Goal: Transaction & Acquisition: Purchase product/service

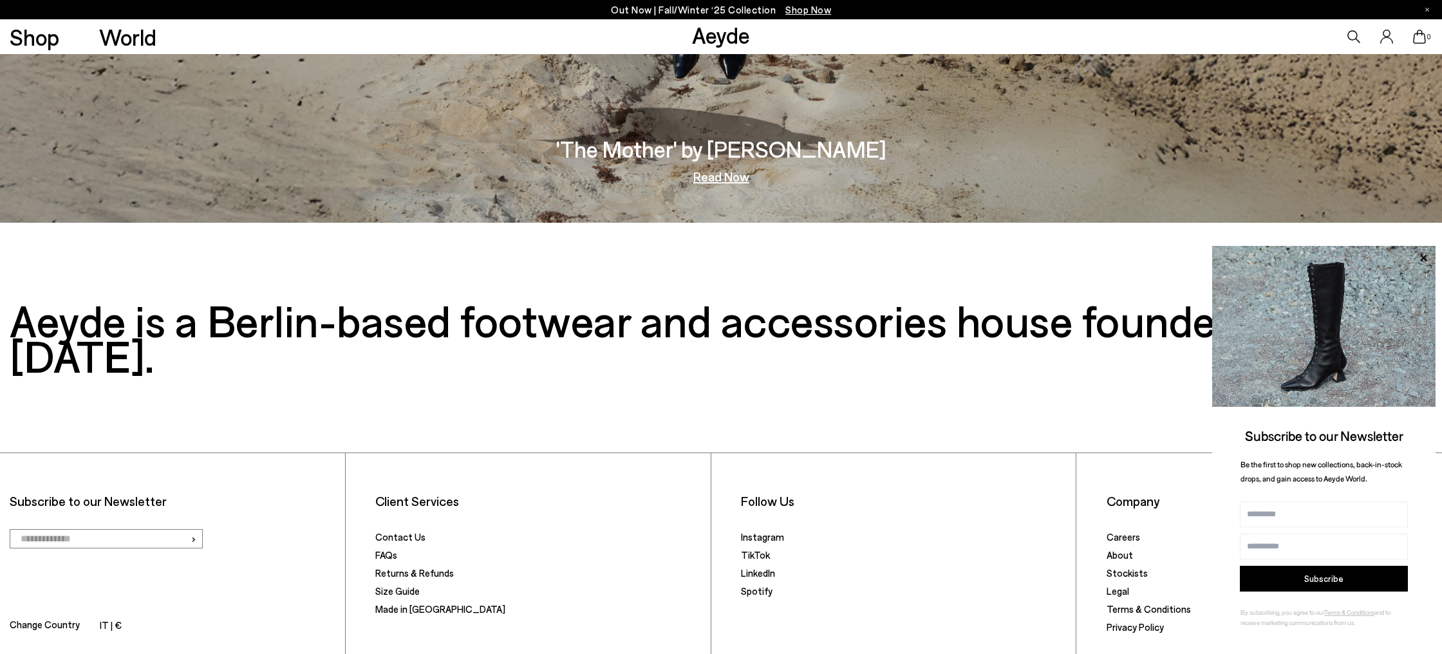
scroll to position [2963, 0]
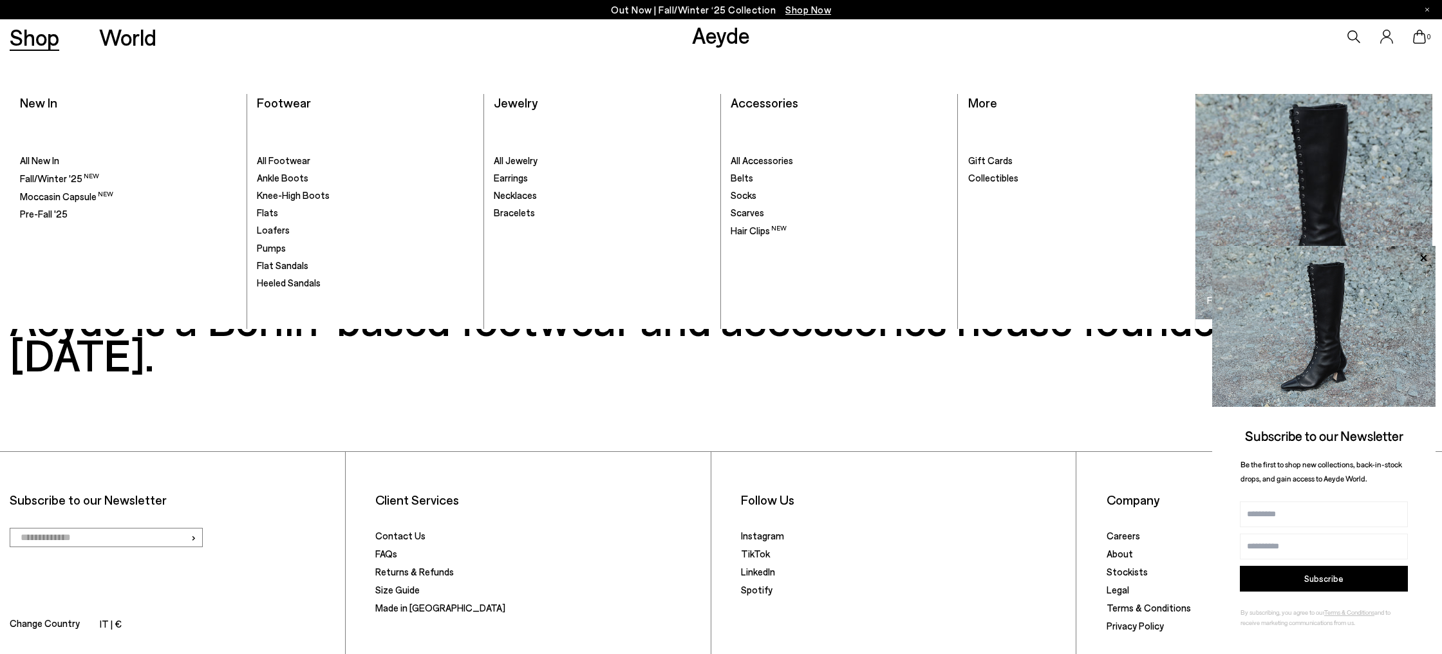
click at [39, 38] on link "Shop" at bounding box center [35, 37] width 50 height 23
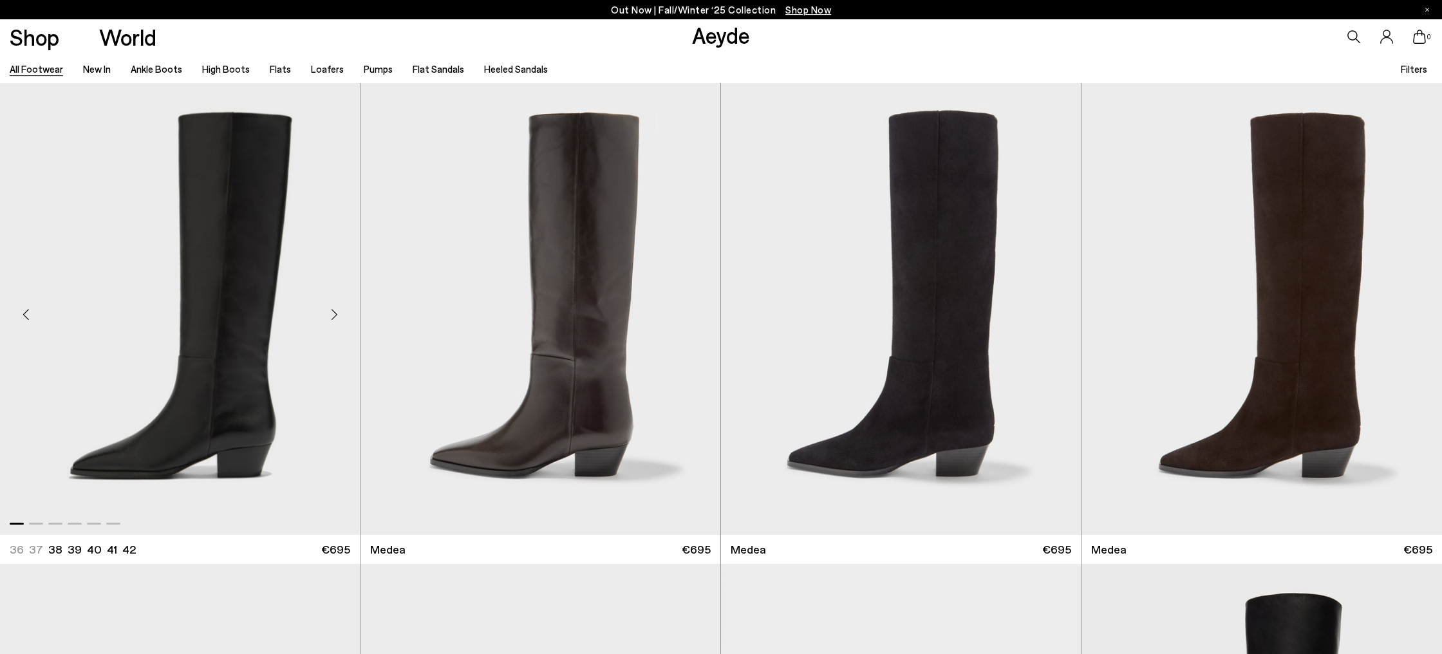
click at [341, 314] on div "Next slide" at bounding box center [334, 314] width 39 height 39
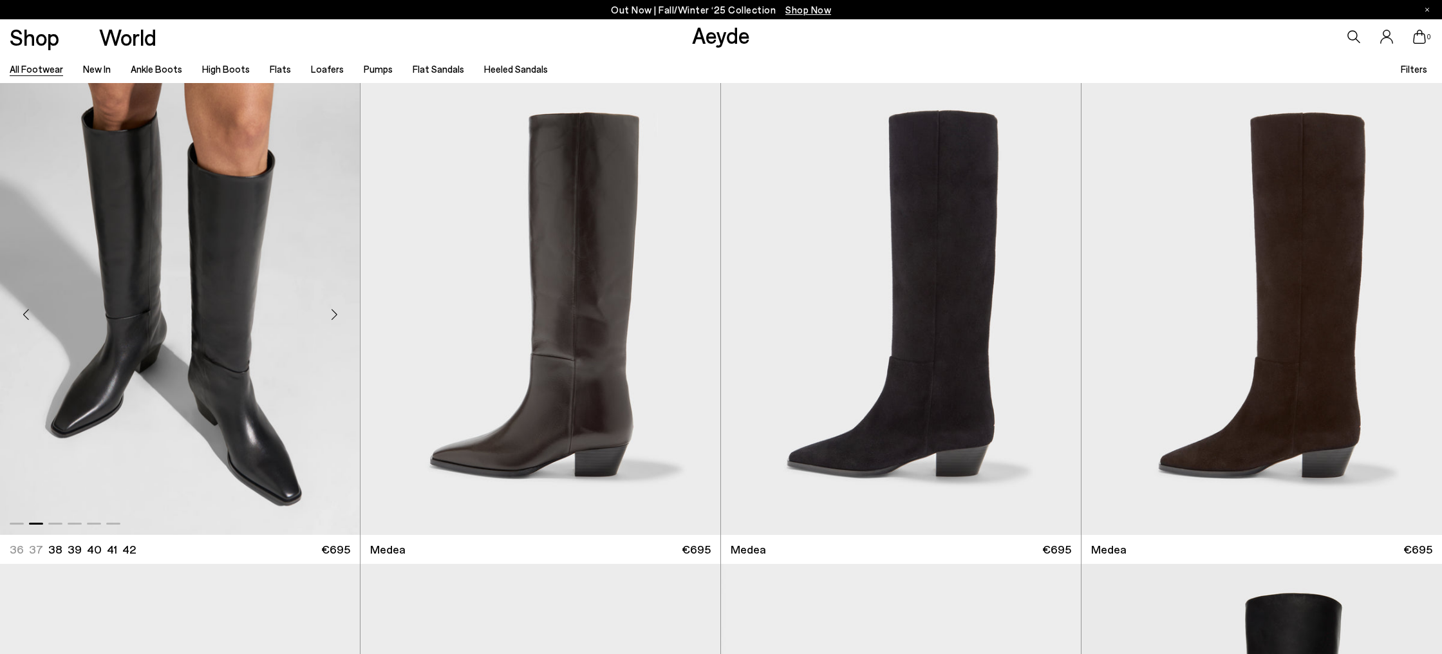
click at [341, 314] on div "Next slide" at bounding box center [334, 314] width 39 height 39
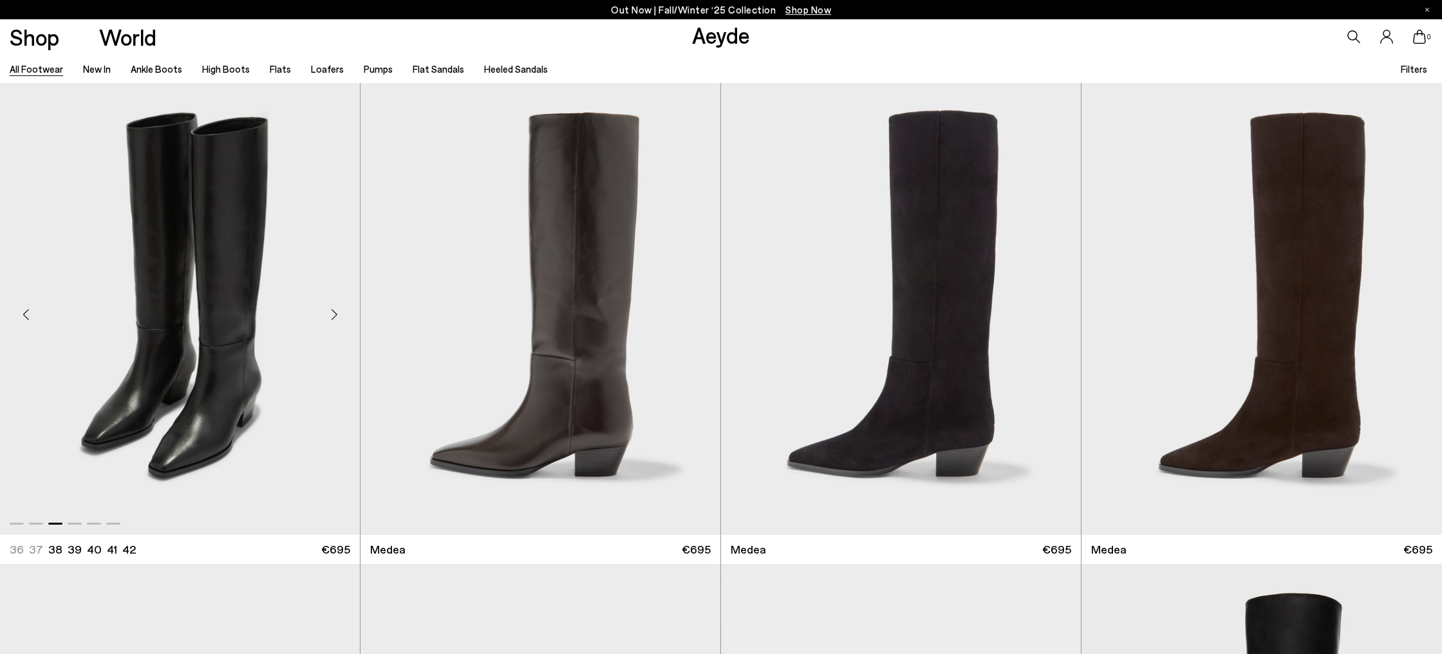
click at [341, 314] on div "Next slide" at bounding box center [334, 314] width 39 height 39
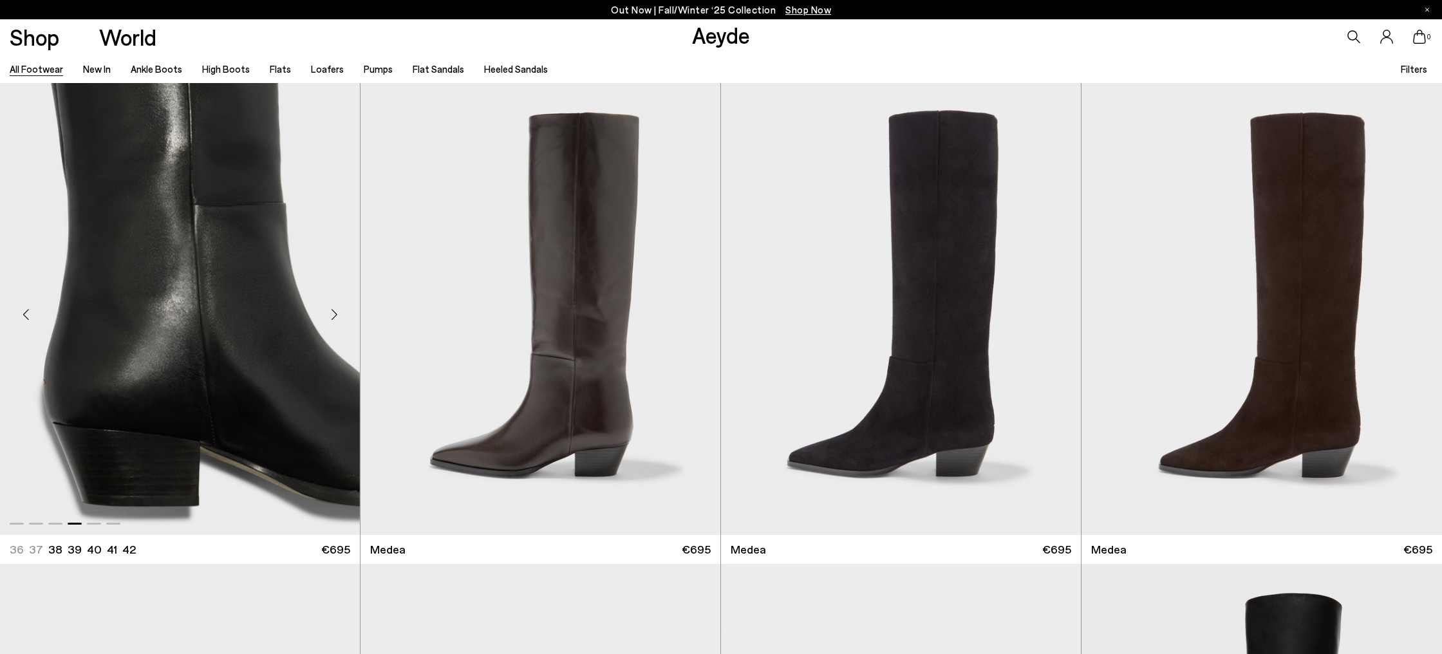
click at [341, 314] on div "Next slide" at bounding box center [334, 314] width 39 height 39
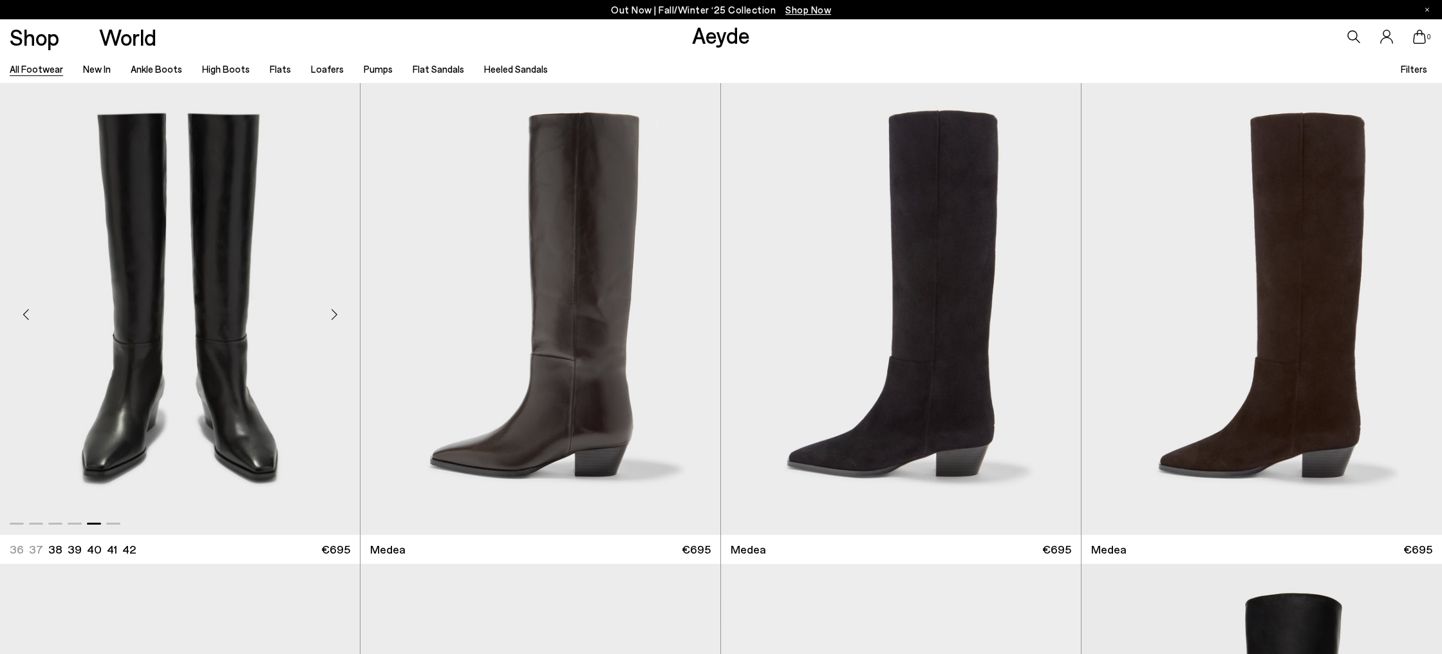
click at [341, 314] on div "Next slide" at bounding box center [334, 314] width 39 height 39
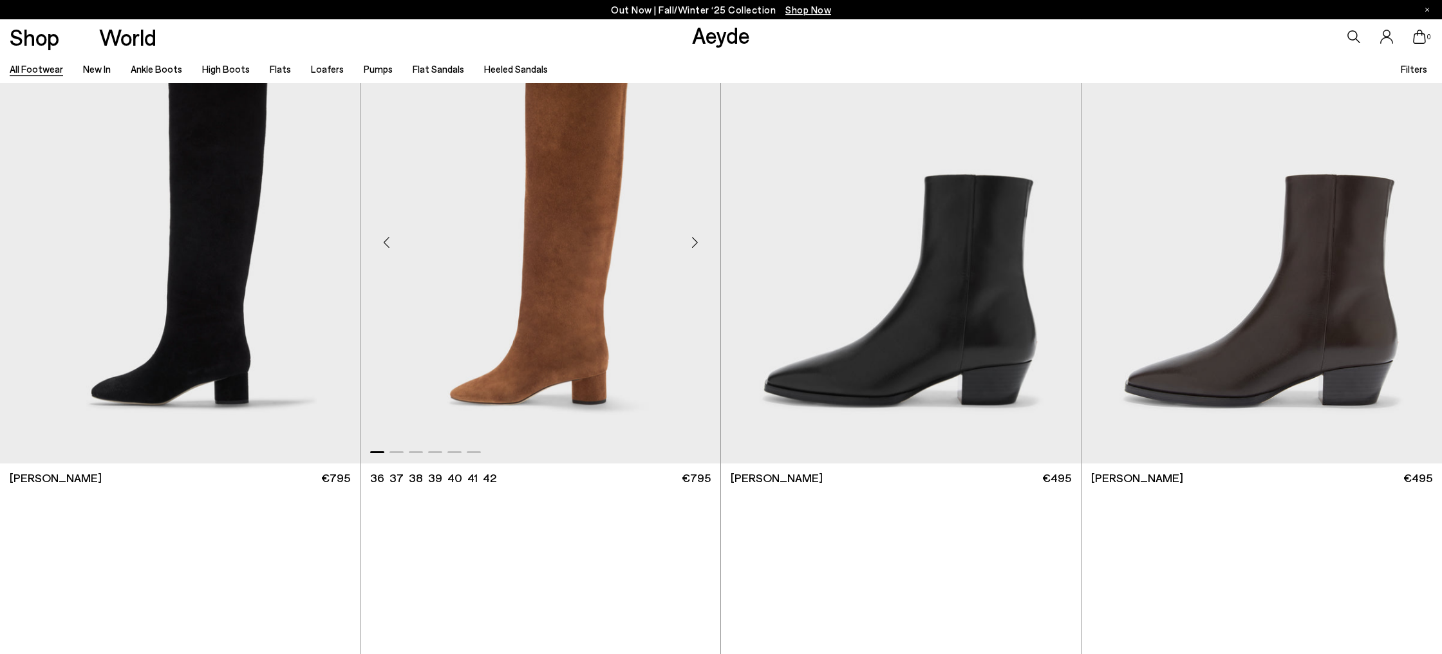
scroll to position [1036, 0]
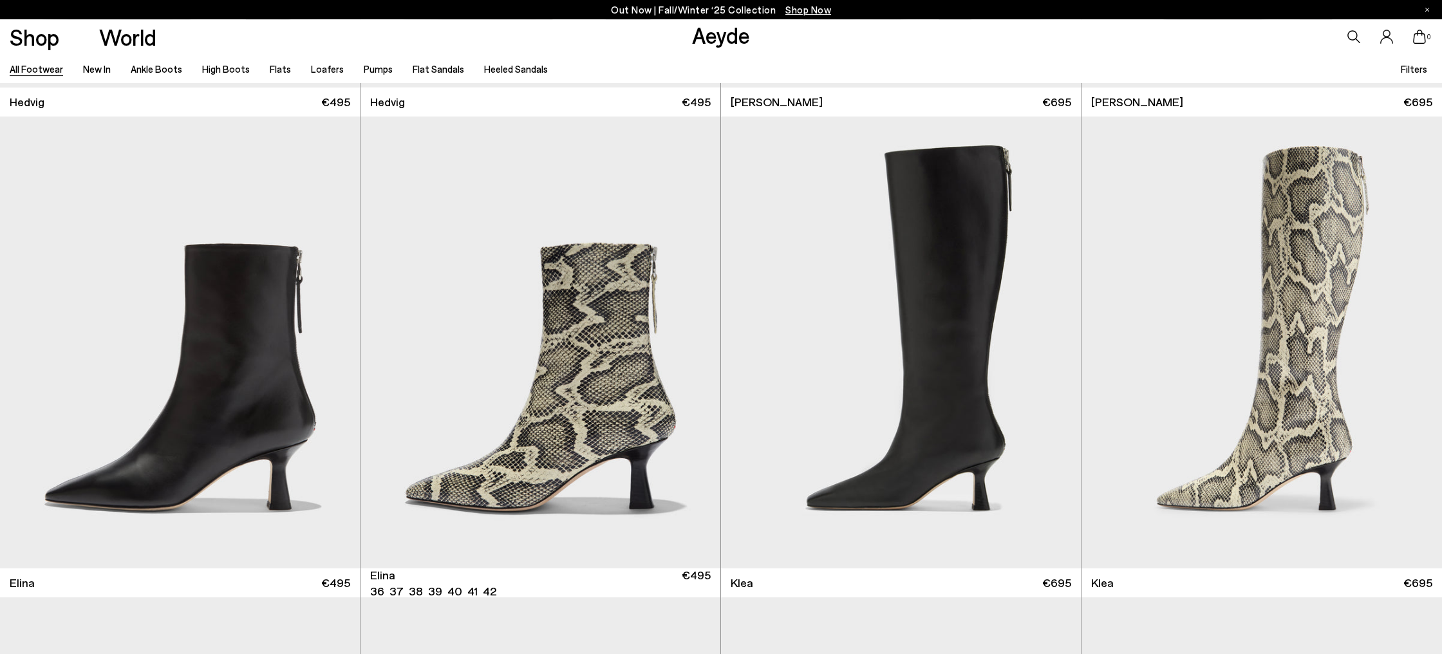
scroll to position [1894, 0]
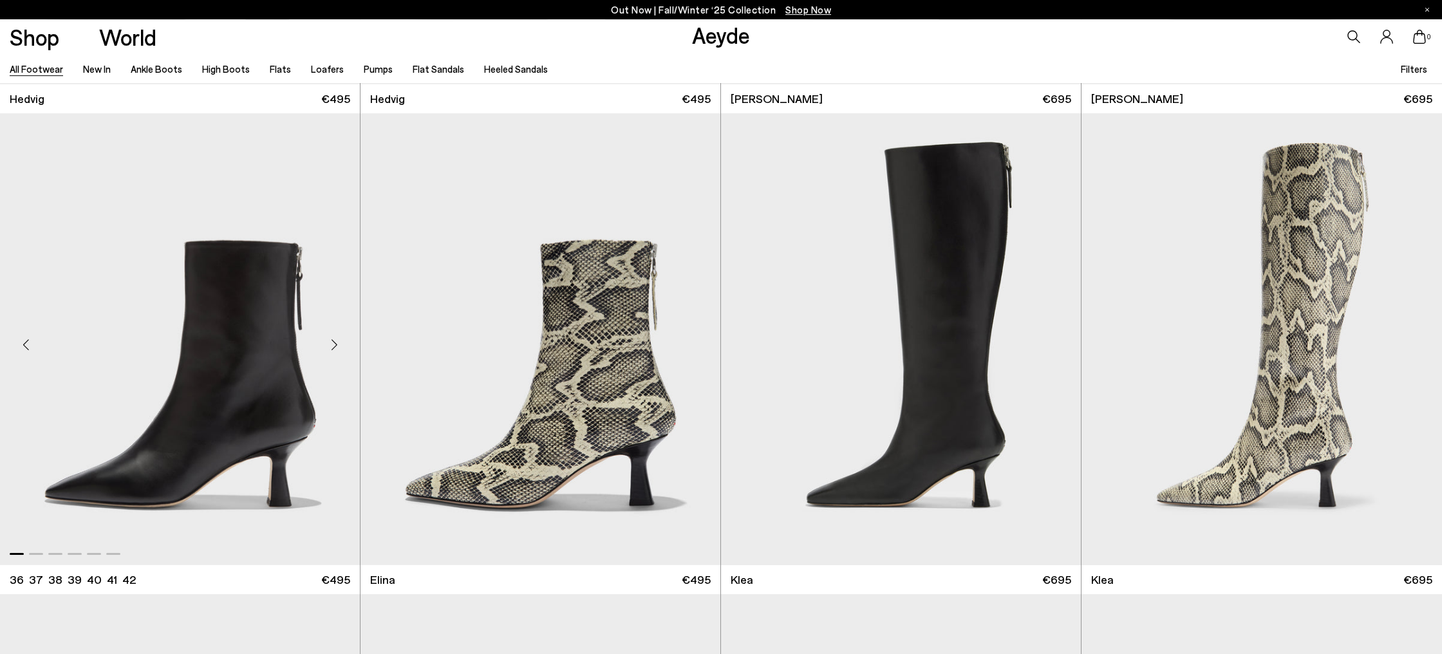
click at [334, 342] on div "Next slide" at bounding box center [334, 344] width 39 height 39
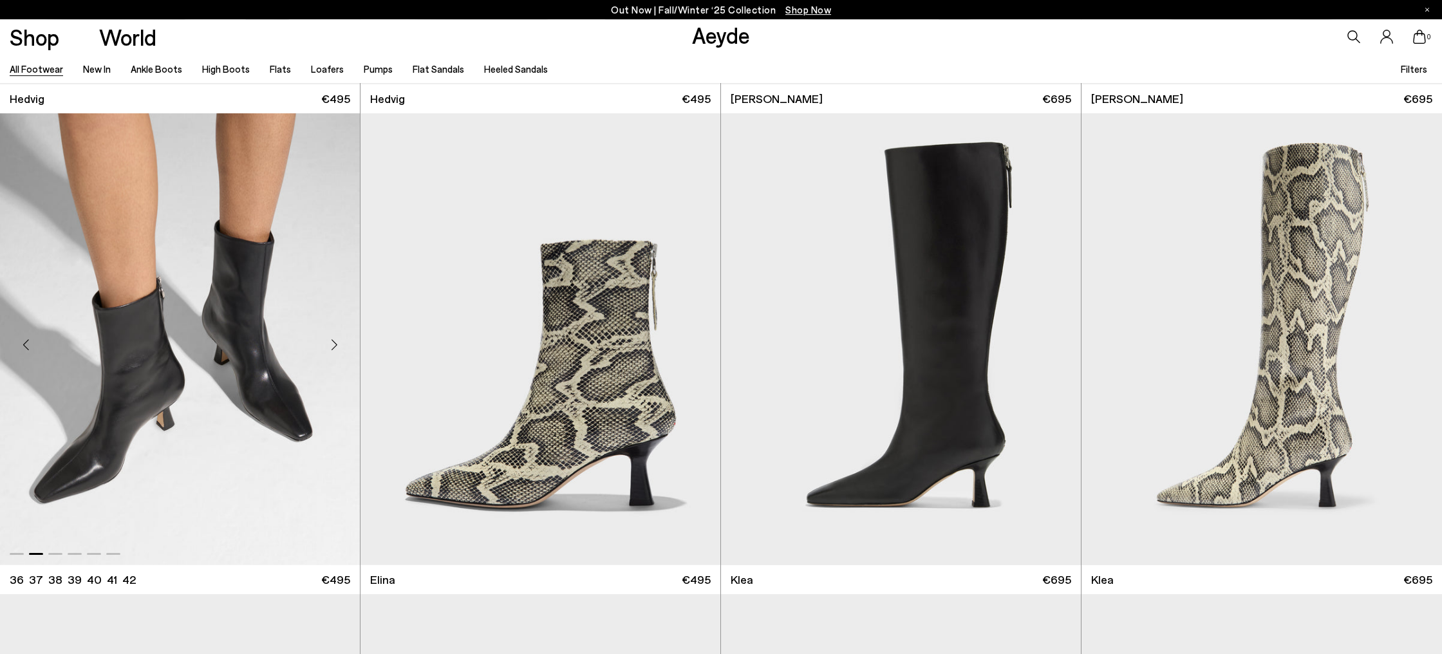
click at [334, 342] on div "Next slide" at bounding box center [334, 344] width 39 height 39
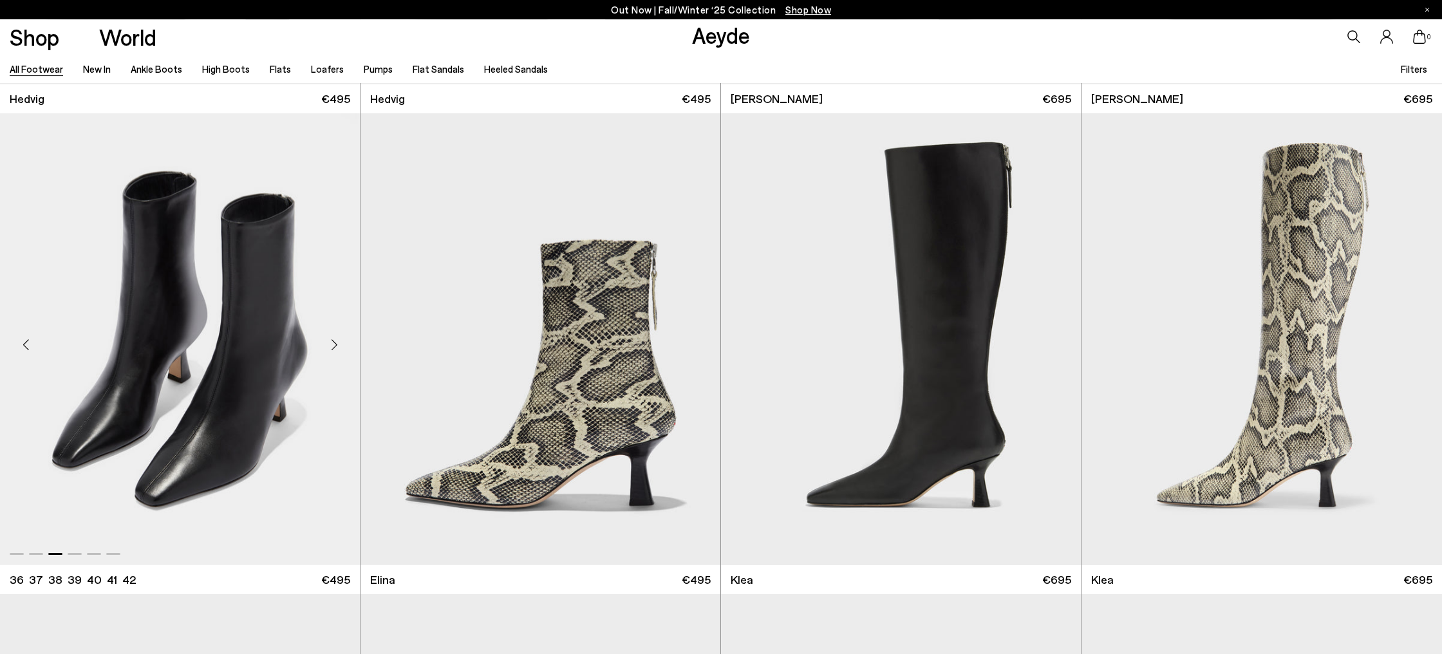
click at [334, 342] on div "Next slide" at bounding box center [334, 344] width 39 height 39
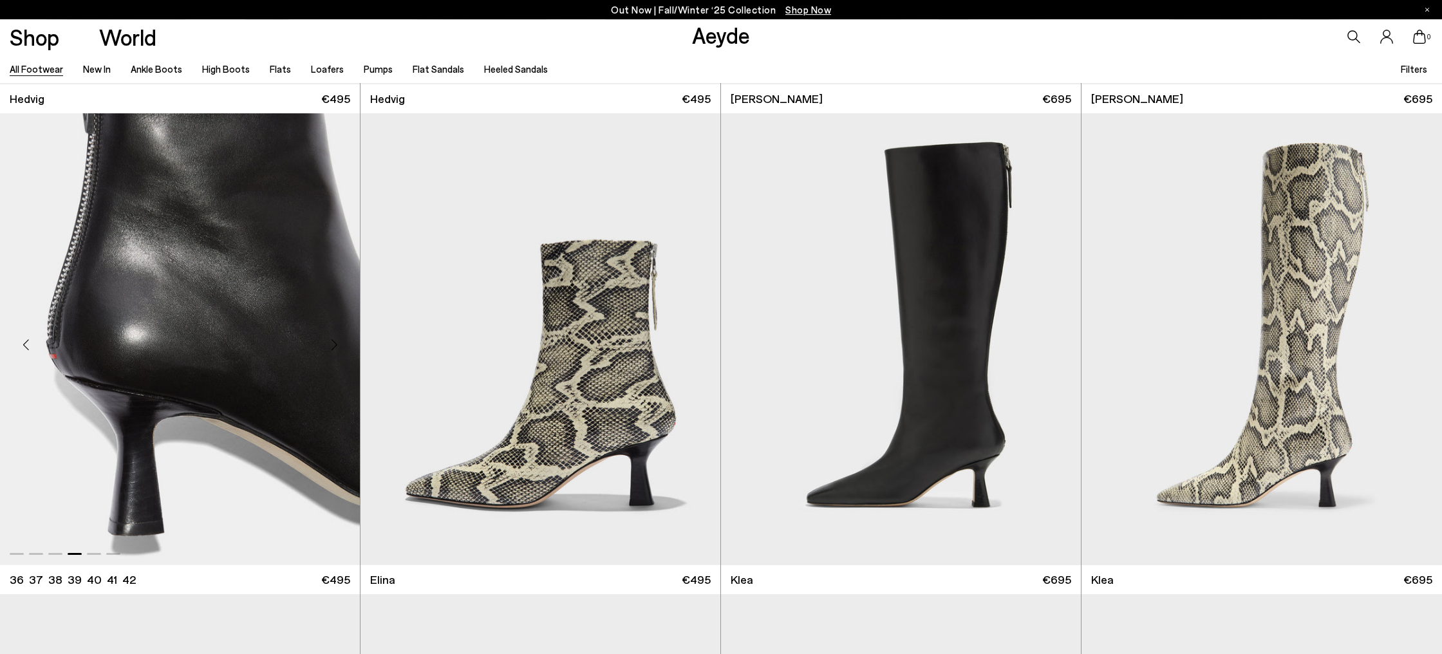
click at [334, 342] on div "Next slide" at bounding box center [334, 344] width 39 height 39
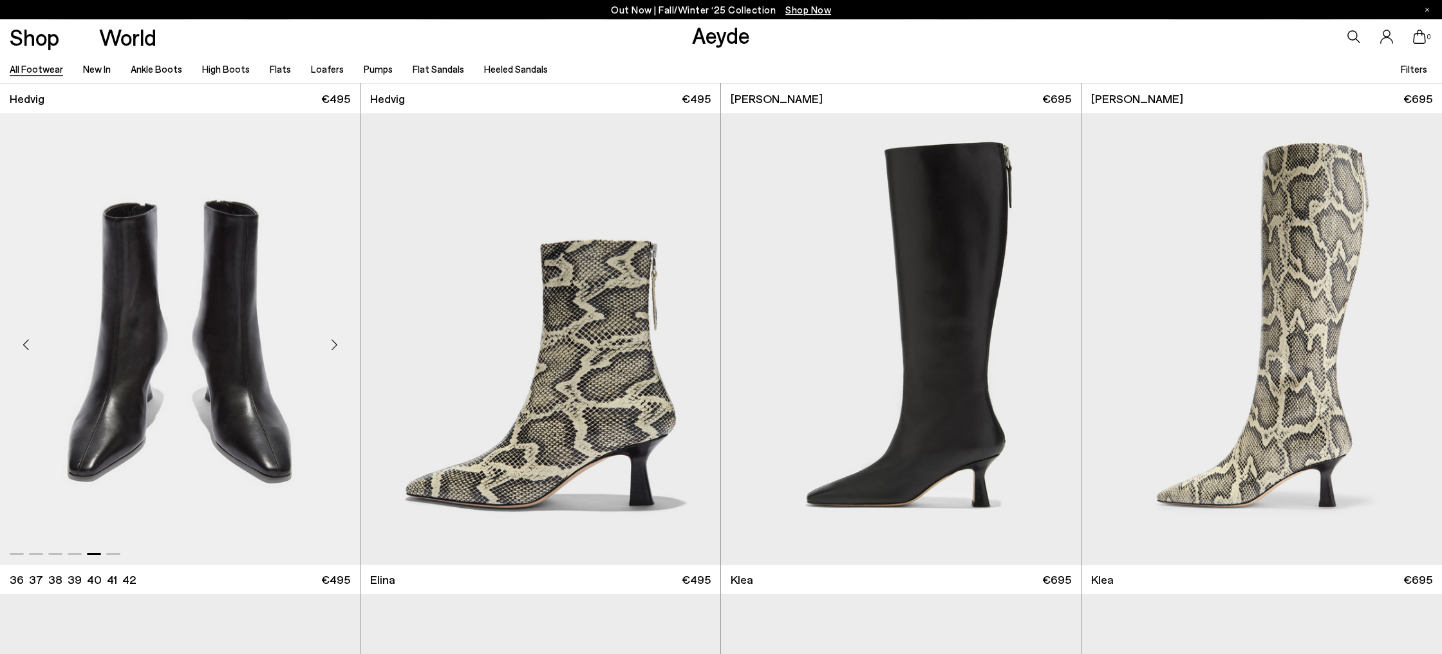
click at [334, 342] on div "Next slide" at bounding box center [334, 344] width 39 height 39
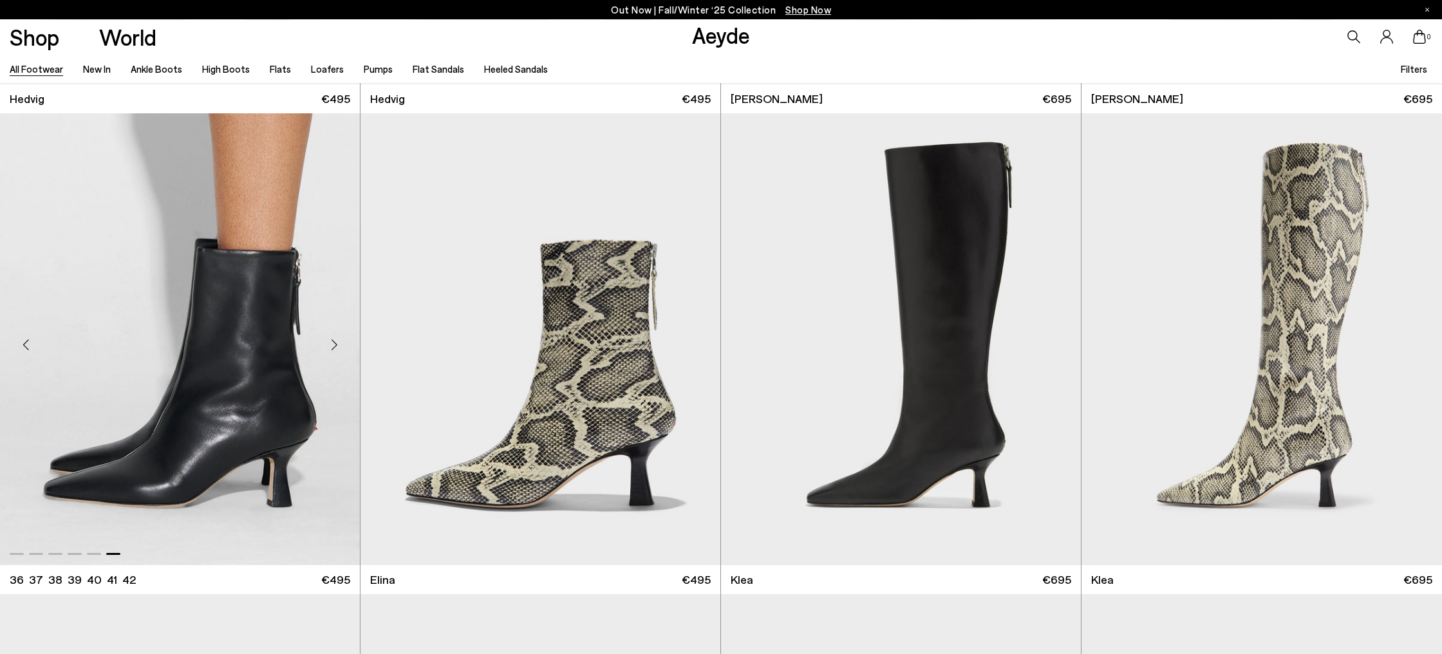
click at [334, 342] on div "Next slide" at bounding box center [334, 344] width 39 height 39
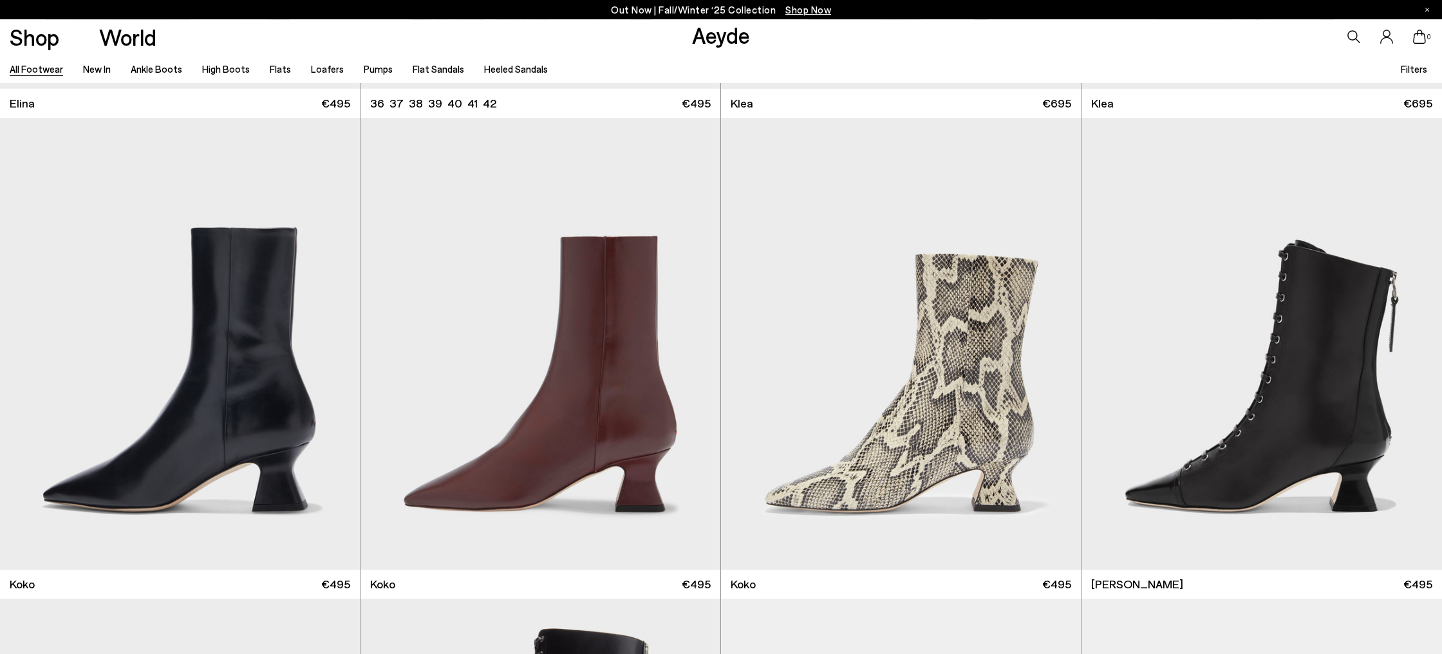
scroll to position [2374, 0]
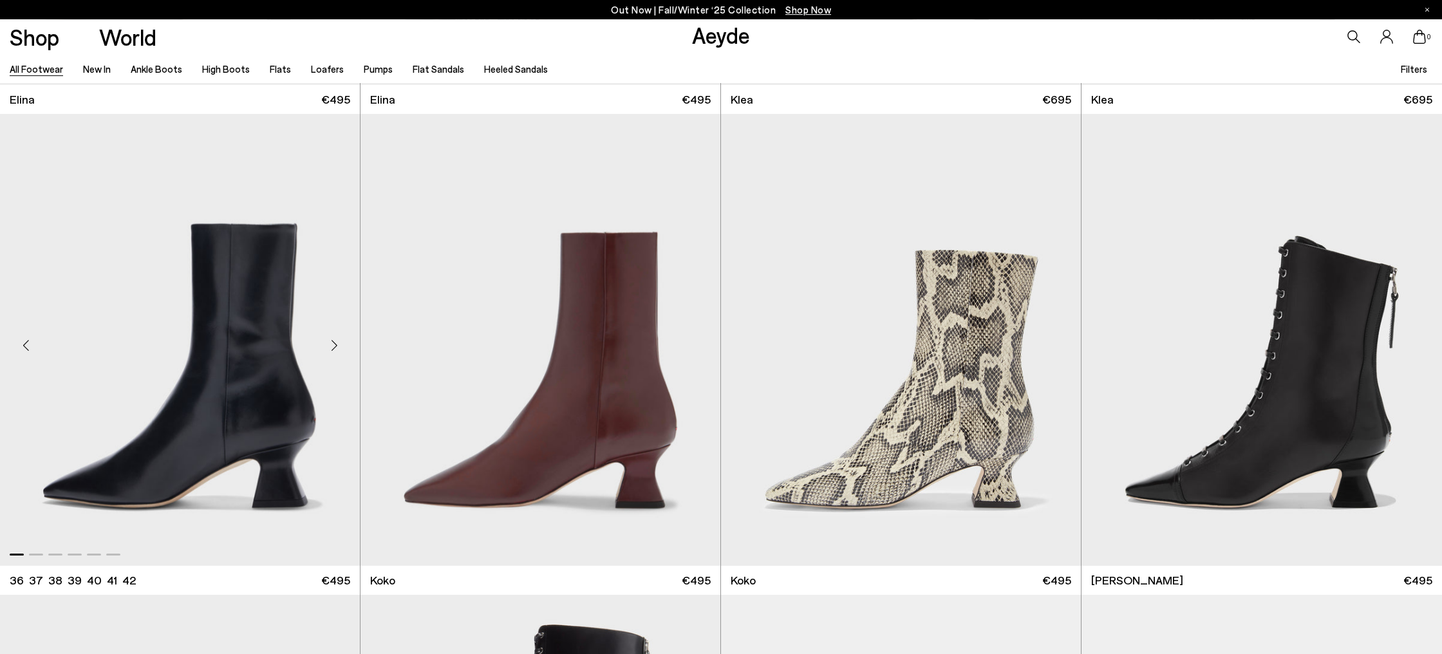
click at [340, 348] on div "Next slide" at bounding box center [334, 345] width 39 height 39
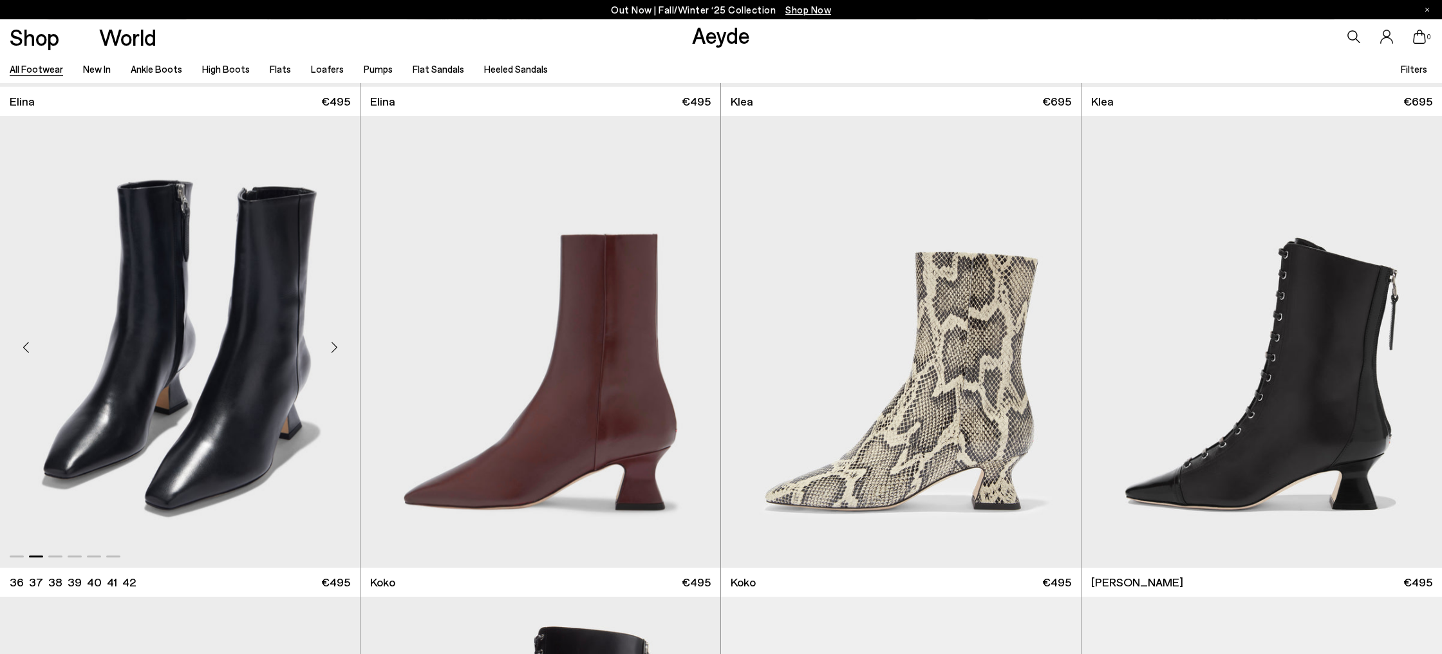
click at [340, 348] on div "Next slide" at bounding box center [334, 347] width 39 height 39
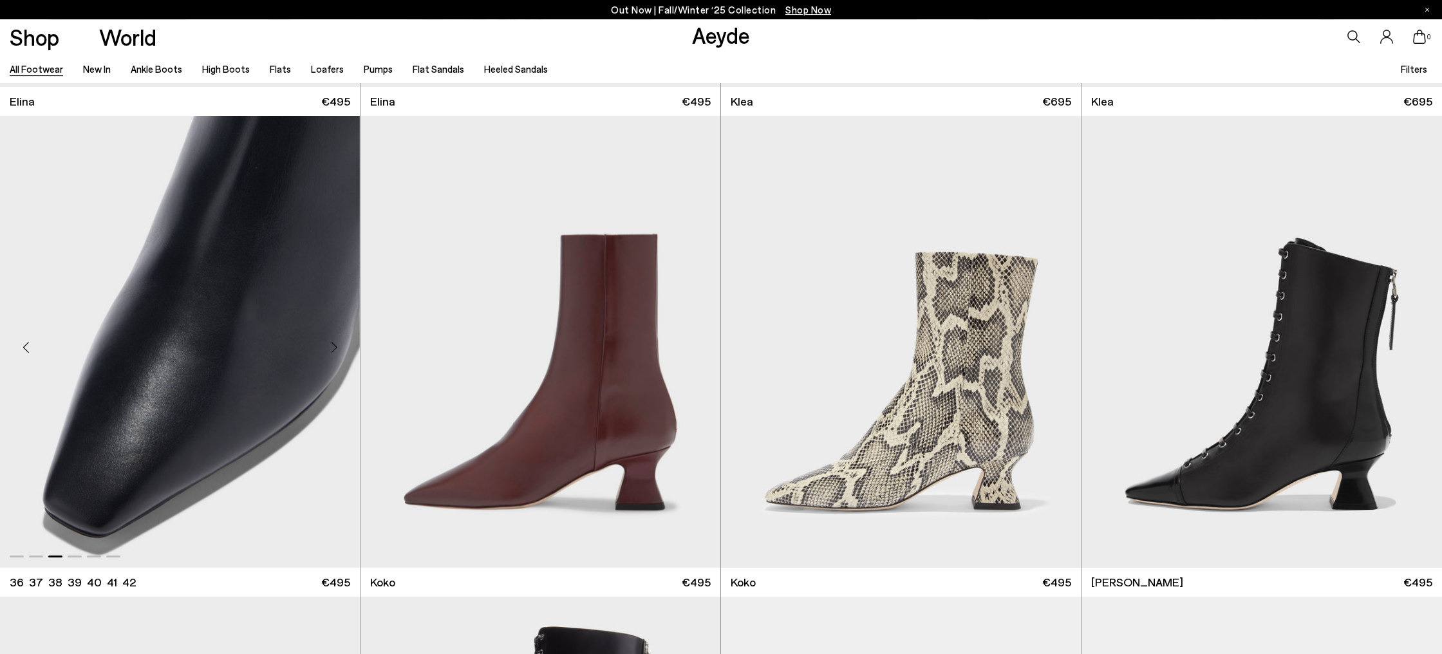
click at [340, 348] on div "Next slide" at bounding box center [334, 347] width 39 height 39
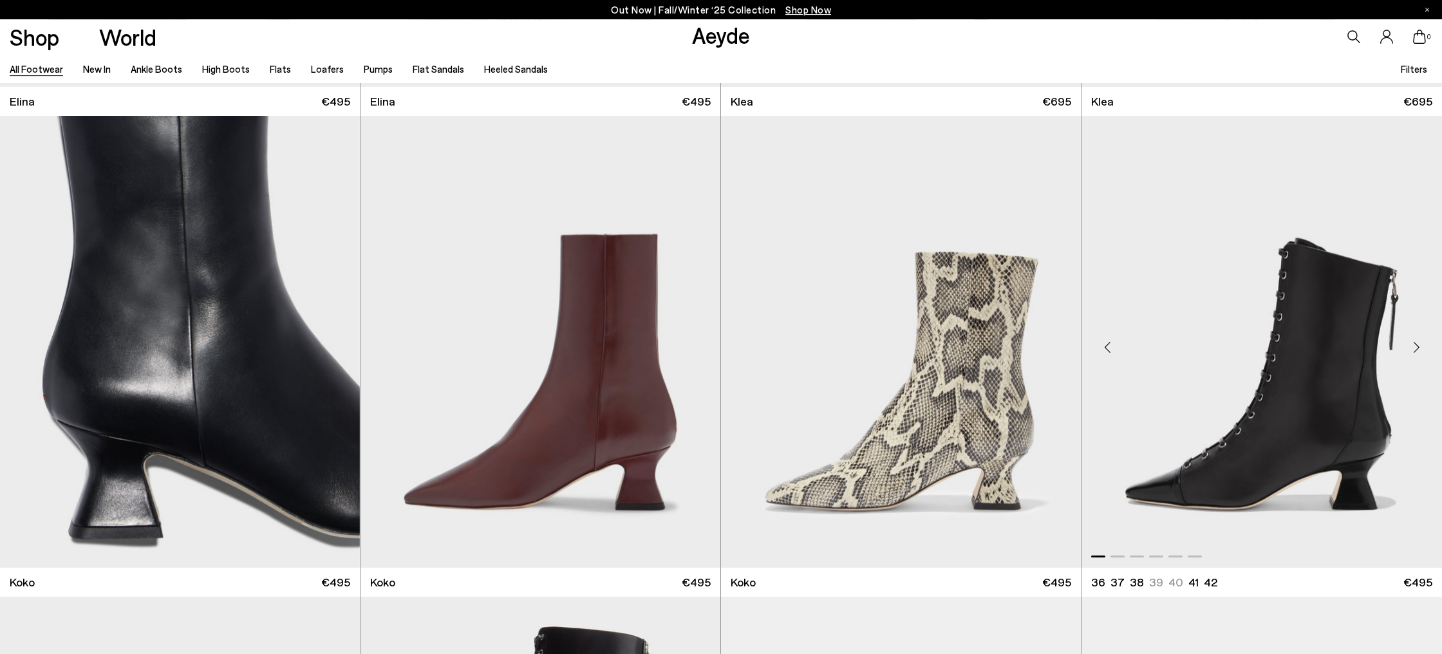
click at [1419, 338] on div "Next slide" at bounding box center [1416, 347] width 39 height 39
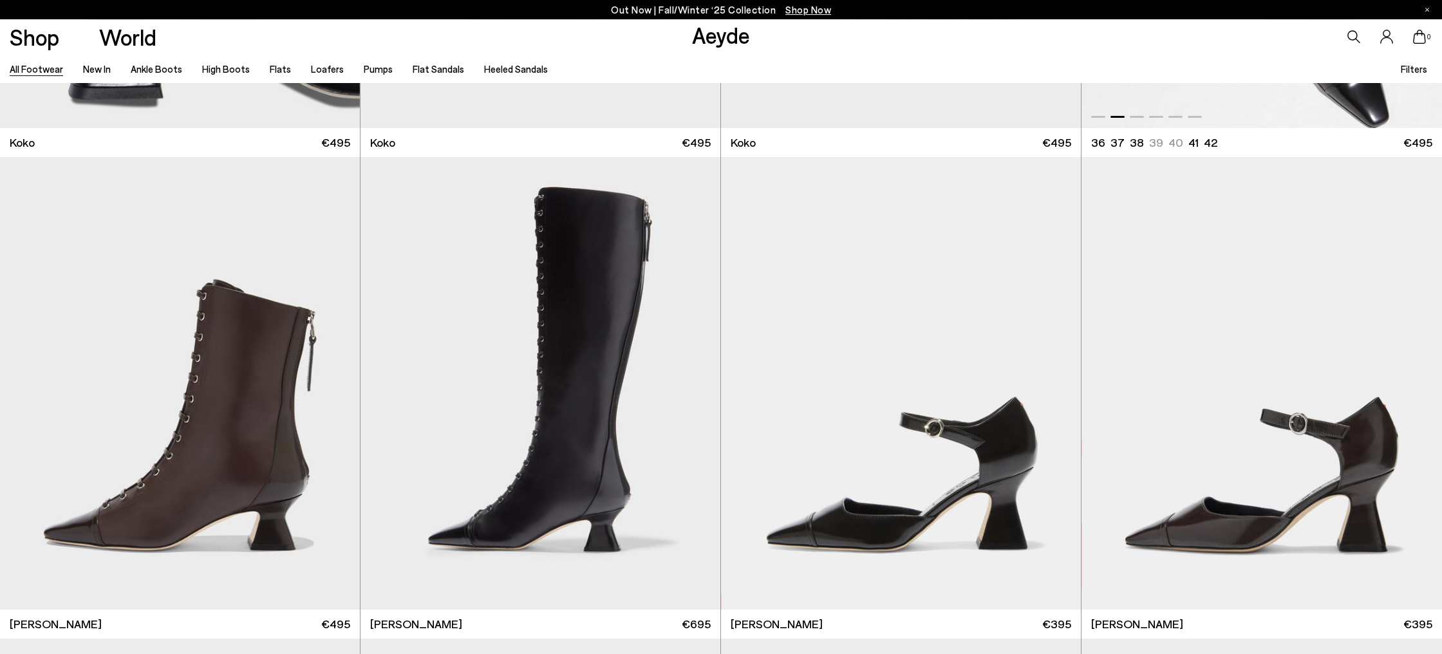
scroll to position [2817, 0]
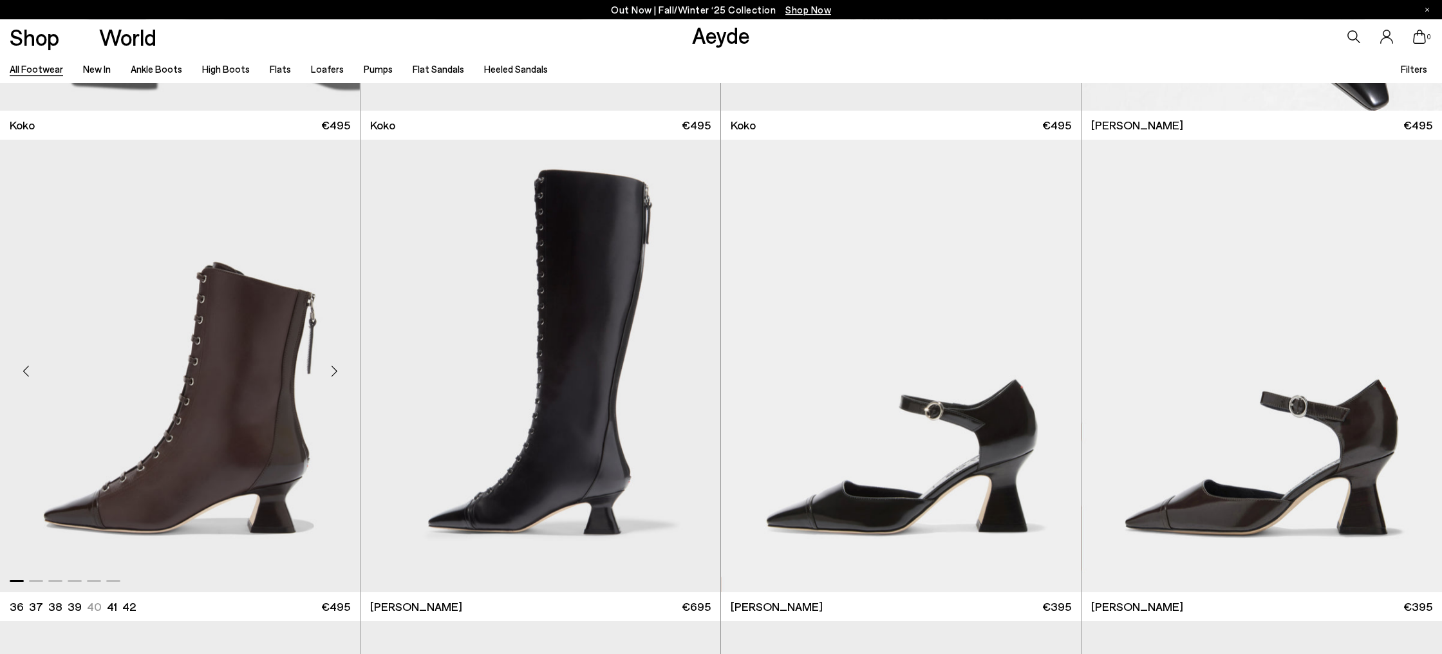
click at [327, 375] on div "Next slide" at bounding box center [334, 371] width 39 height 39
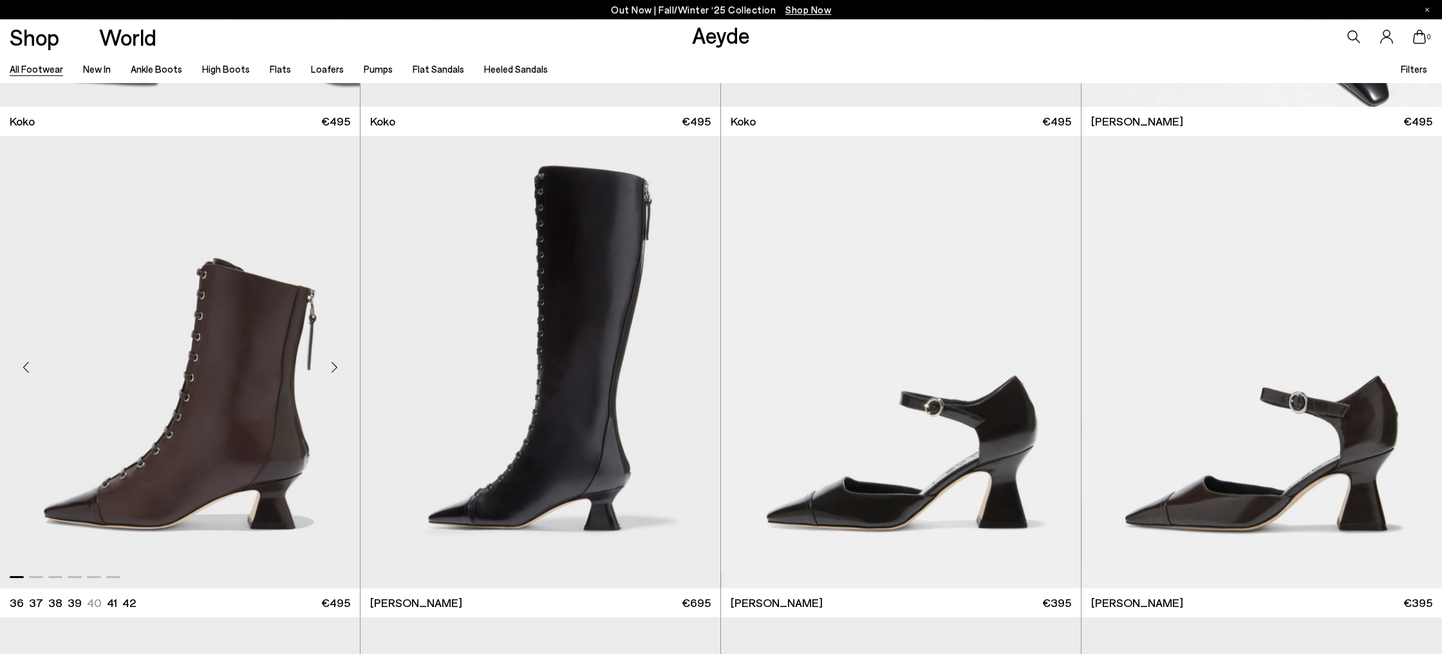
scroll to position [2834, 0]
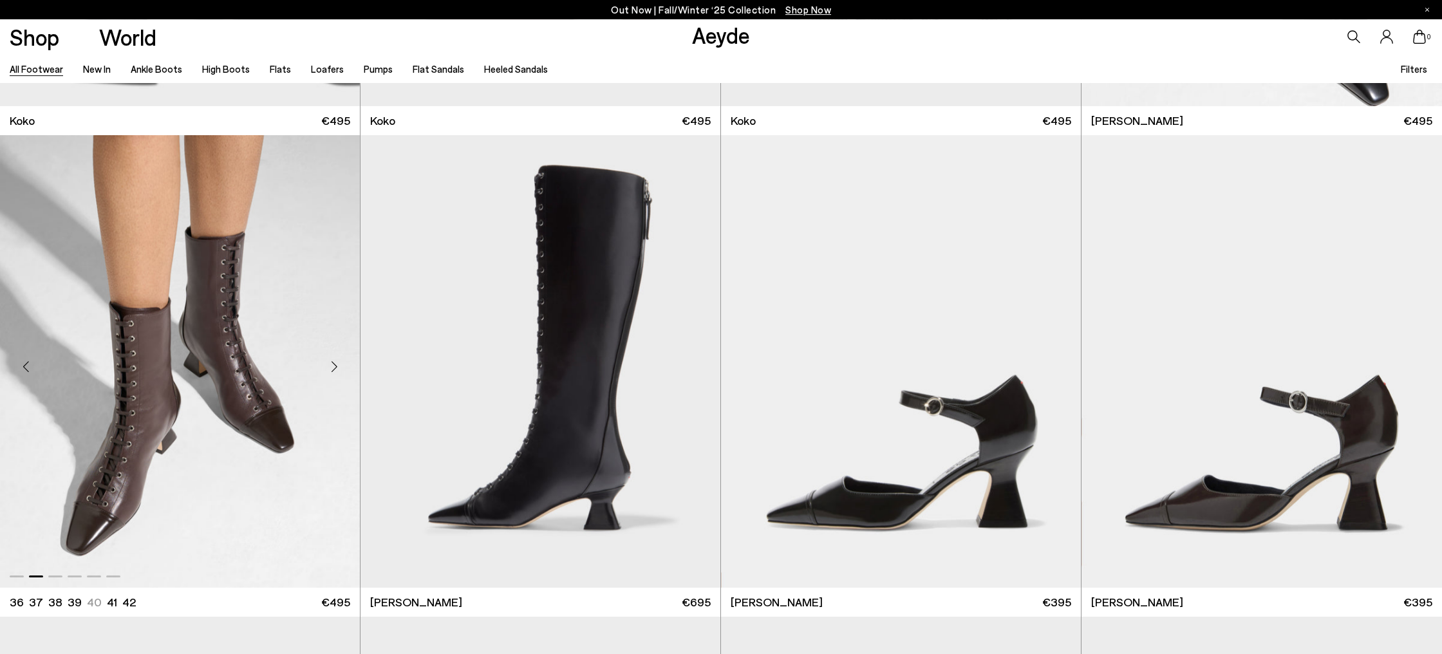
click at [334, 370] on div "Next slide" at bounding box center [334, 366] width 39 height 39
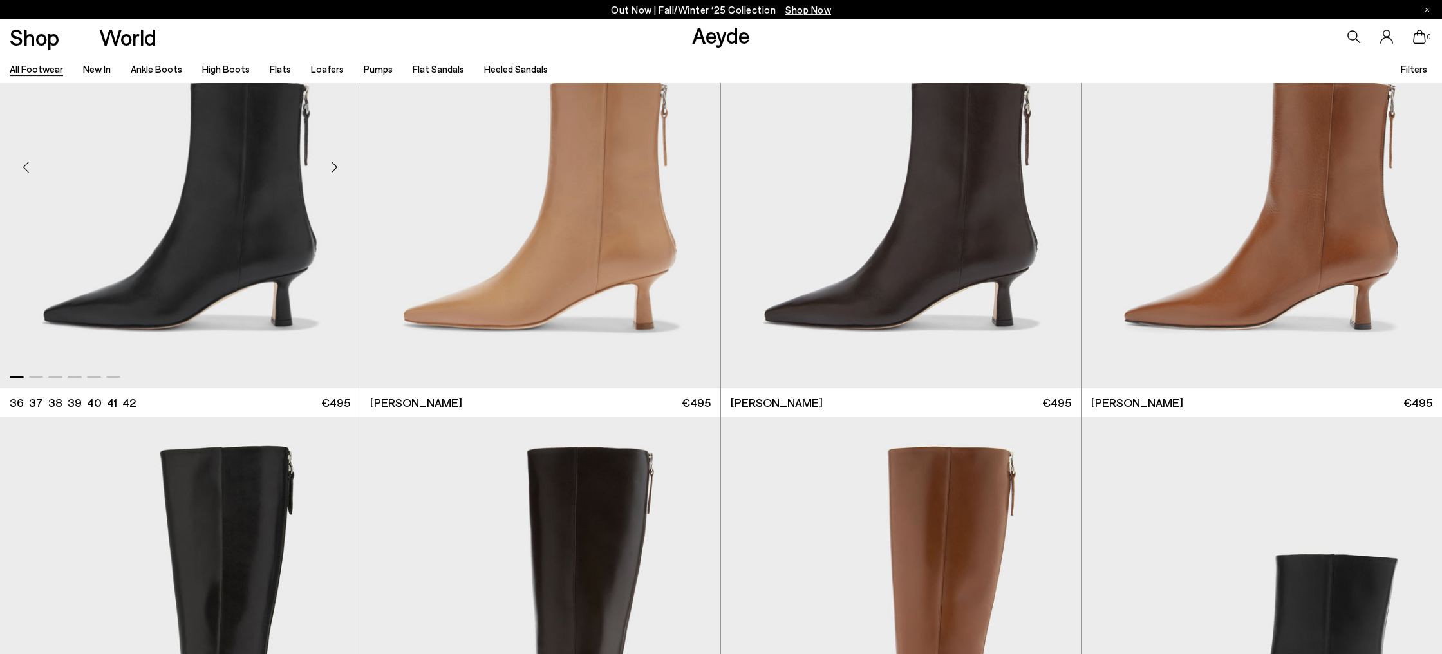
scroll to position [3513, 0]
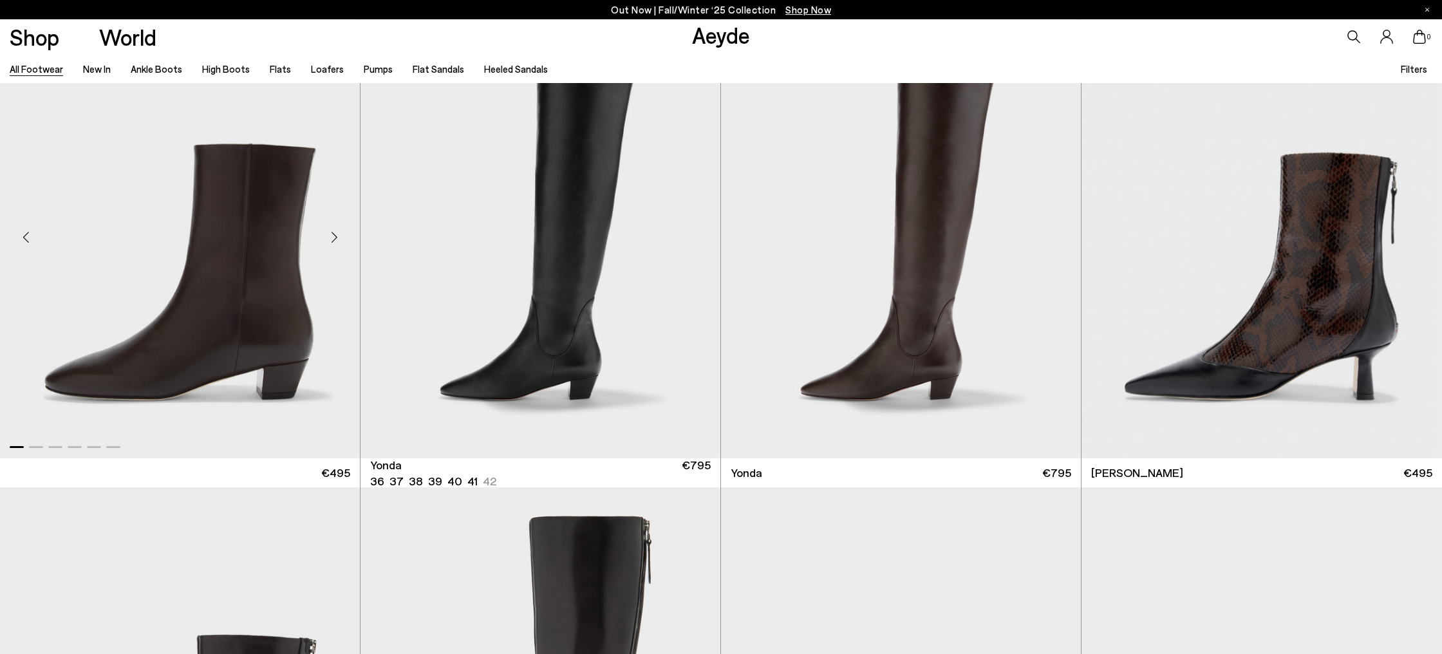
scroll to position [4404, 0]
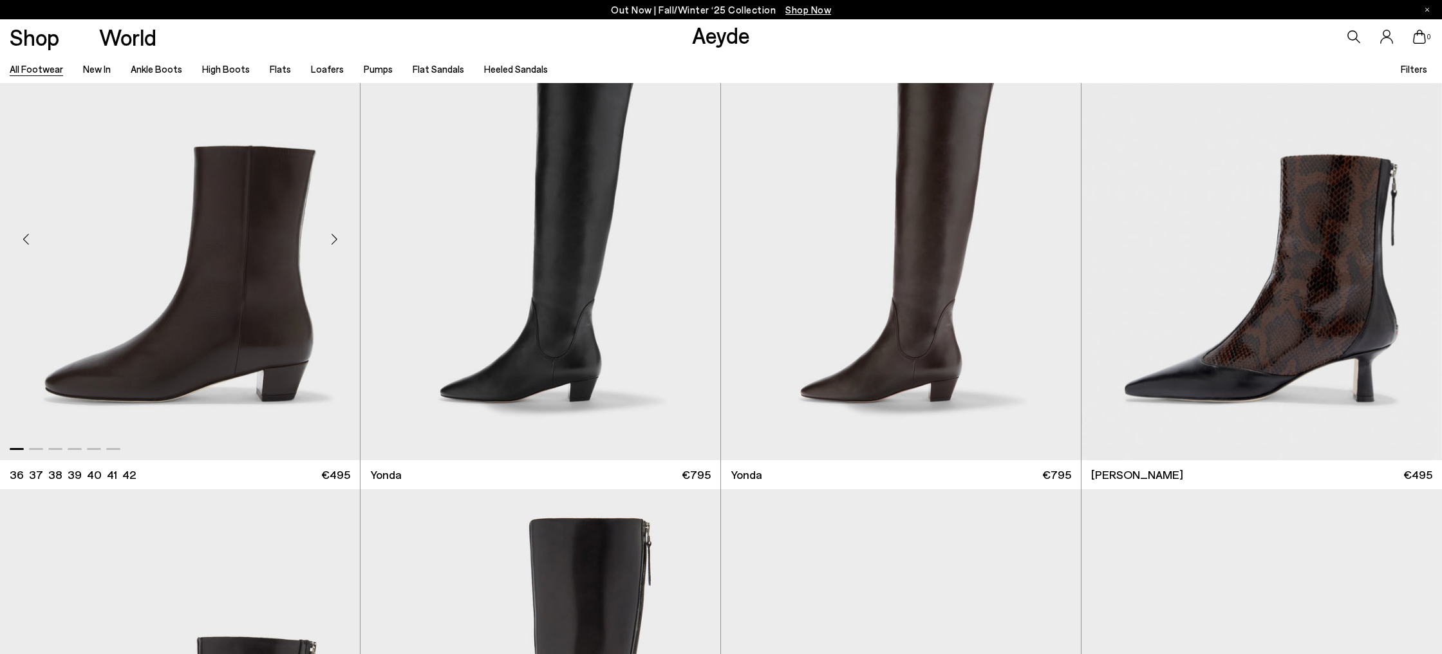
click at [335, 240] on div "Next slide" at bounding box center [334, 239] width 39 height 39
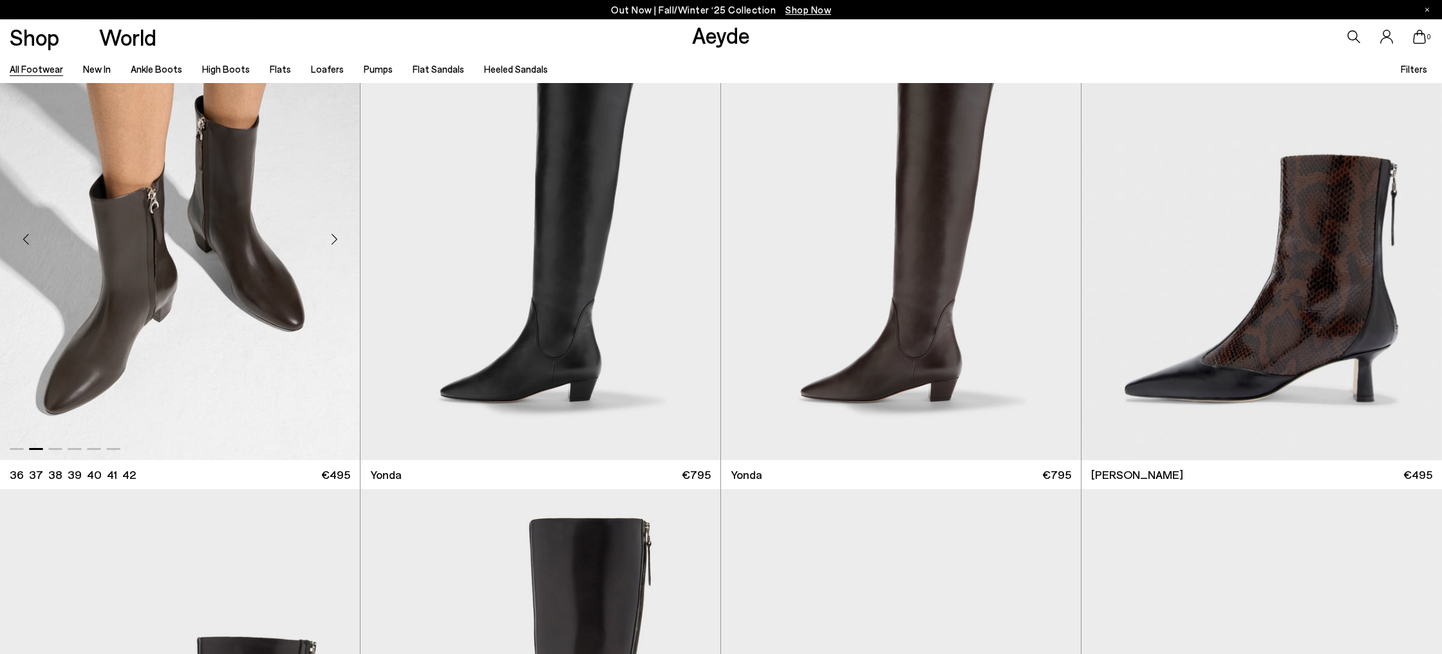
click at [335, 240] on div "Next slide" at bounding box center [334, 239] width 39 height 39
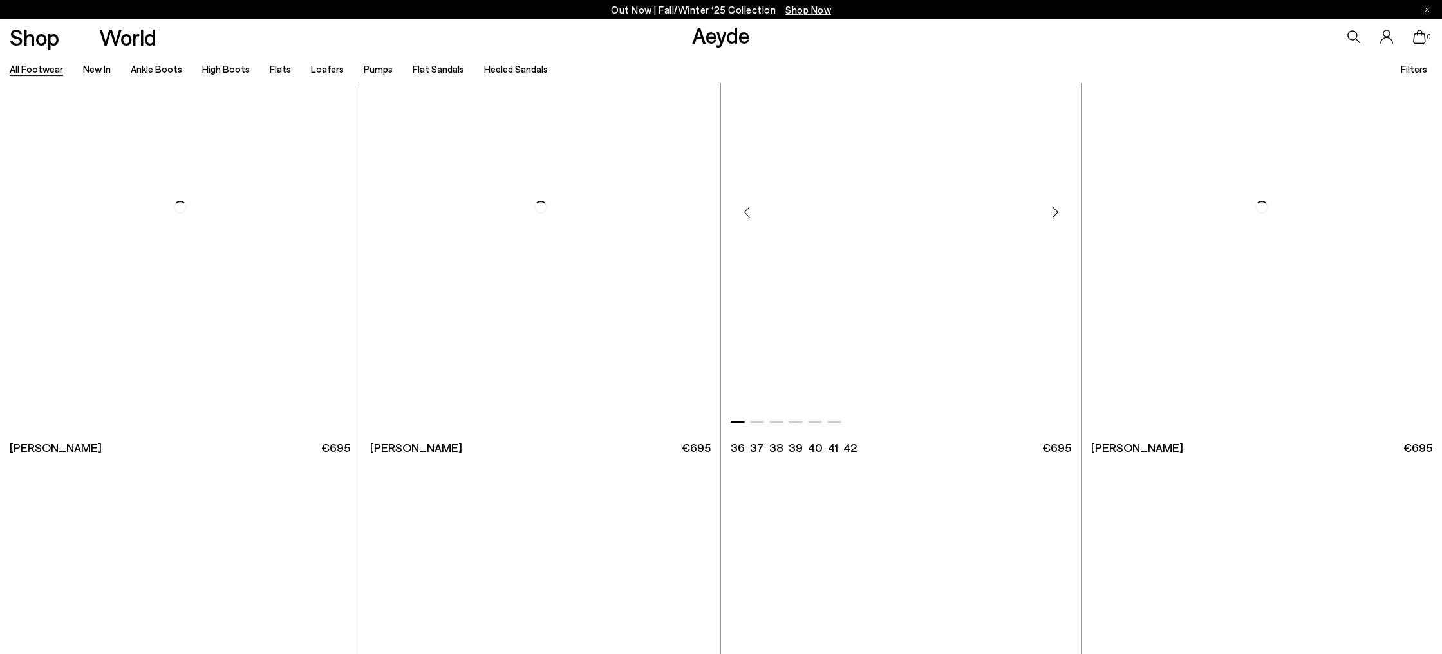
scroll to position [6840, 0]
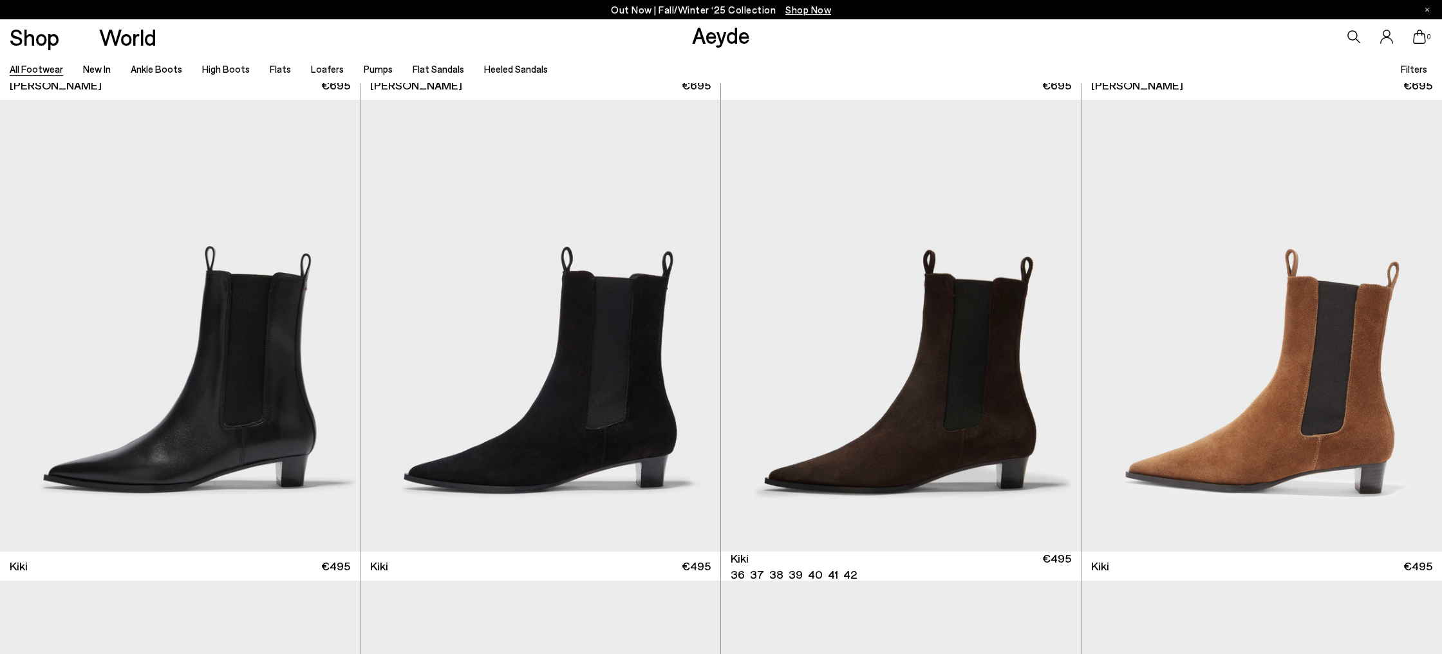
scroll to position [7246, 0]
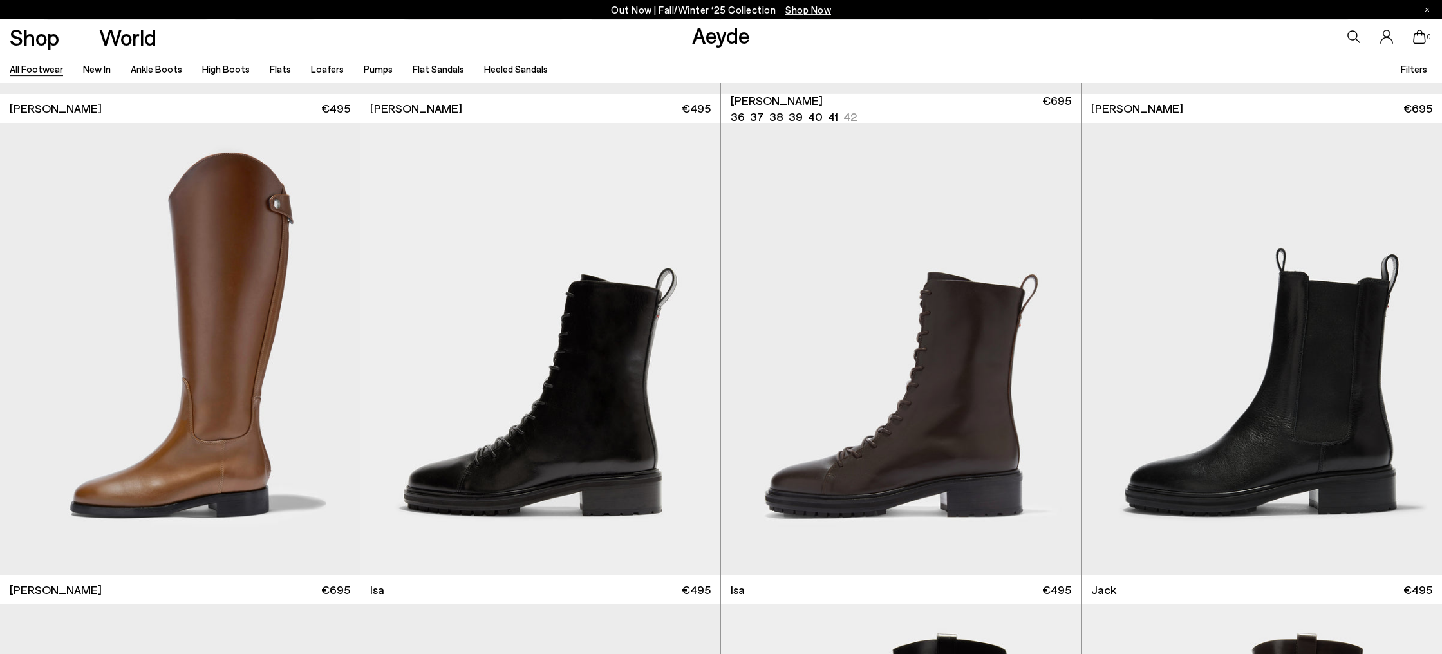
scroll to position [11512, 0]
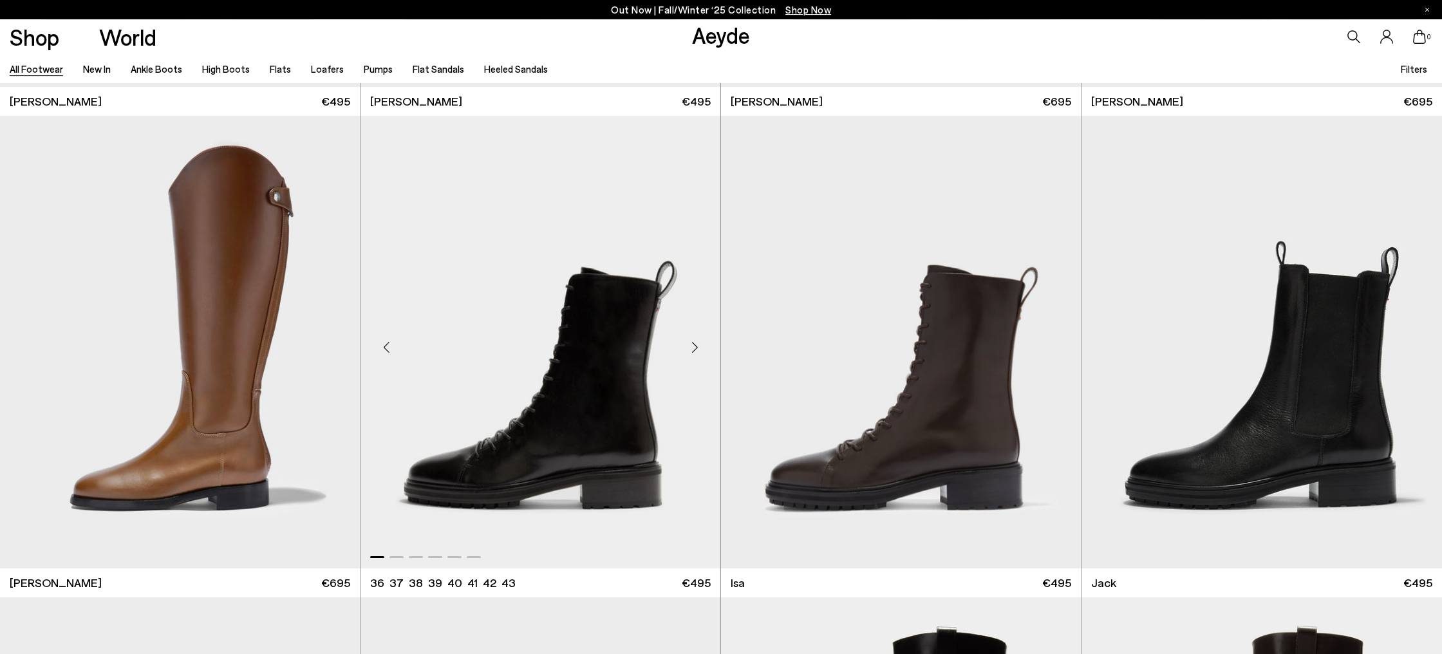
click at [699, 346] on div "Next slide" at bounding box center [694, 347] width 39 height 39
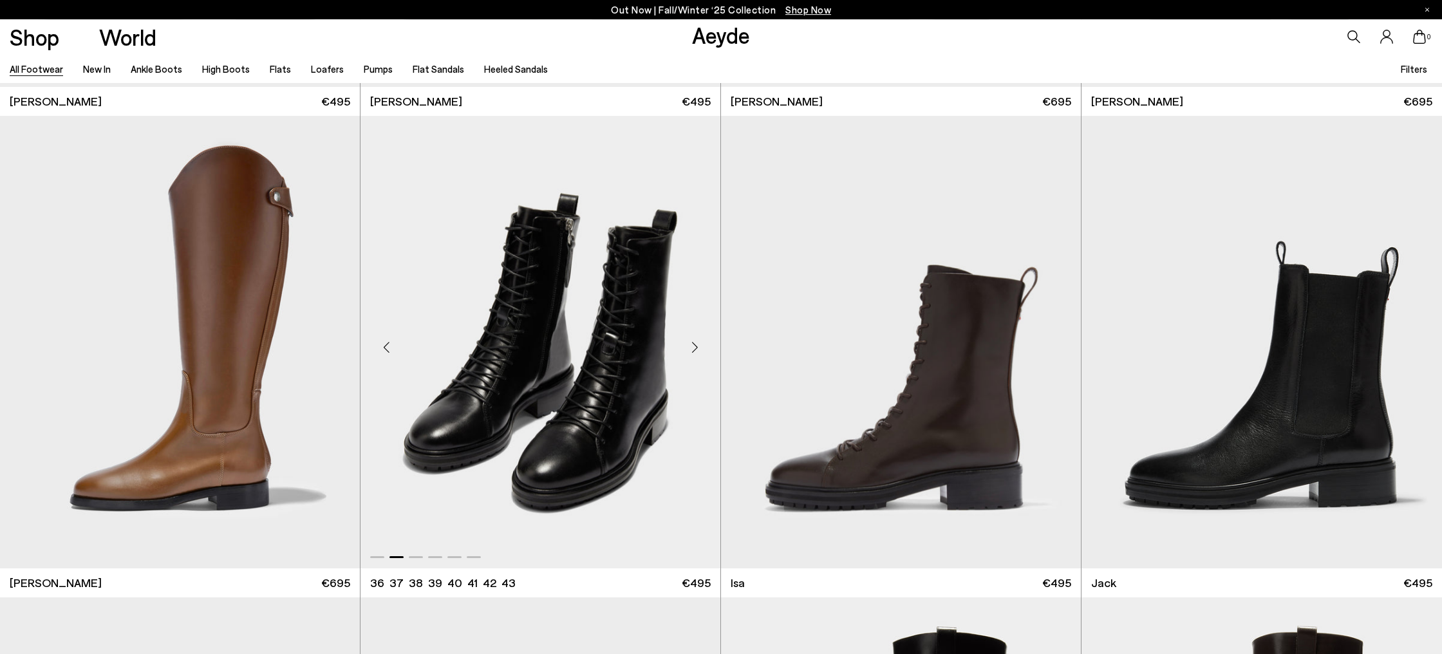
click at [697, 346] on div "Next slide" at bounding box center [694, 347] width 39 height 39
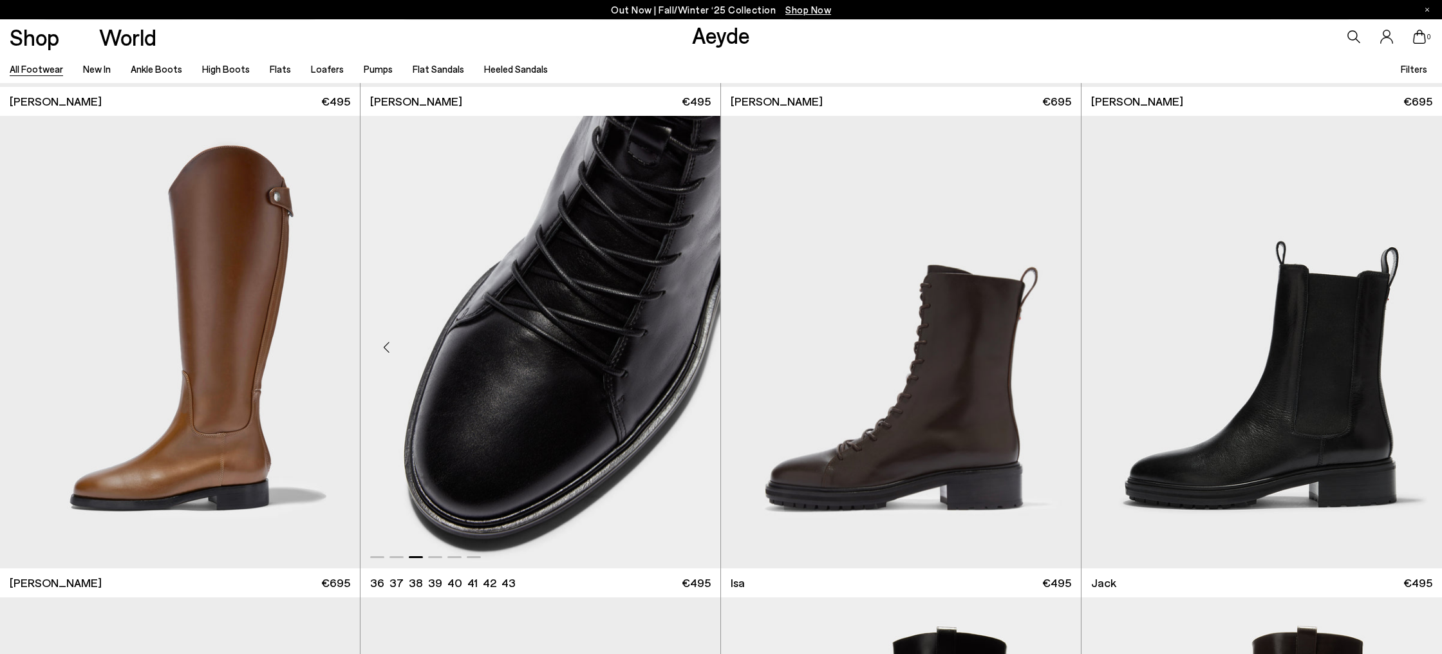
click at [384, 349] on div "Previous slide" at bounding box center [386, 347] width 39 height 39
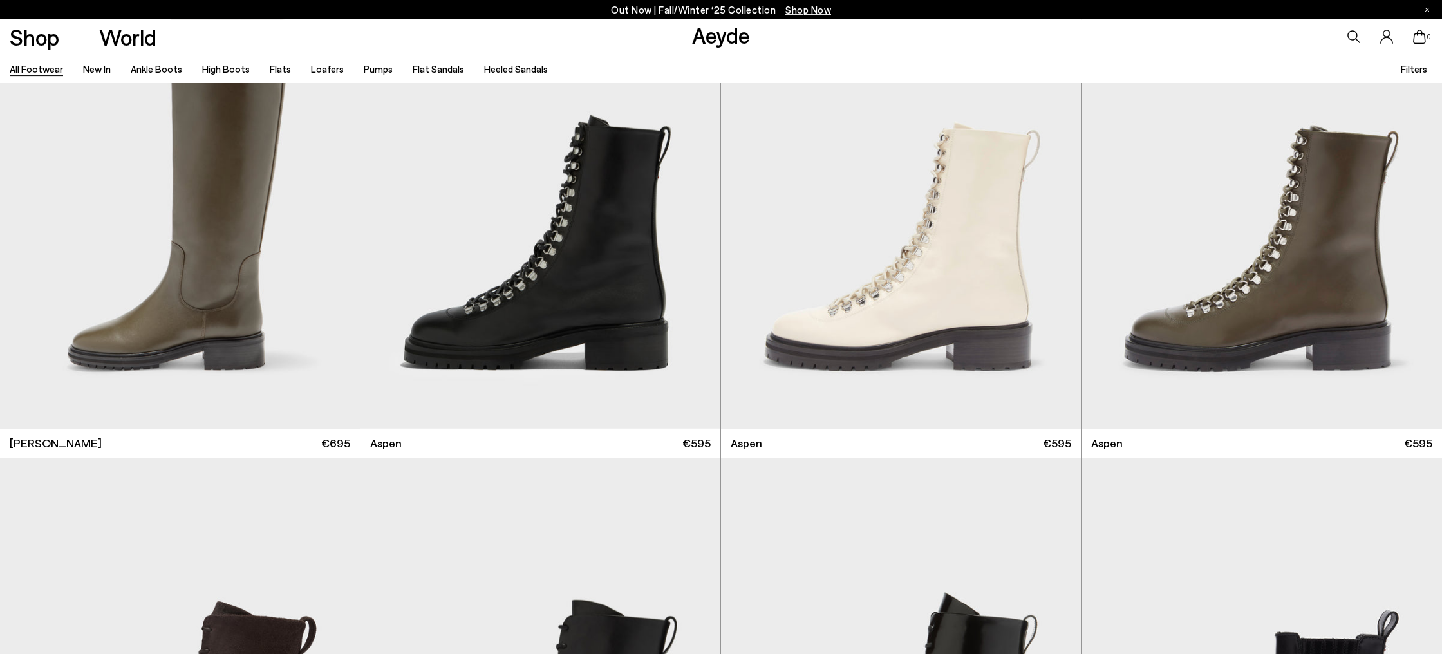
scroll to position [12592, 0]
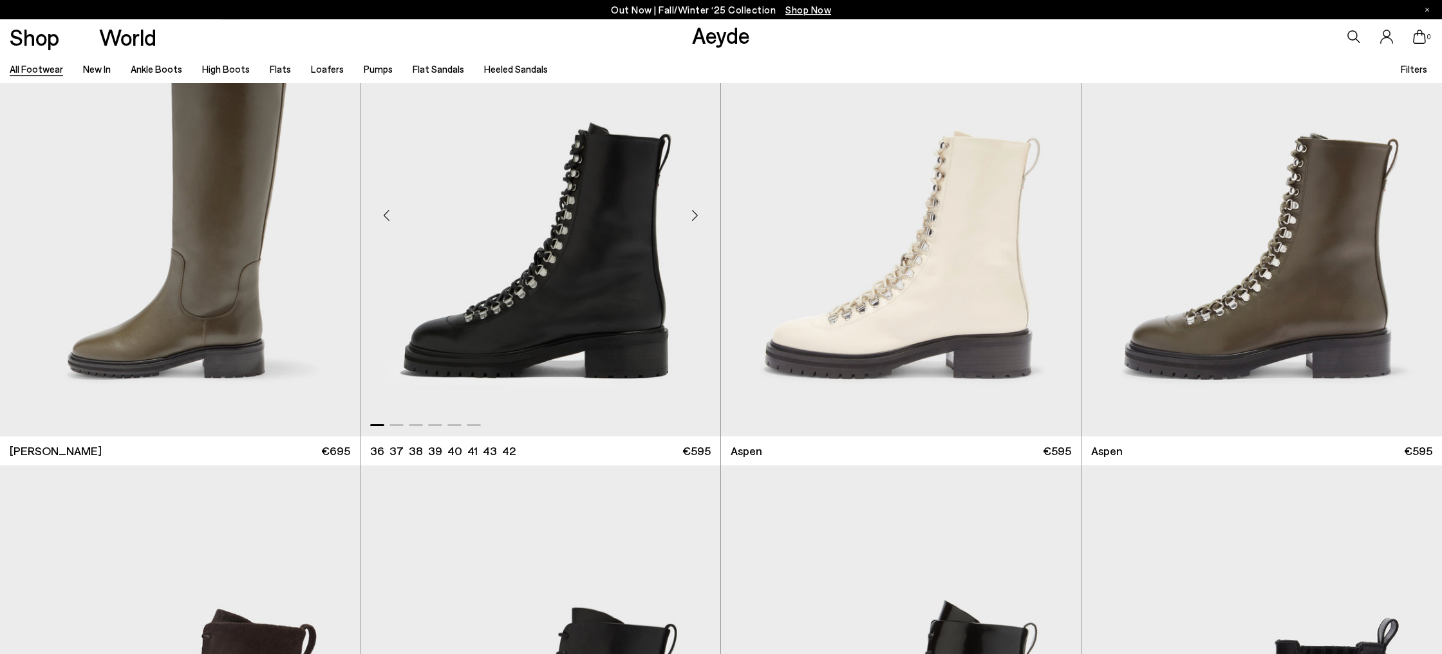
click at [691, 230] on div "Next slide" at bounding box center [694, 215] width 39 height 39
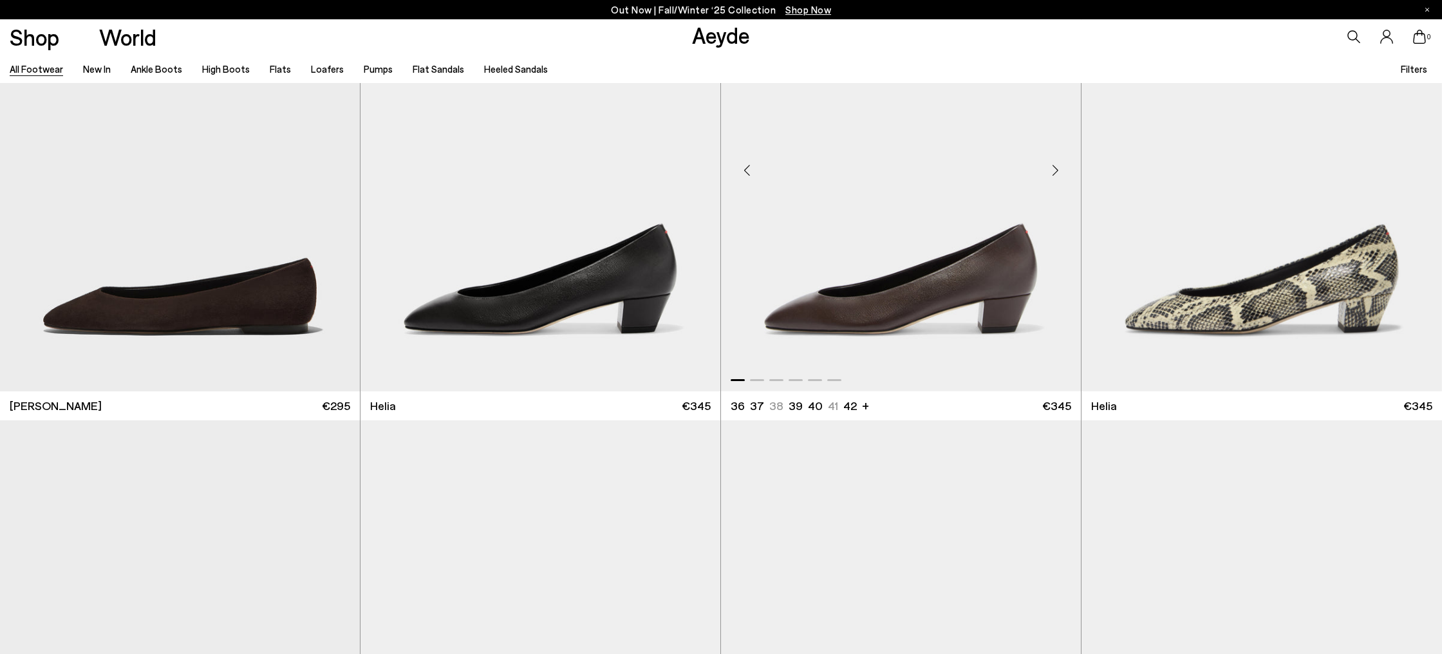
scroll to position [18425, 0]
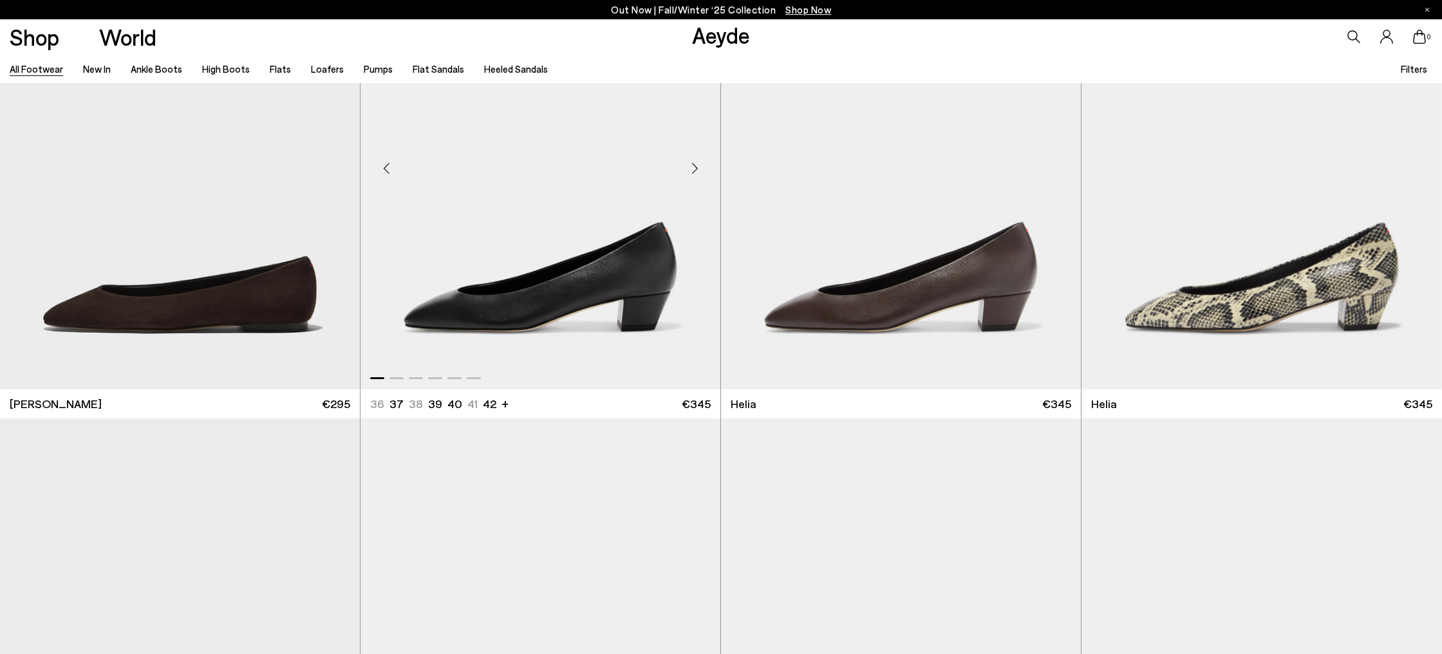
click at [697, 172] on div "Next slide" at bounding box center [694, 168] width 39 height 39
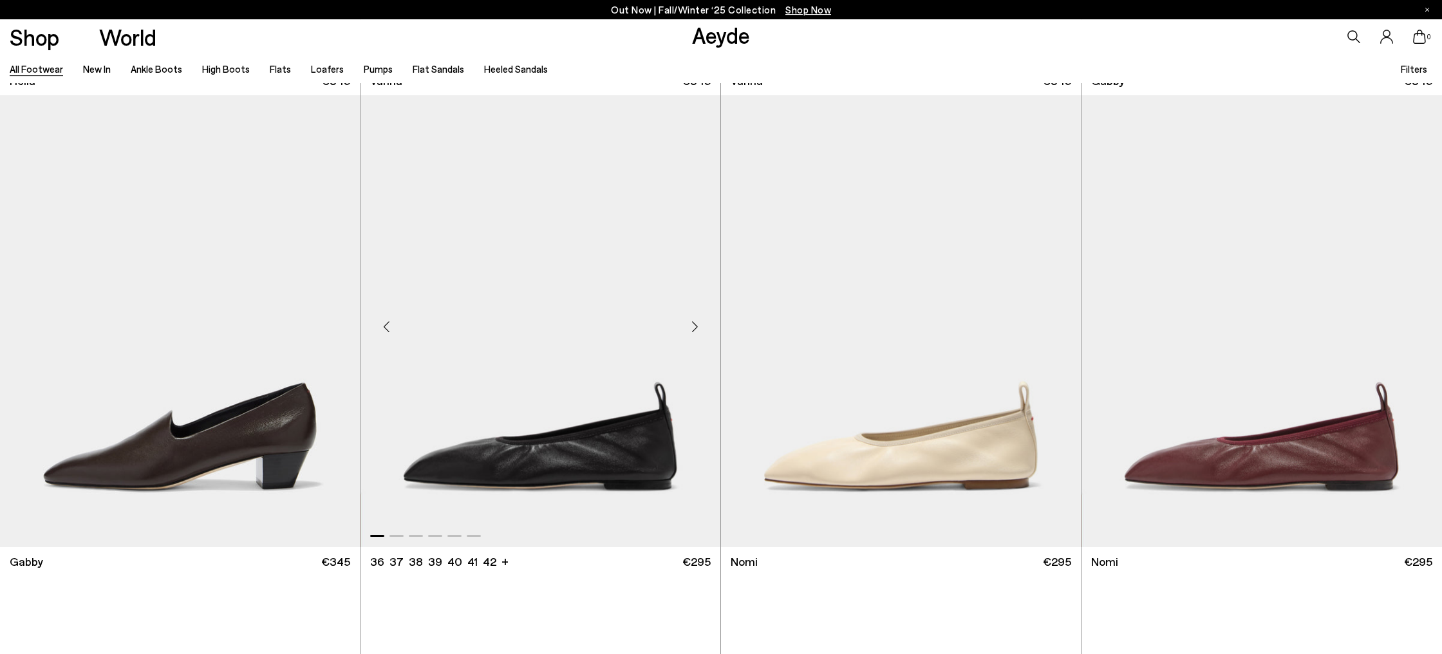
scroll to position [19250, 0]
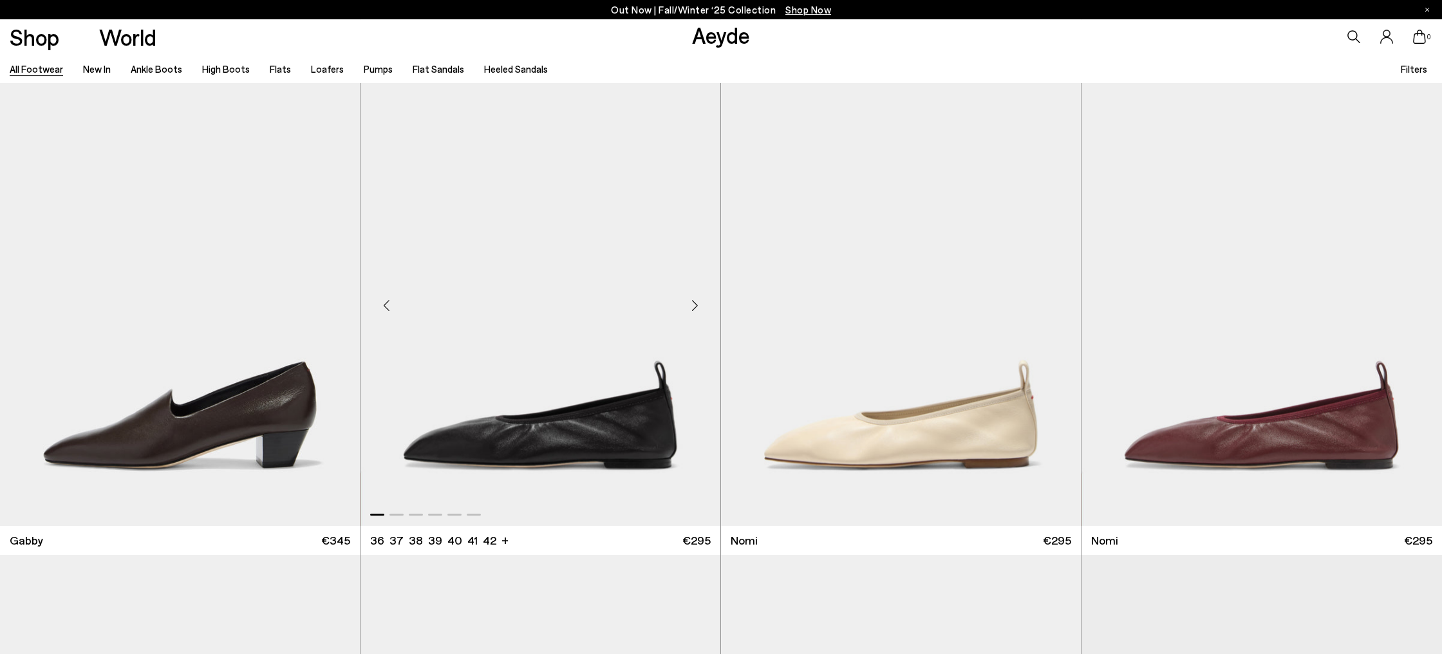
click at [700, 306] on div "Next slide" at bounding box center [694, 305] width 39 height 39
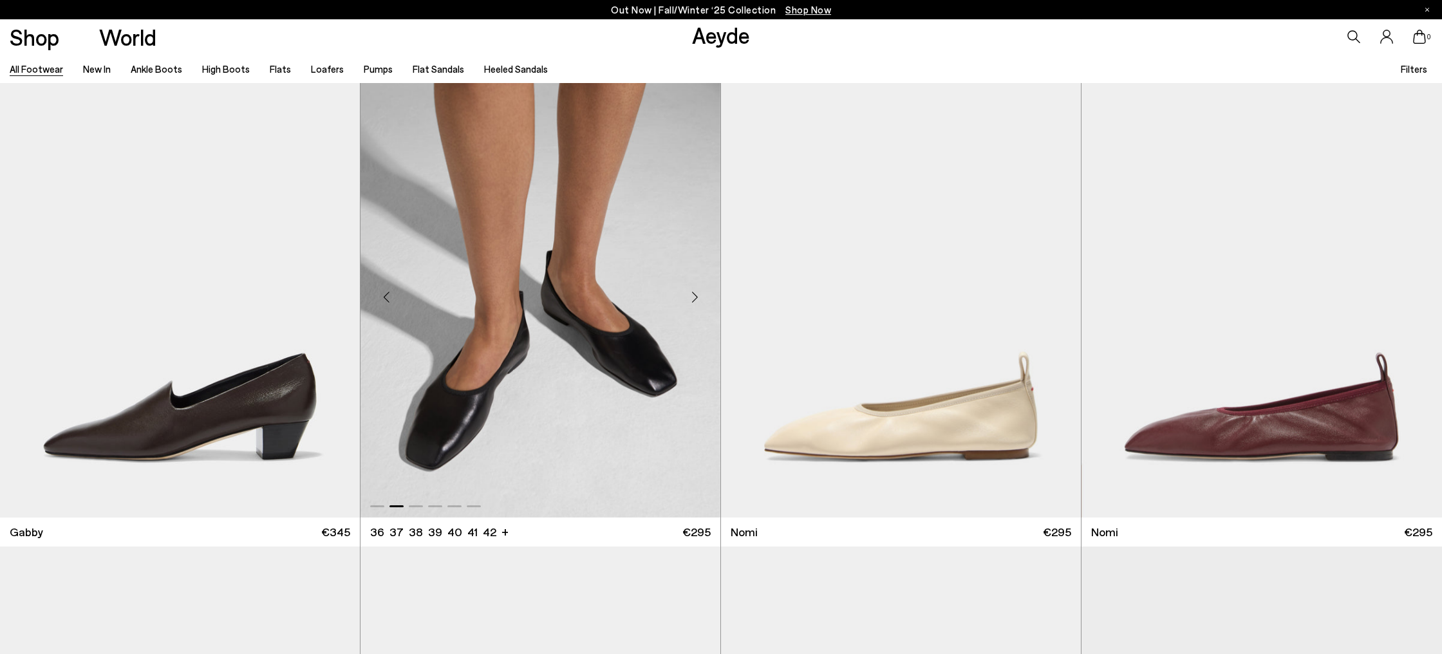
click at [700, 306] on div "Next slide" at bounding box center [694, 296] width 39 height 39
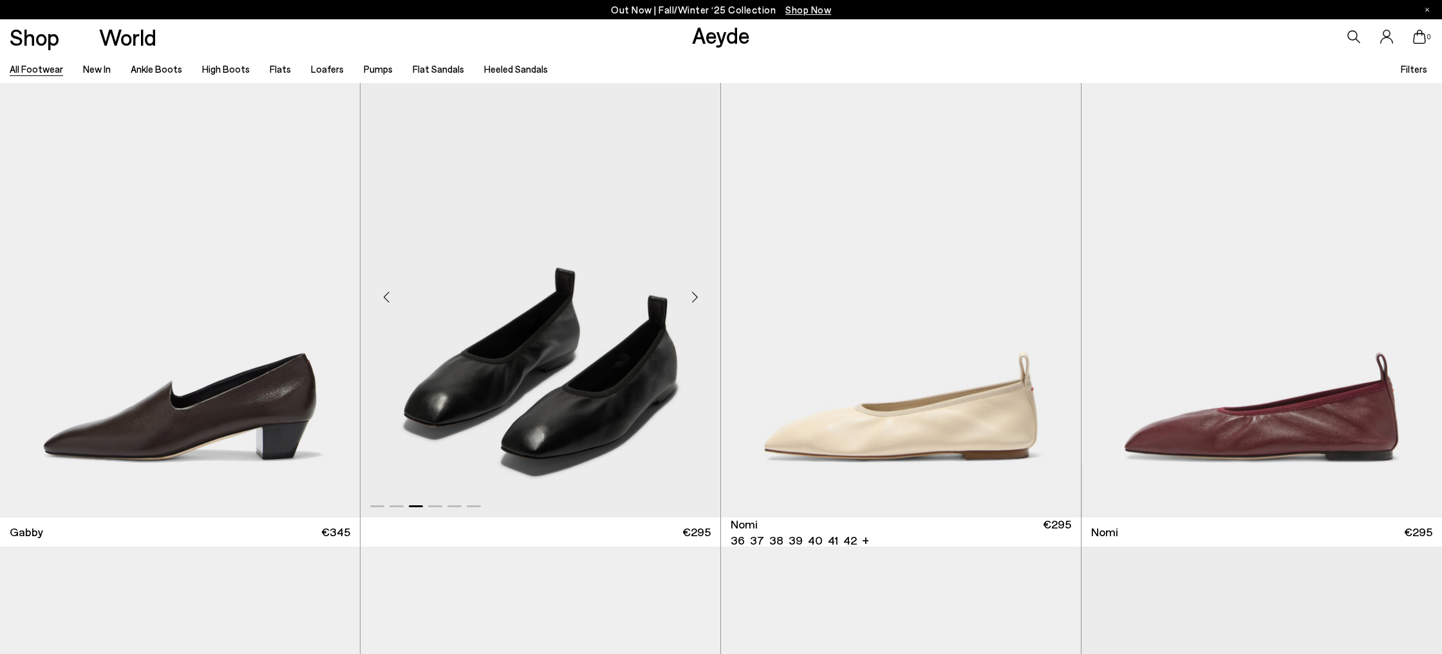
scroll to position [19260, 0]
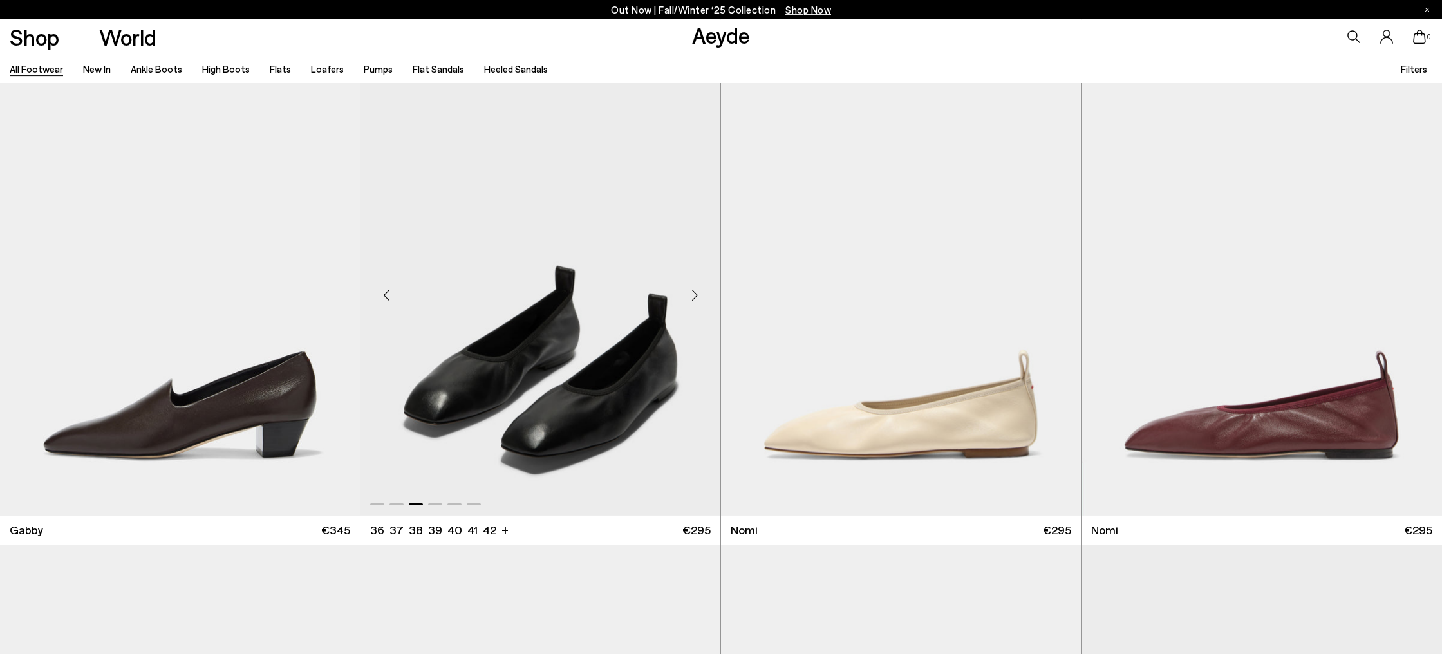
click at [700, 298] on div "Next slide" at bounding box center [694, 295] width 39 height 39
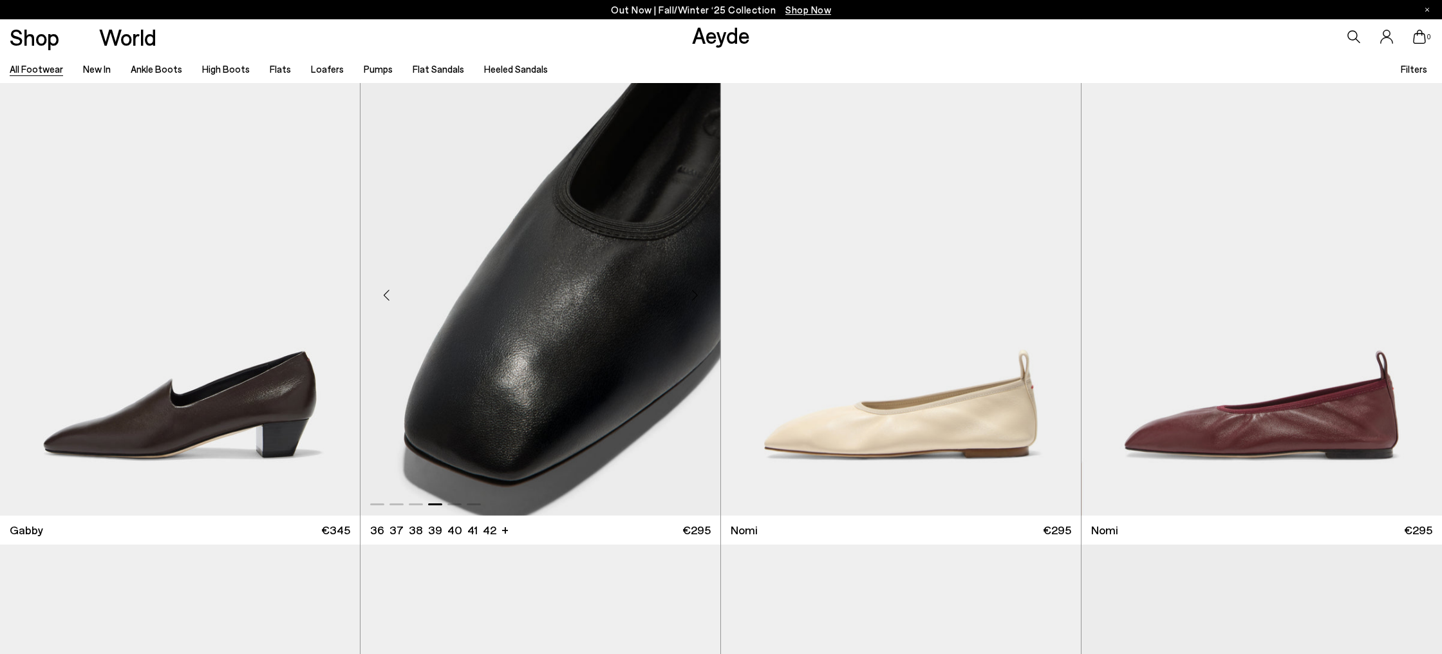
click at [700, 298] on div "Next slide" at bounding box center [694, 295] width 39 height 39
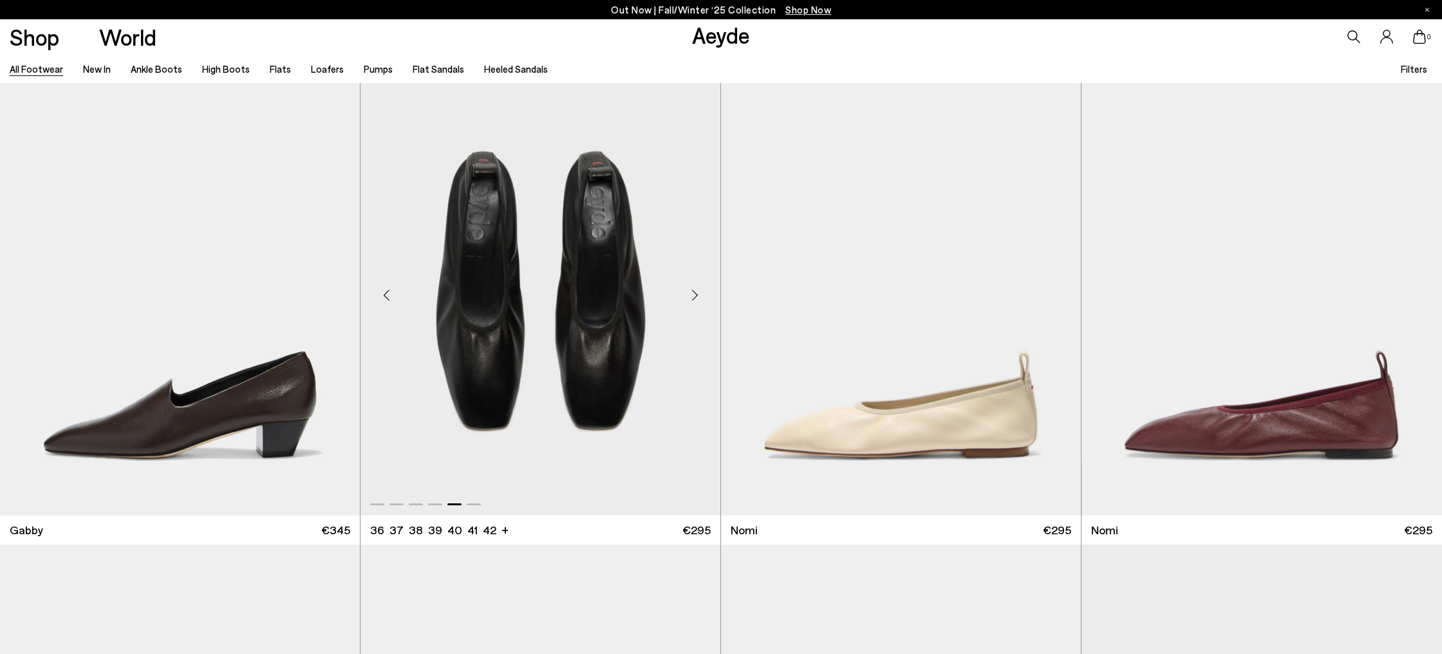
click at [700, 298] on div "Next slide" at bounding box center [694, 295] width 39 height 39
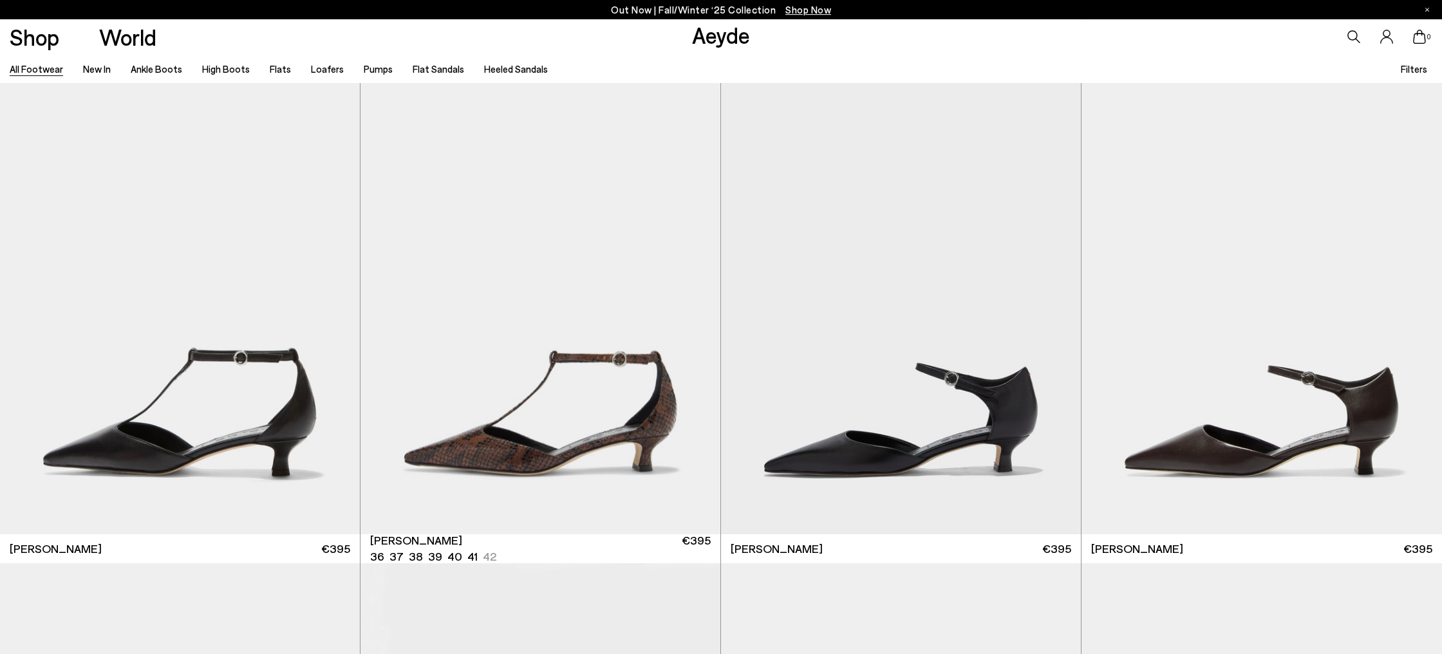
scroll to position [20207, 0]
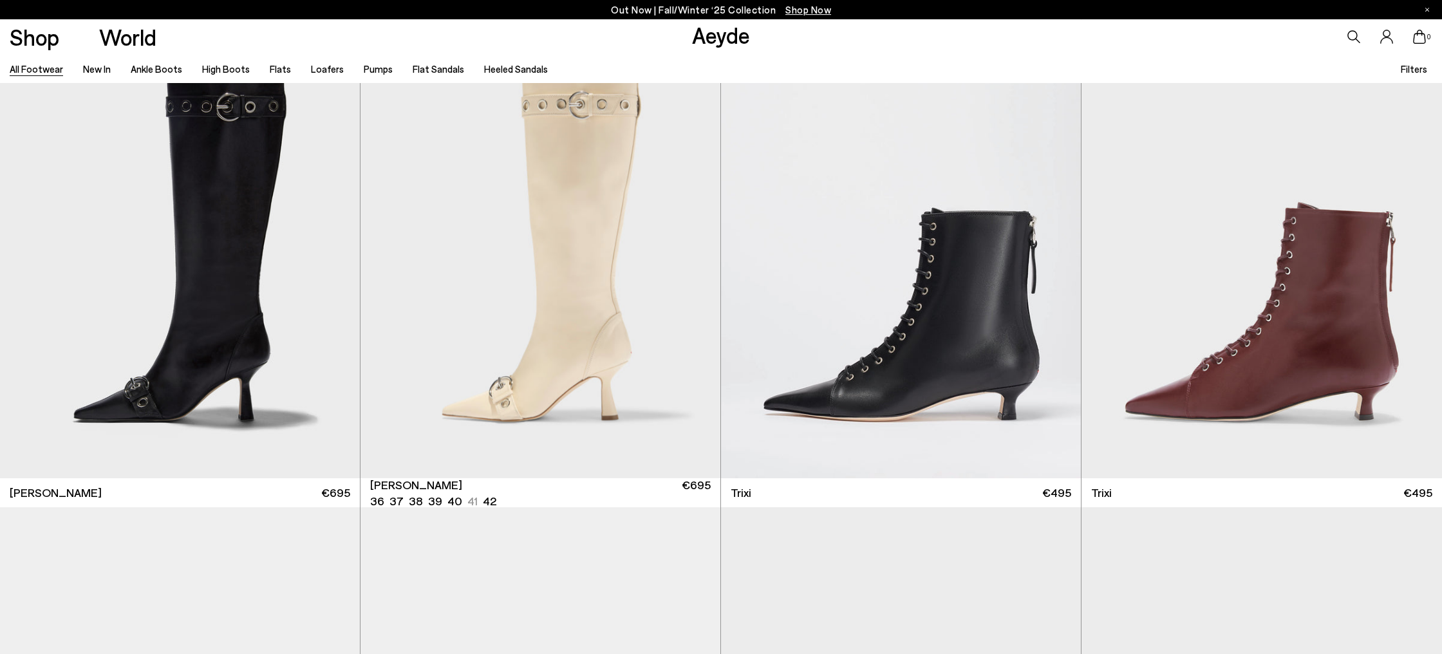
scroll to position [22186, 0]
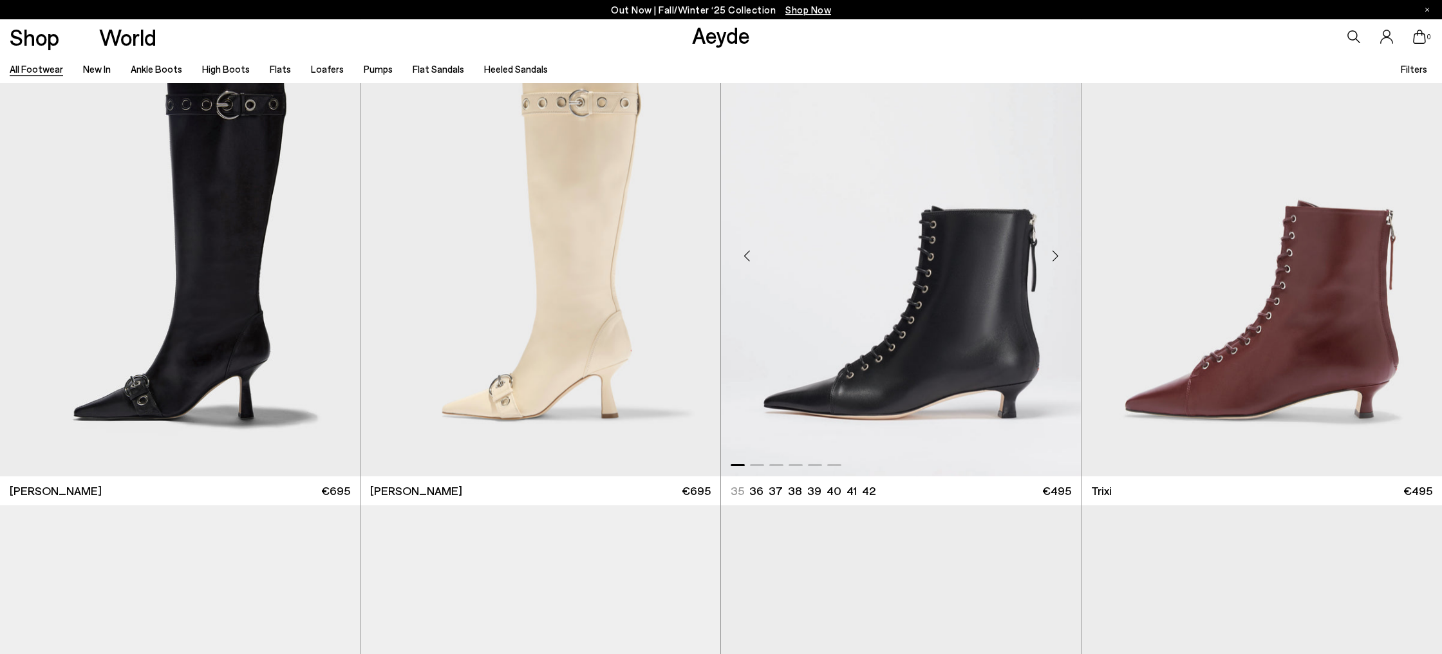
click at [1055, 258] on div "Next slide" at bounding box center [1055, 255] width 39 height 39
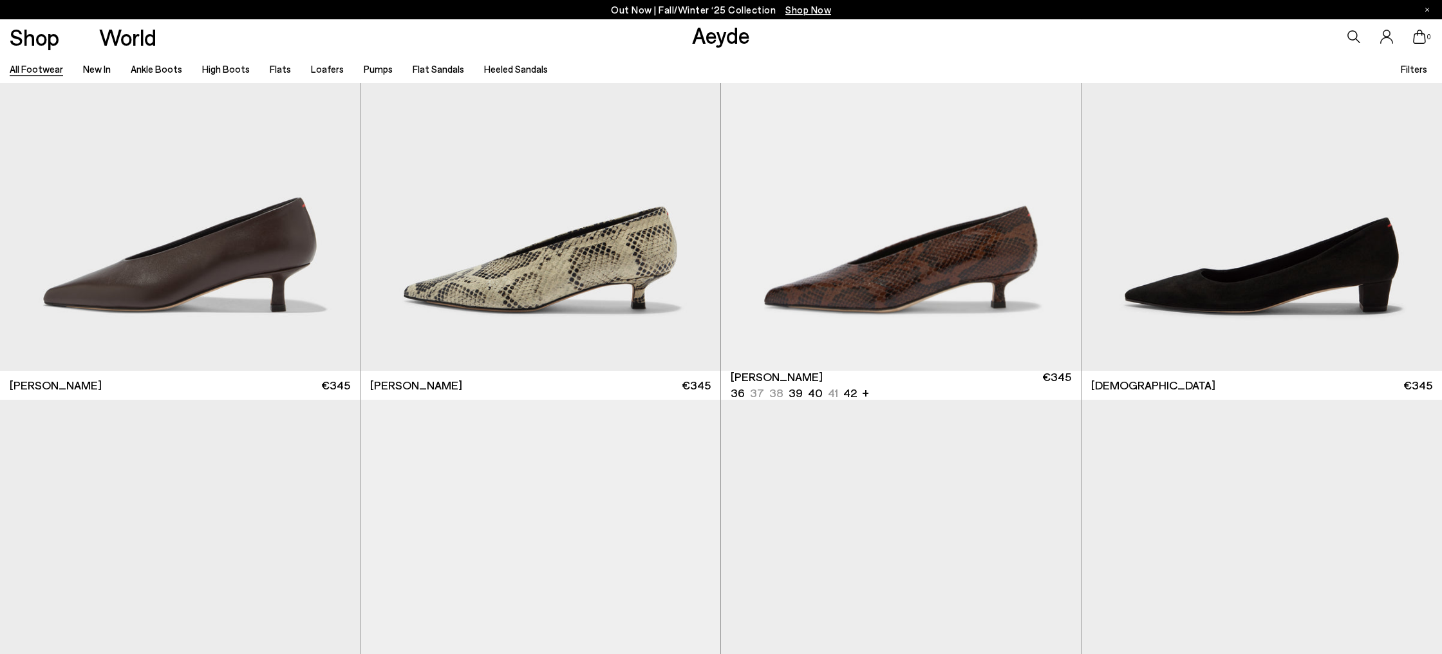
scroll to position [23738, 0]
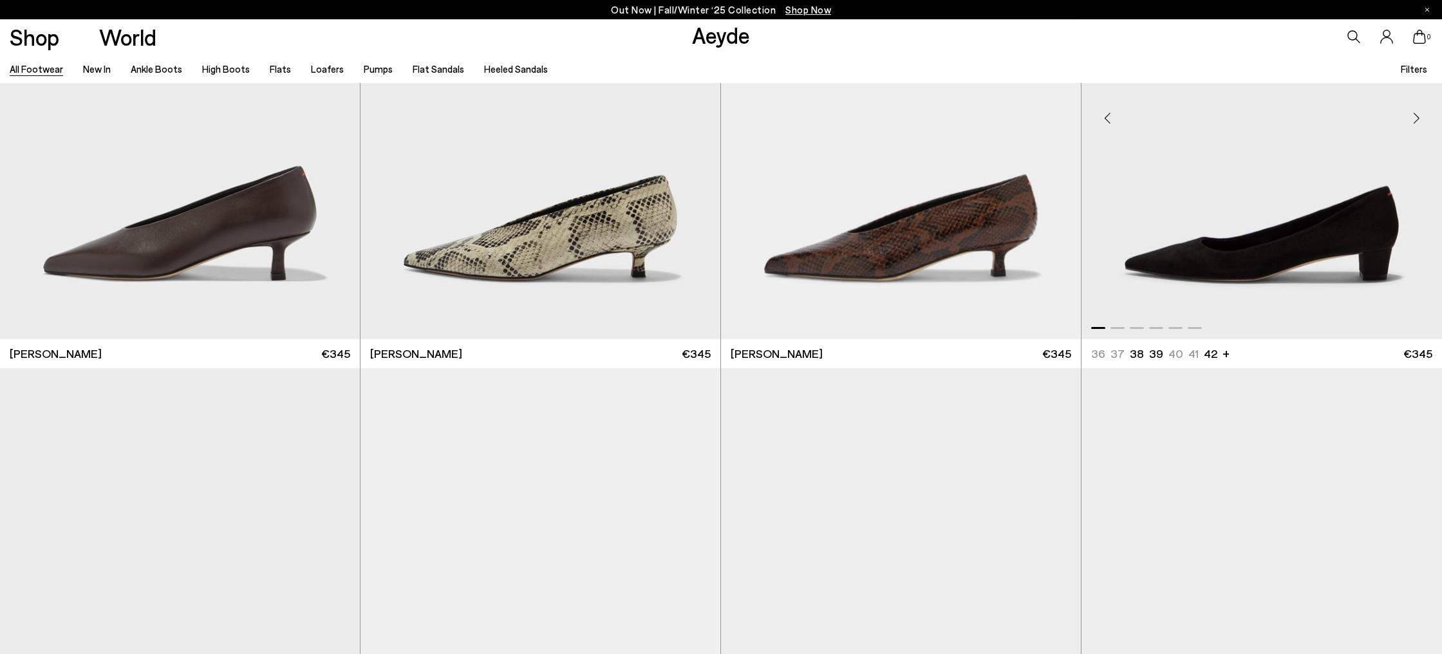
click at [1111, 115] on div "Previous slide" at bounding box center [1107, 118] width 39 height 39
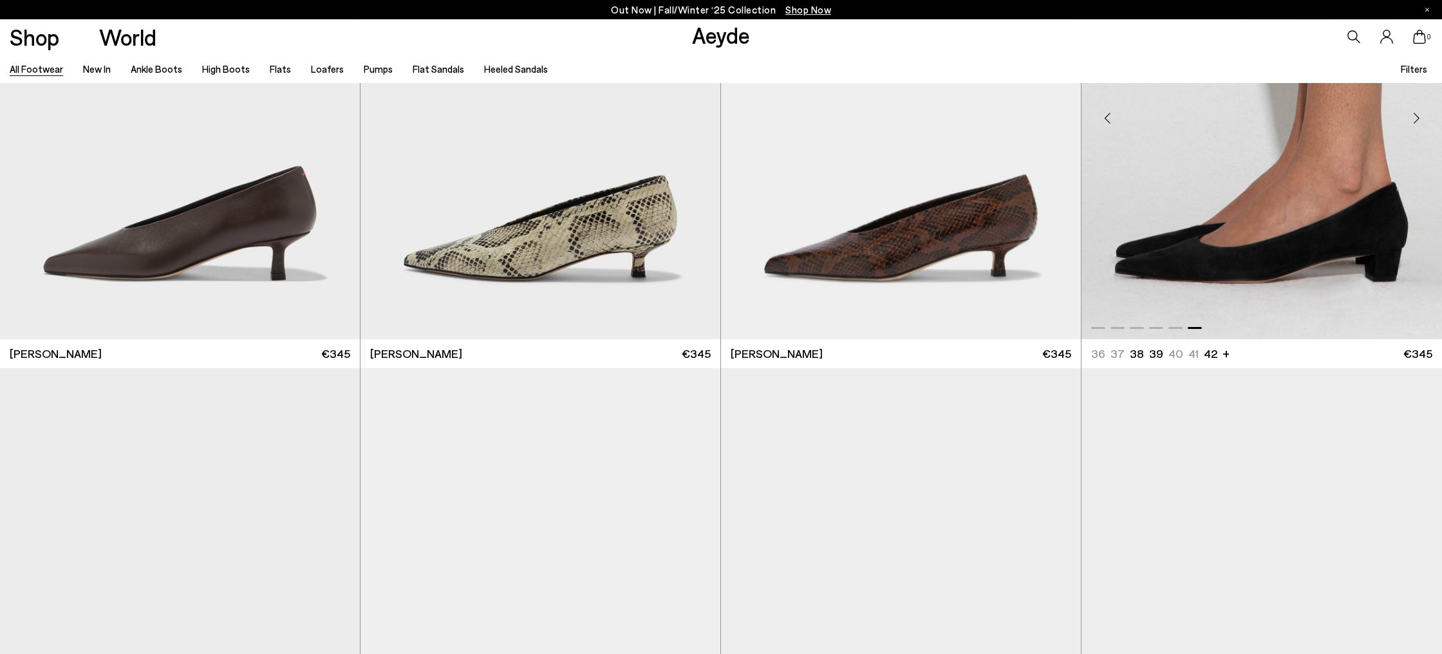
scroll to position [23765, 0]
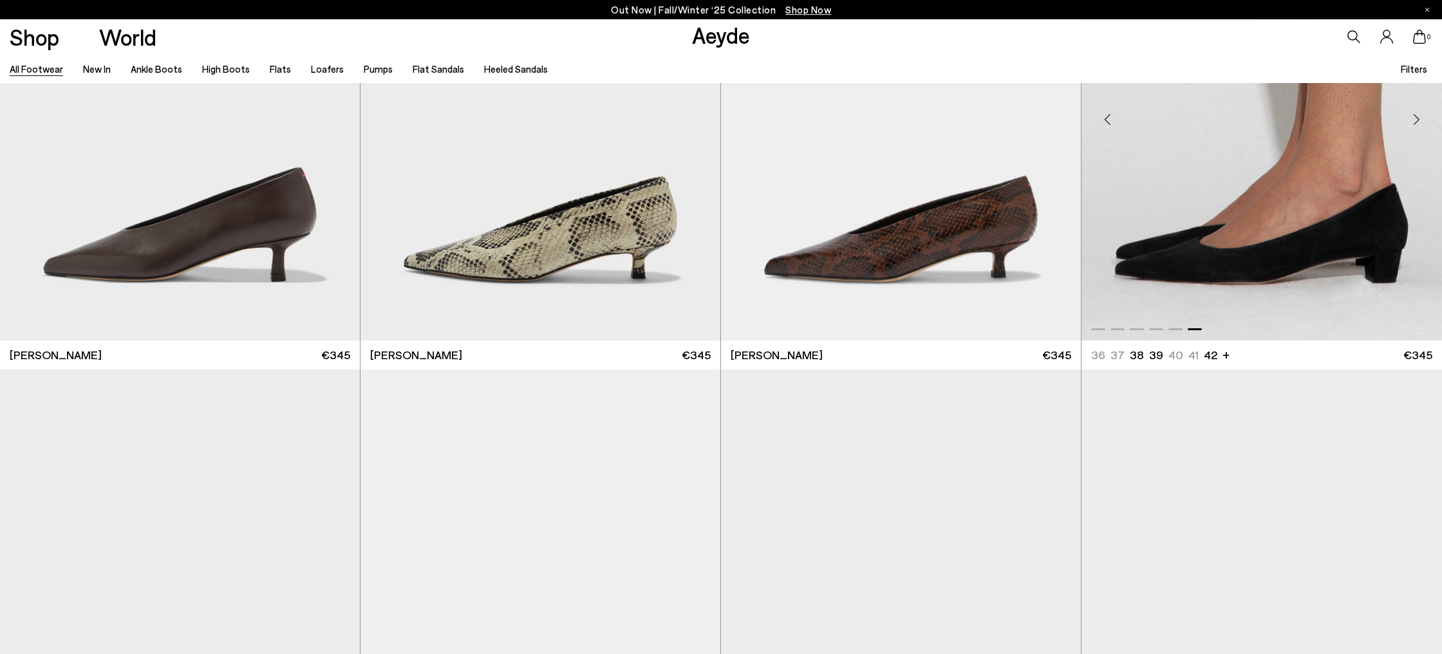
click at [1106, 117] on div "Previous slide" at bounding box center [1107, 119] width 39 height 39
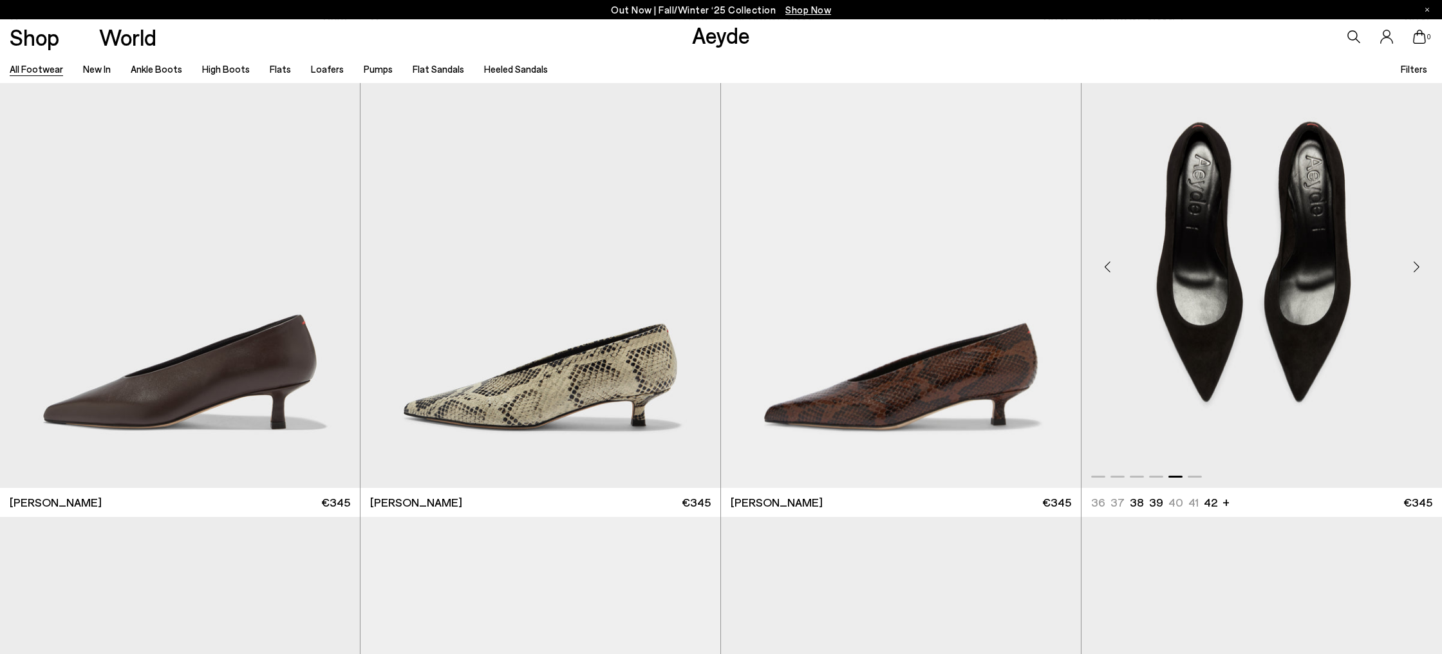
scroll to position [23622, 0]
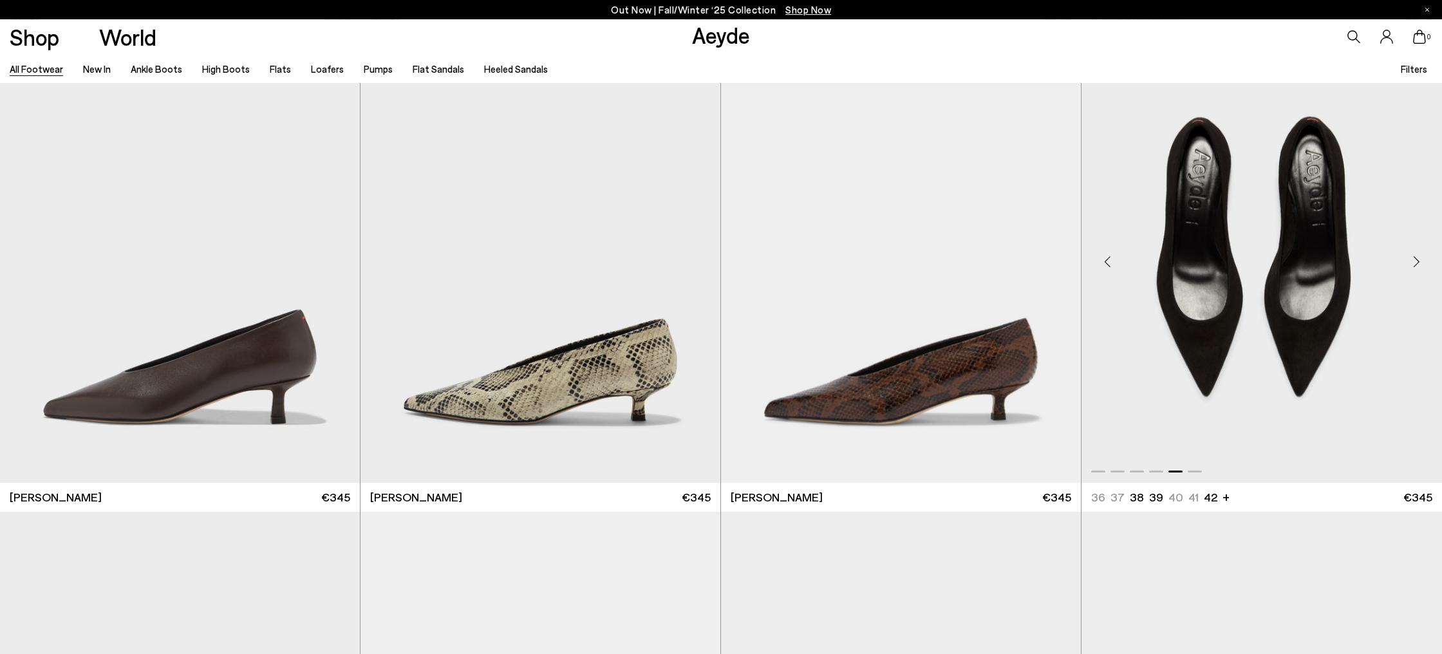
click at [1412, 259] on div "Next slide" at bounding box center [1416, 262] width 39 height 39
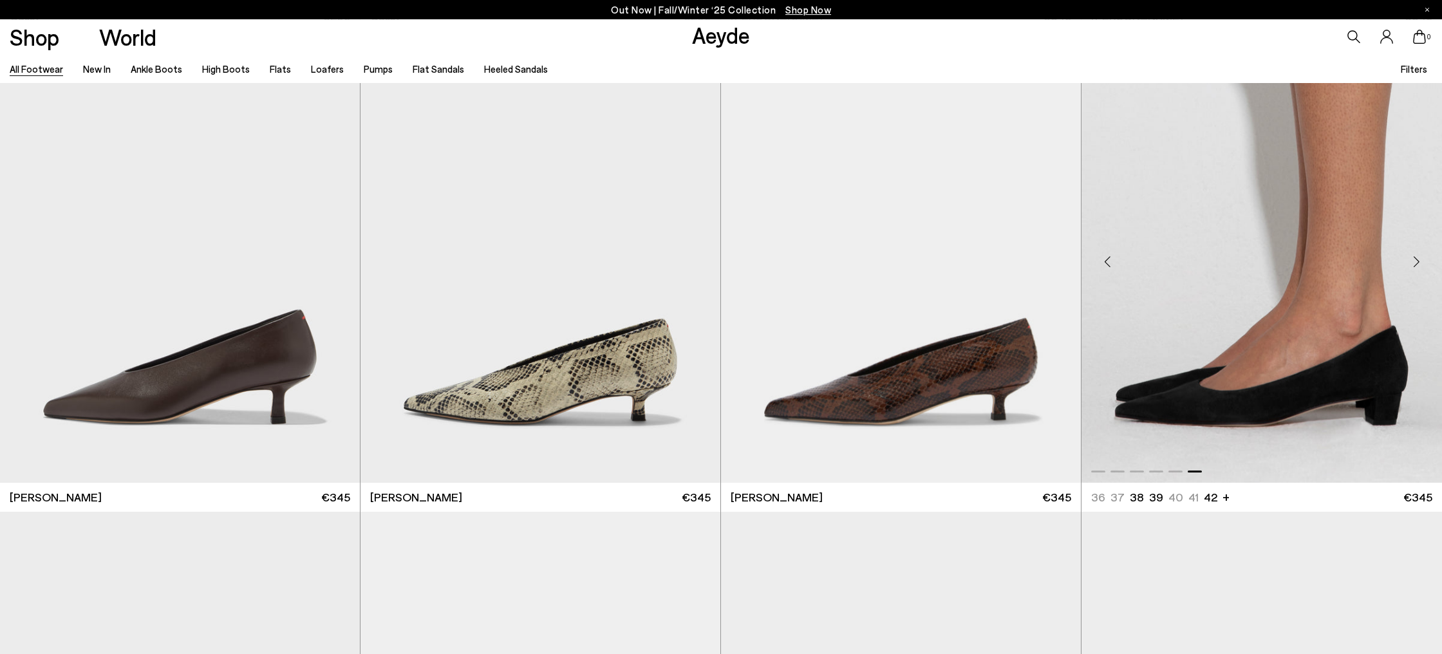
click at [1415, 254] on div "Next slide" at bounding box center [1416, 262] width 39 height 39
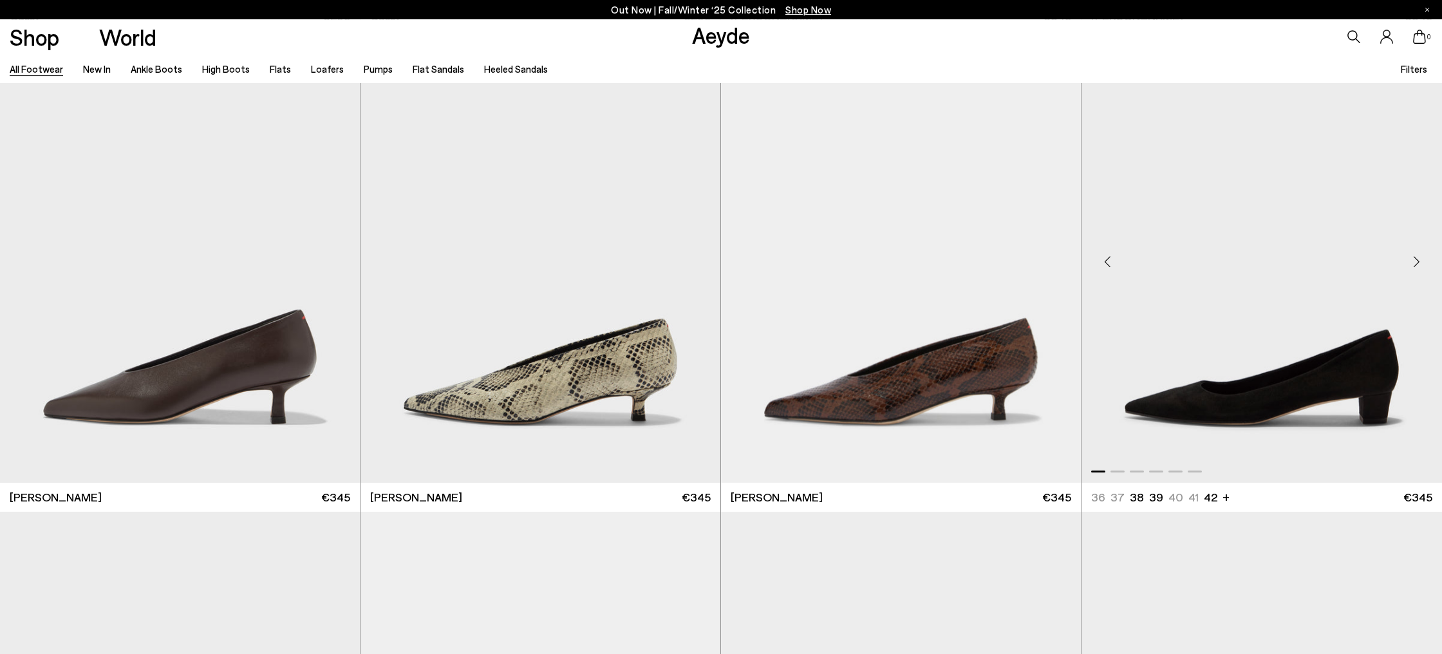
click at [1415, 254] on div "Next slide" at bounding box center [1416, 262] width 39 height 39
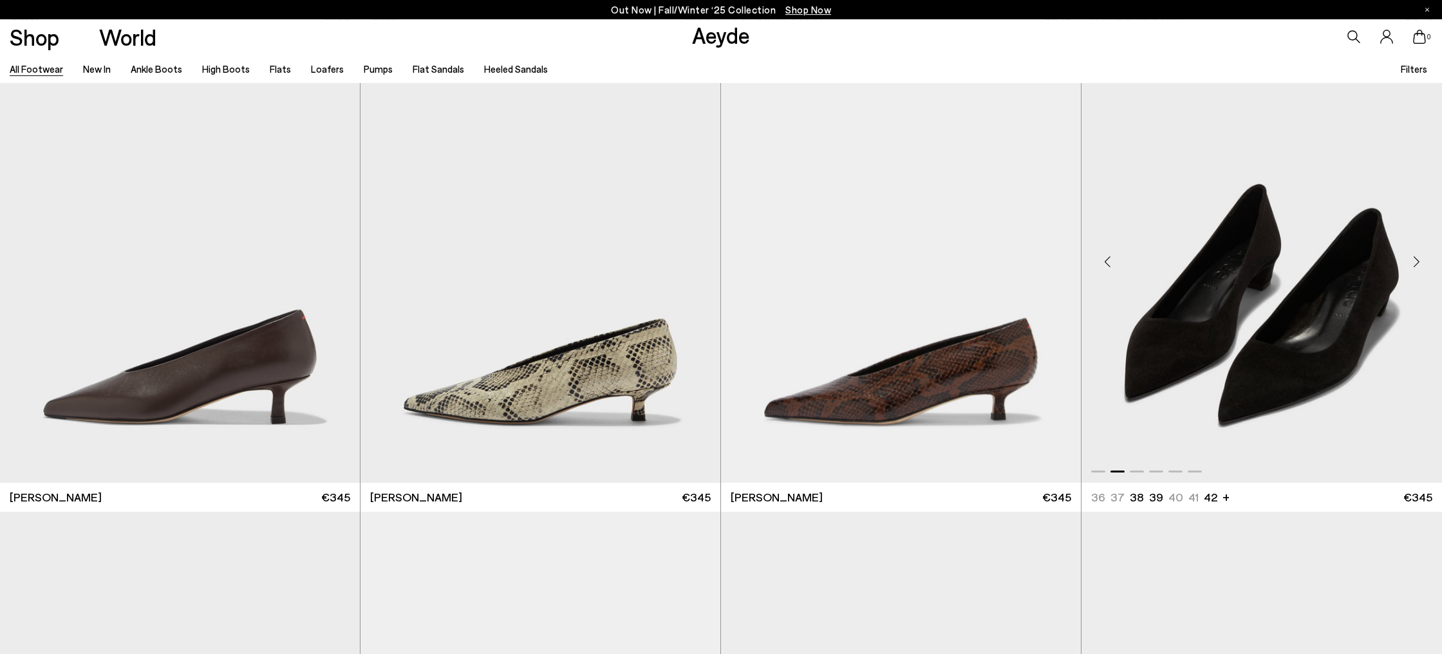
click at [1415, 254] on div "Next slide" at bounding box center [1416, 262] width 39 height 39
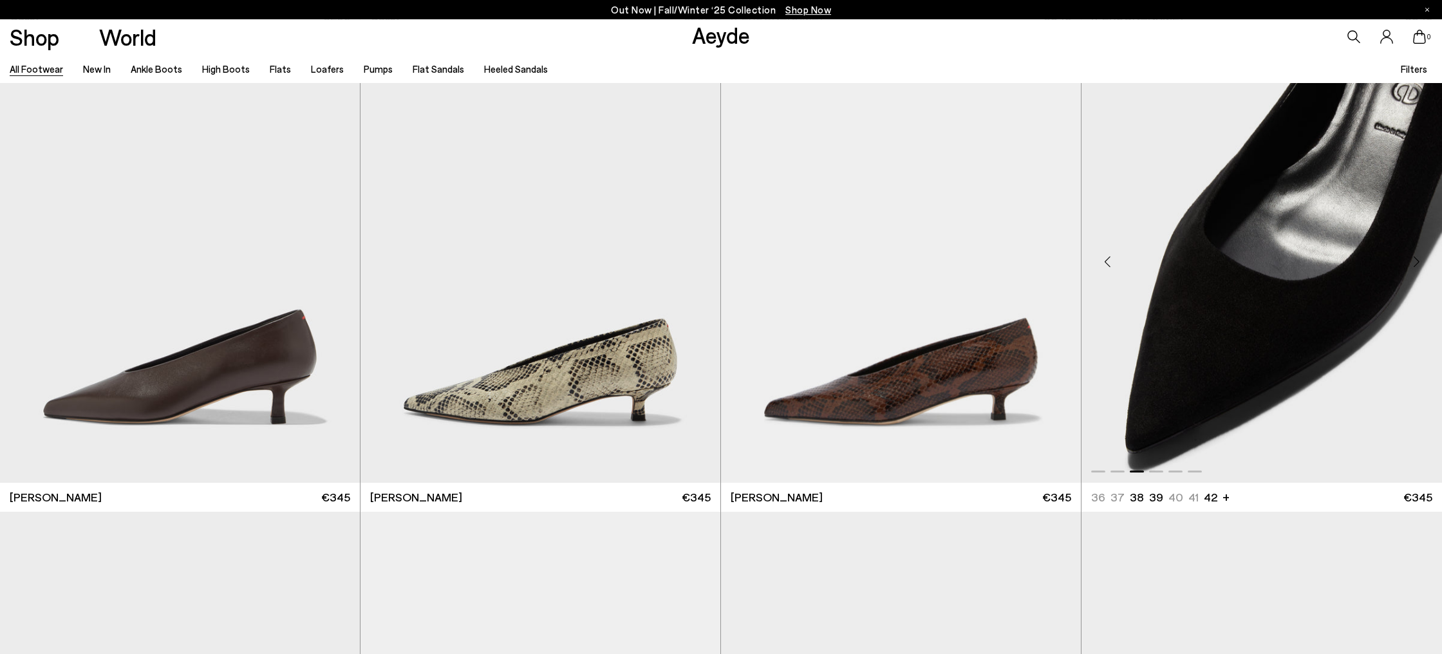
scroll to position [23624, 0]
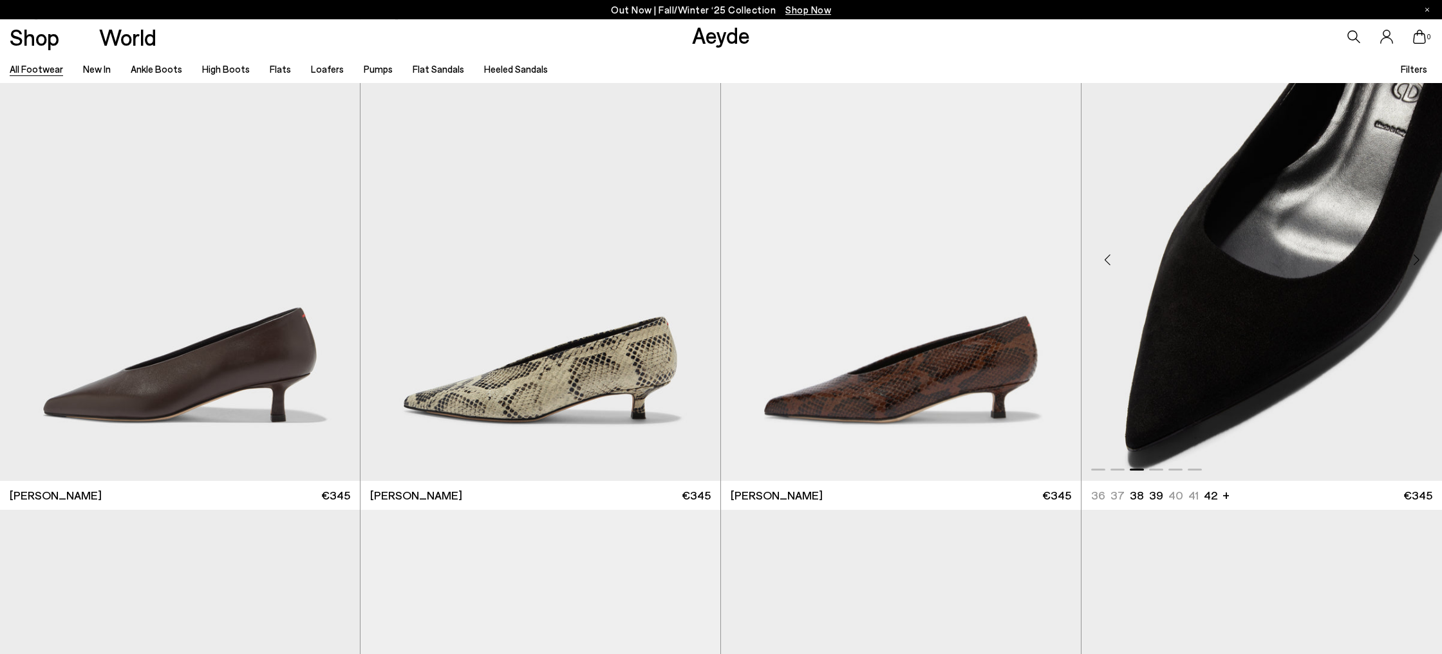
click at [1109, 265] on div "Previous slide" at bounding box center [1107, 260] width 39 height 39
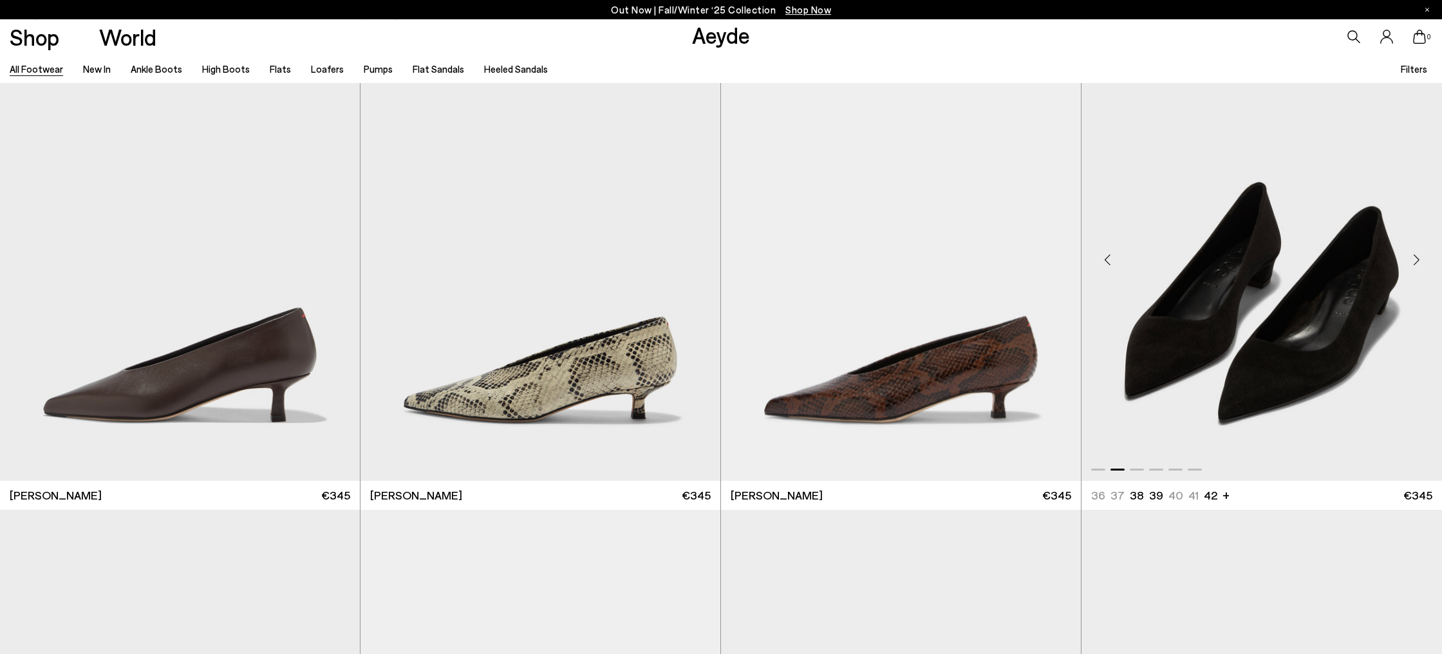
click at [1109, 265] on div "Previous slide" at bounding box center [1107, 260] width 39 height 39
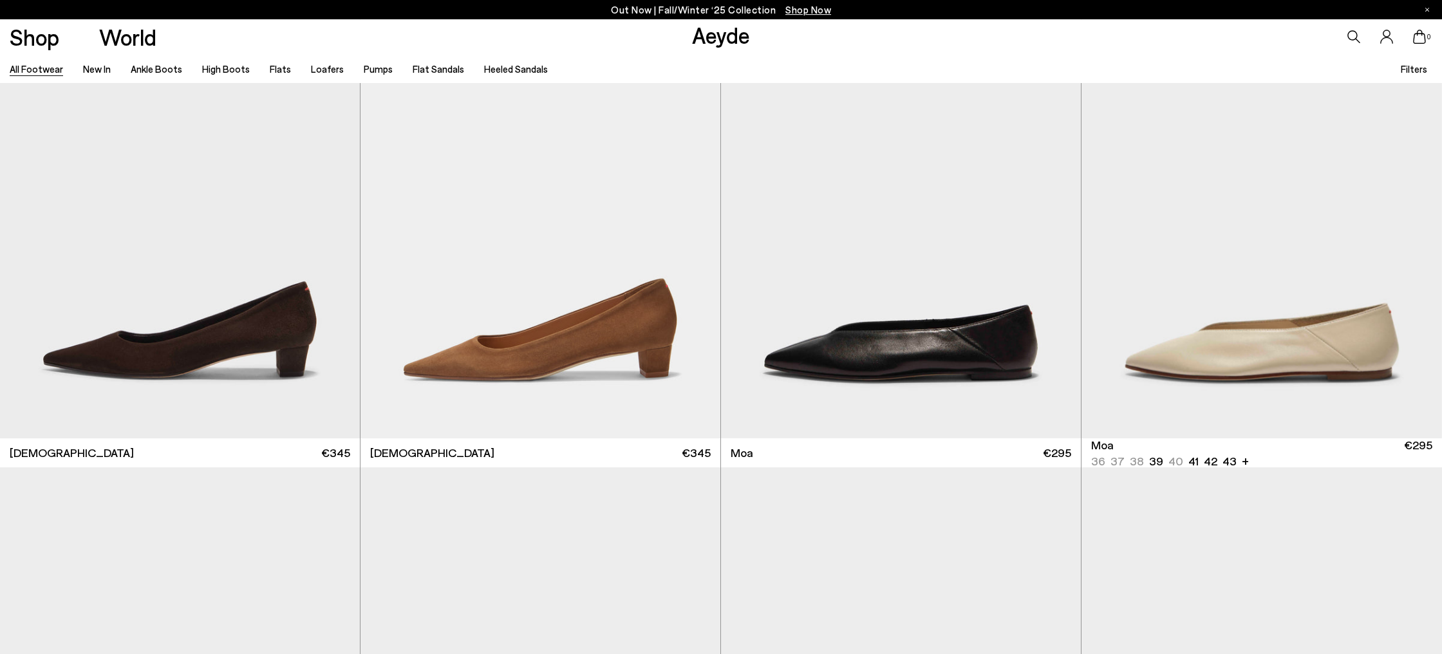
scroll to position [24148, 0]
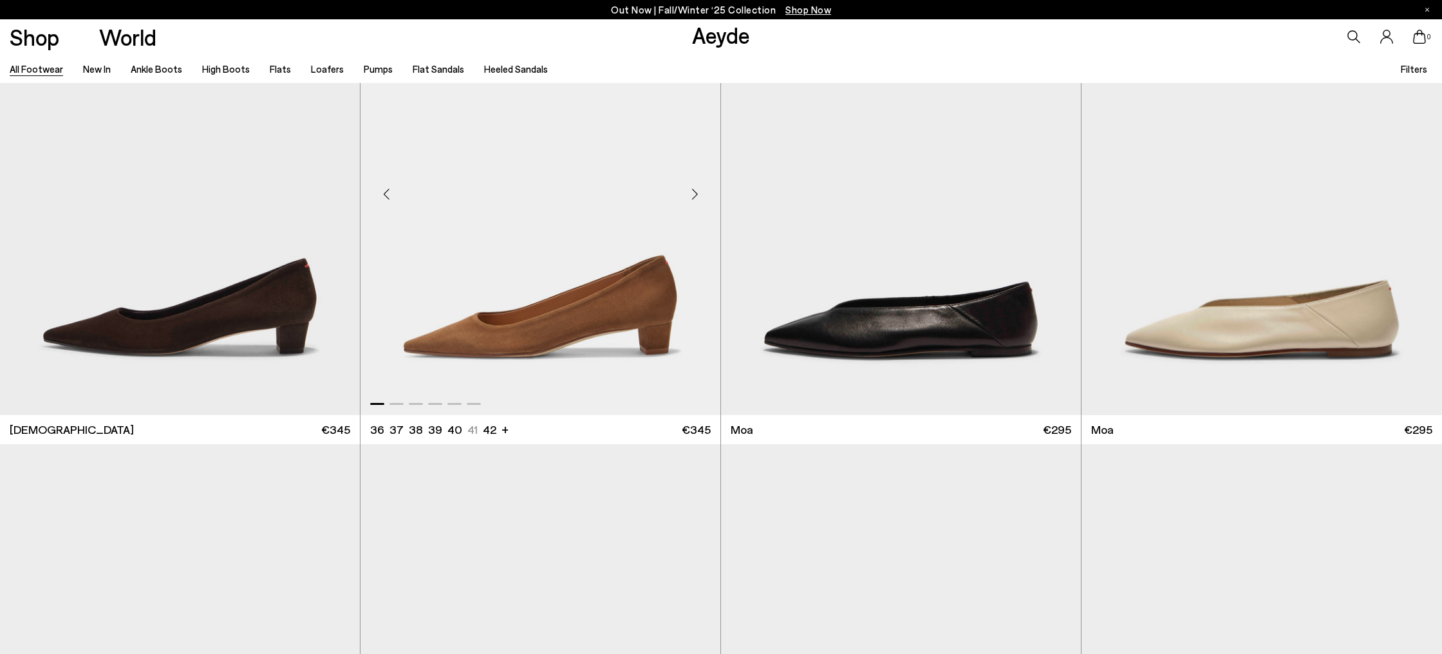
scroll to position [24170, 0]
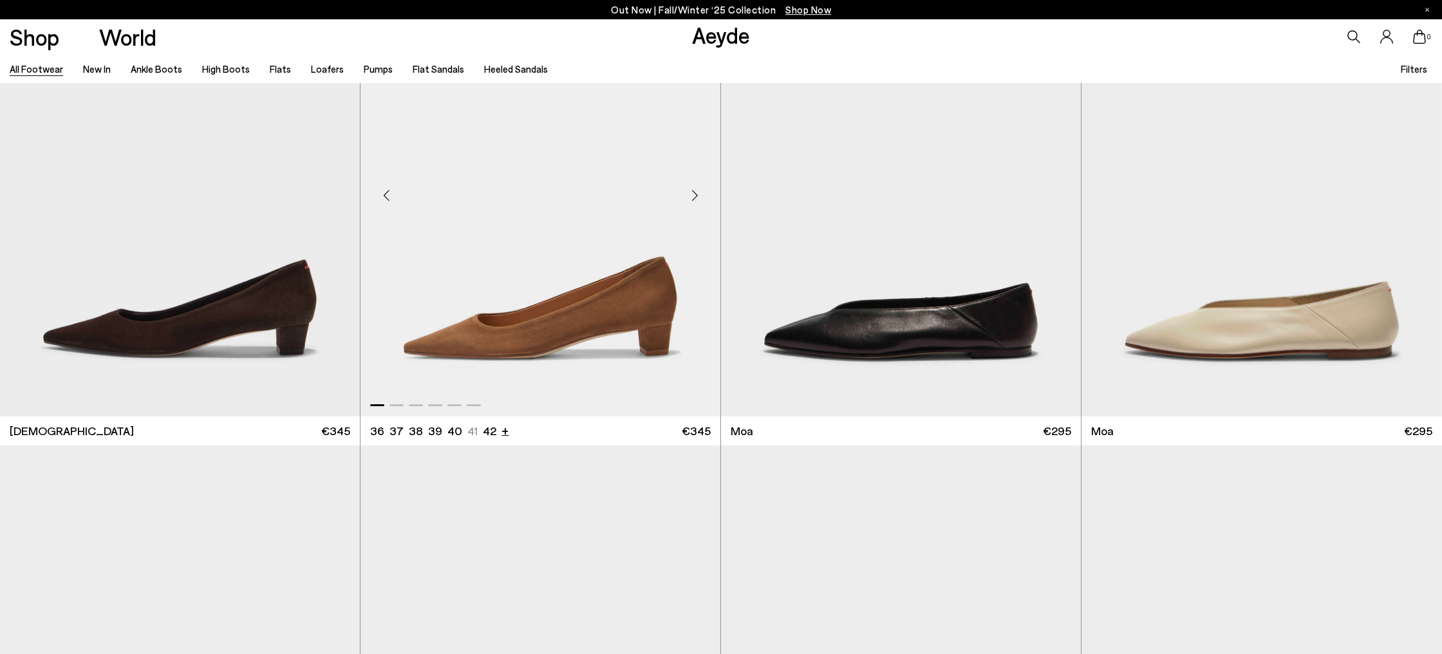
click at [502, 433] on li "+" at bounding box center [505, 430] width 7 height 17
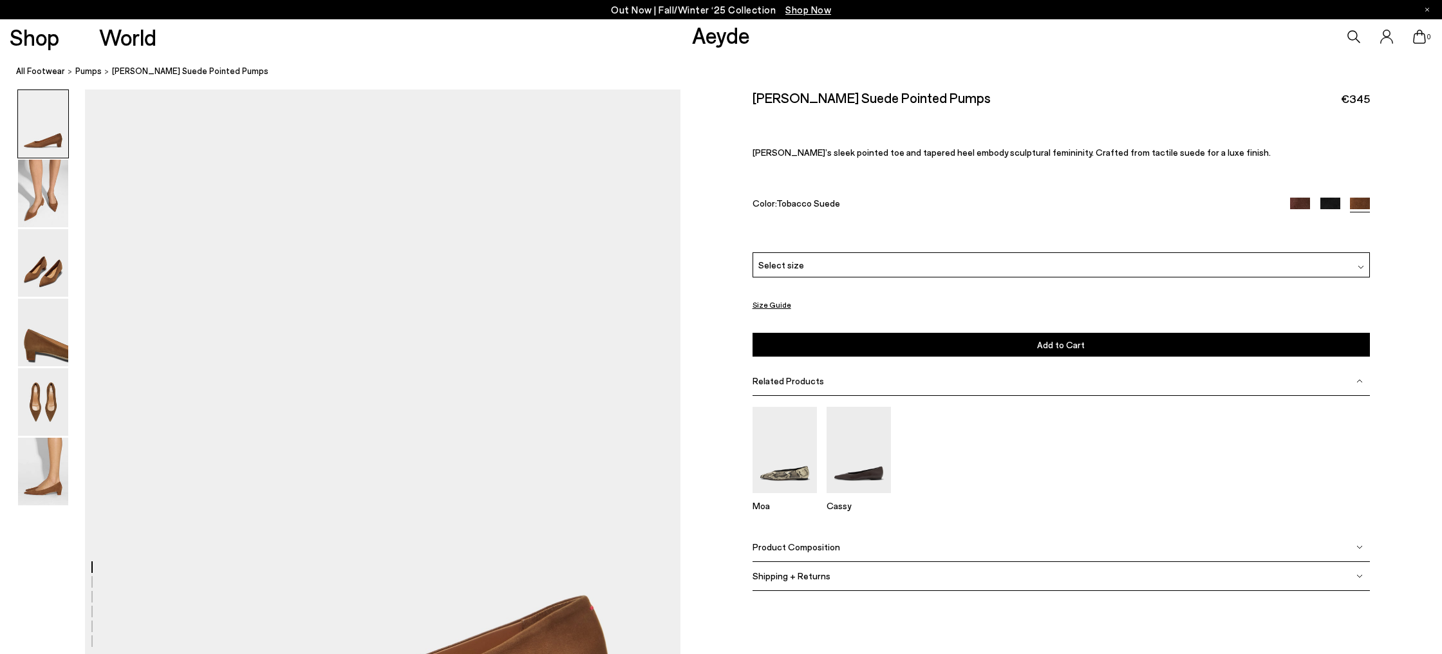
click at [945, 269] on div "Select size" at bounding box center [1061, 264] width 617 height 25
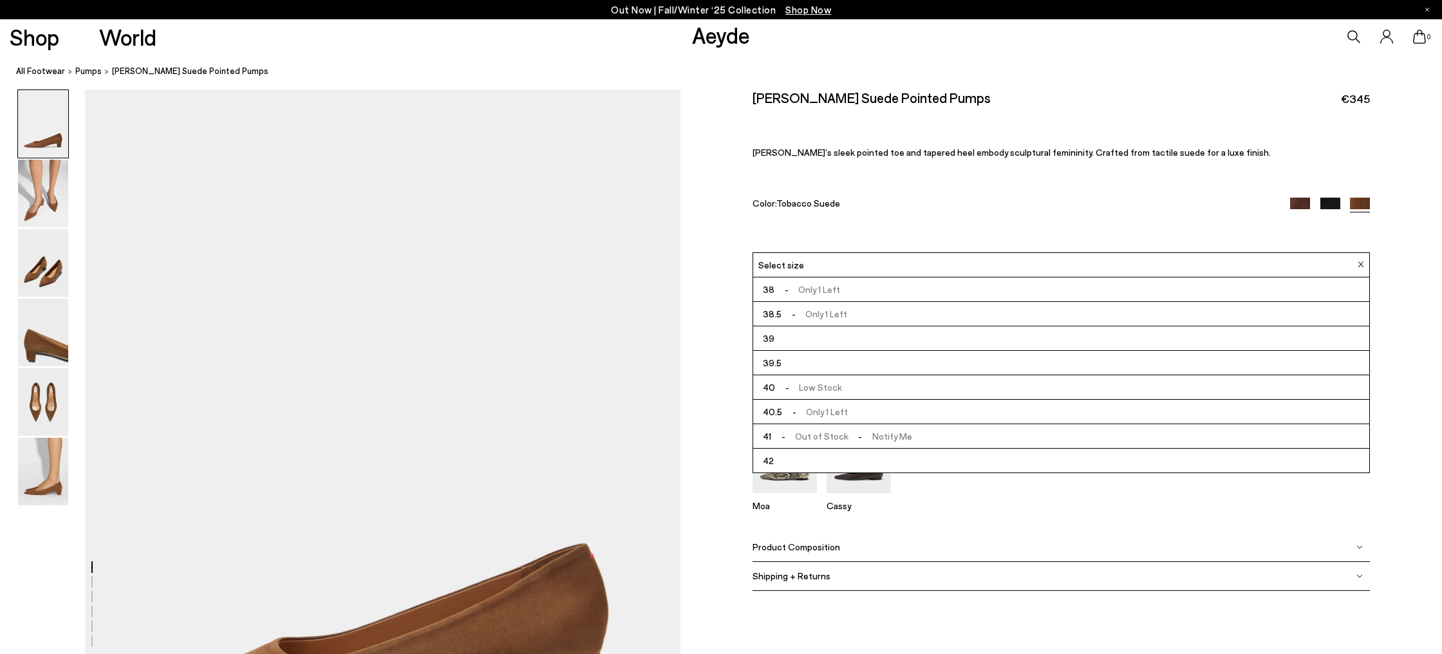
scroll to position [57, 0]
click at [851, 460] on li "42" at bounding box center [1061, 460] width 616 height 24
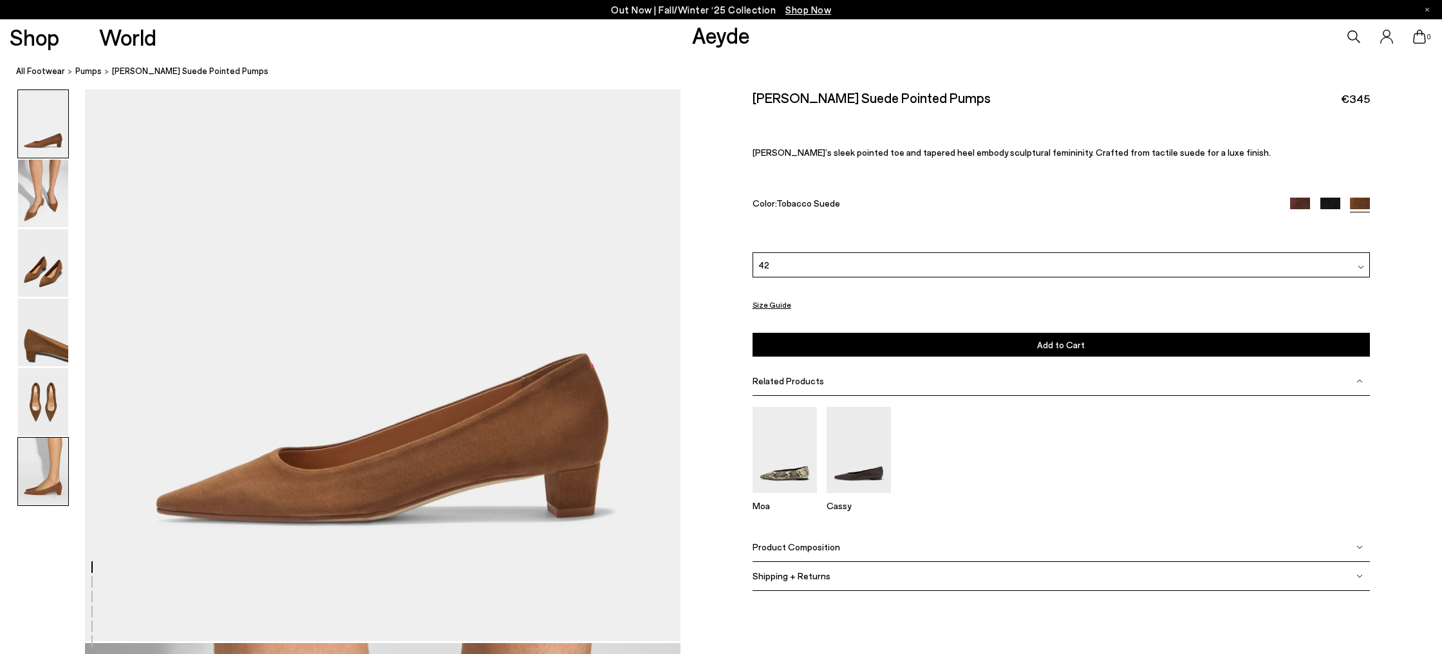
click at [35, 480] on img at bounding box center [43, 472] width 50 height 68
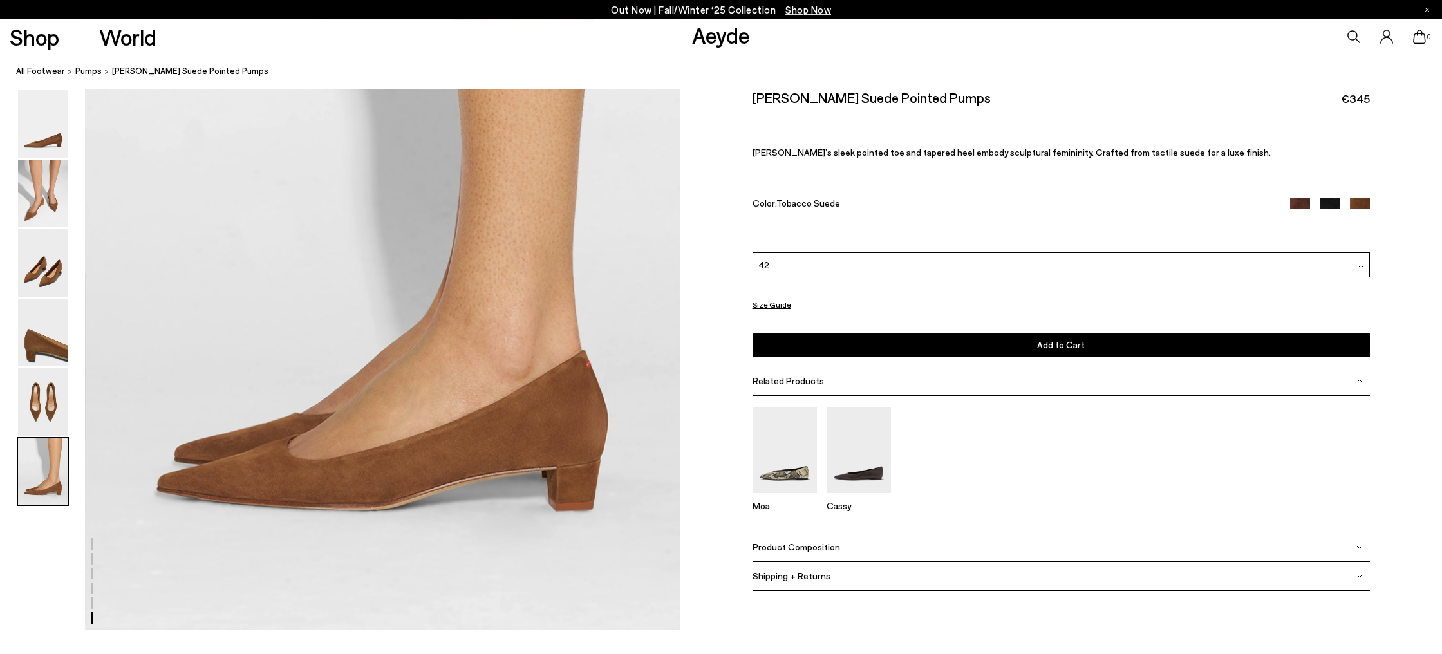
scroll to position [4233, 0]
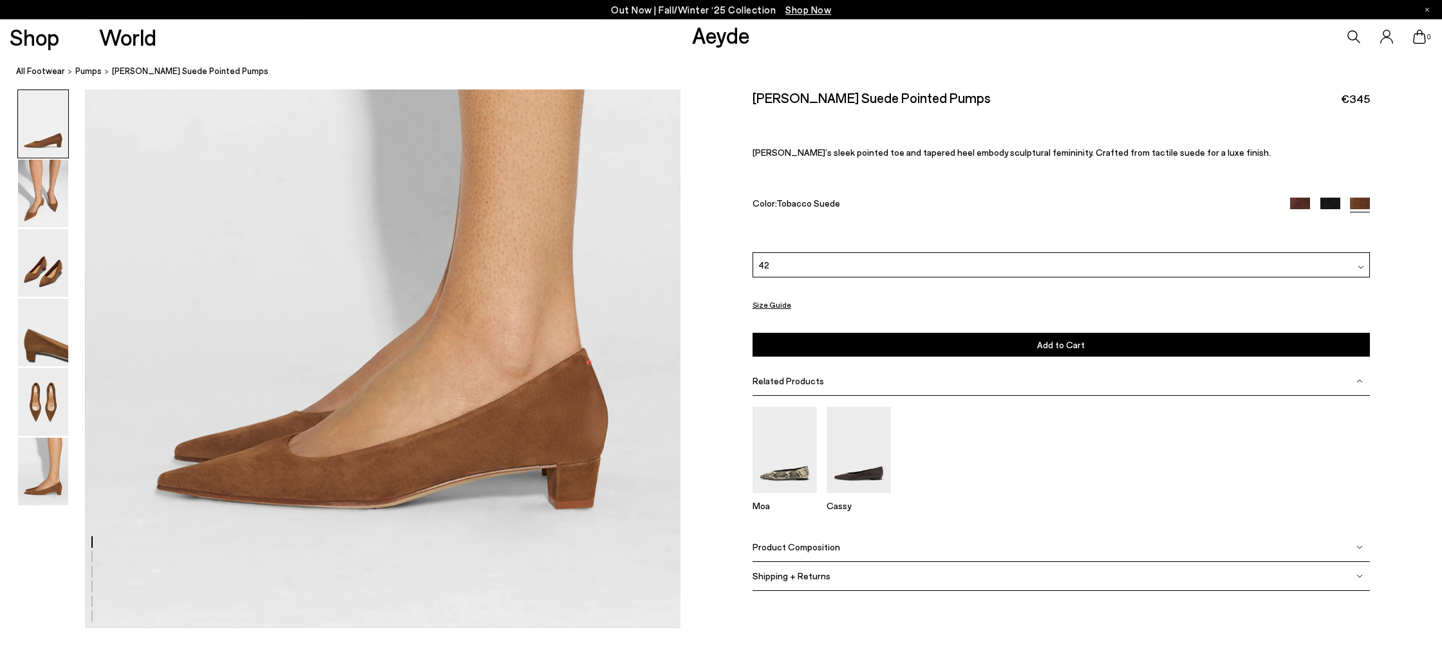
scroll to position [57, 0]
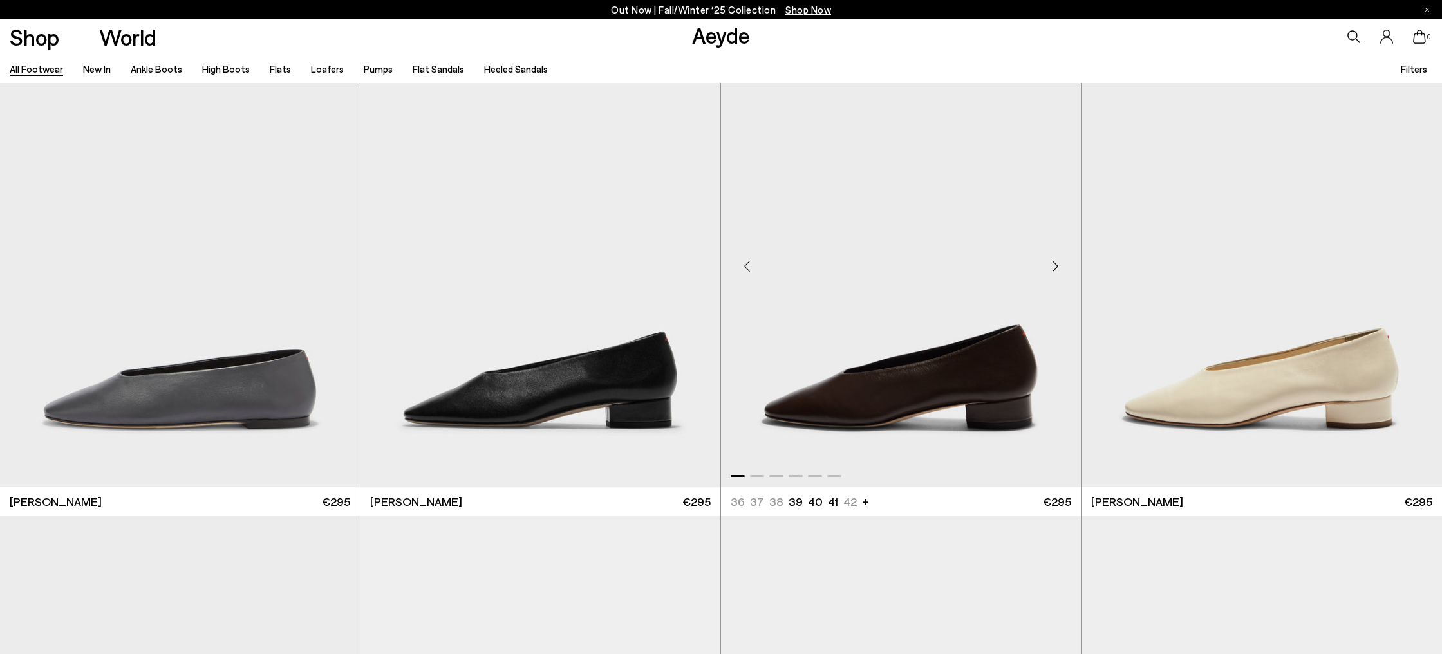
scroll to position [26530, 0]
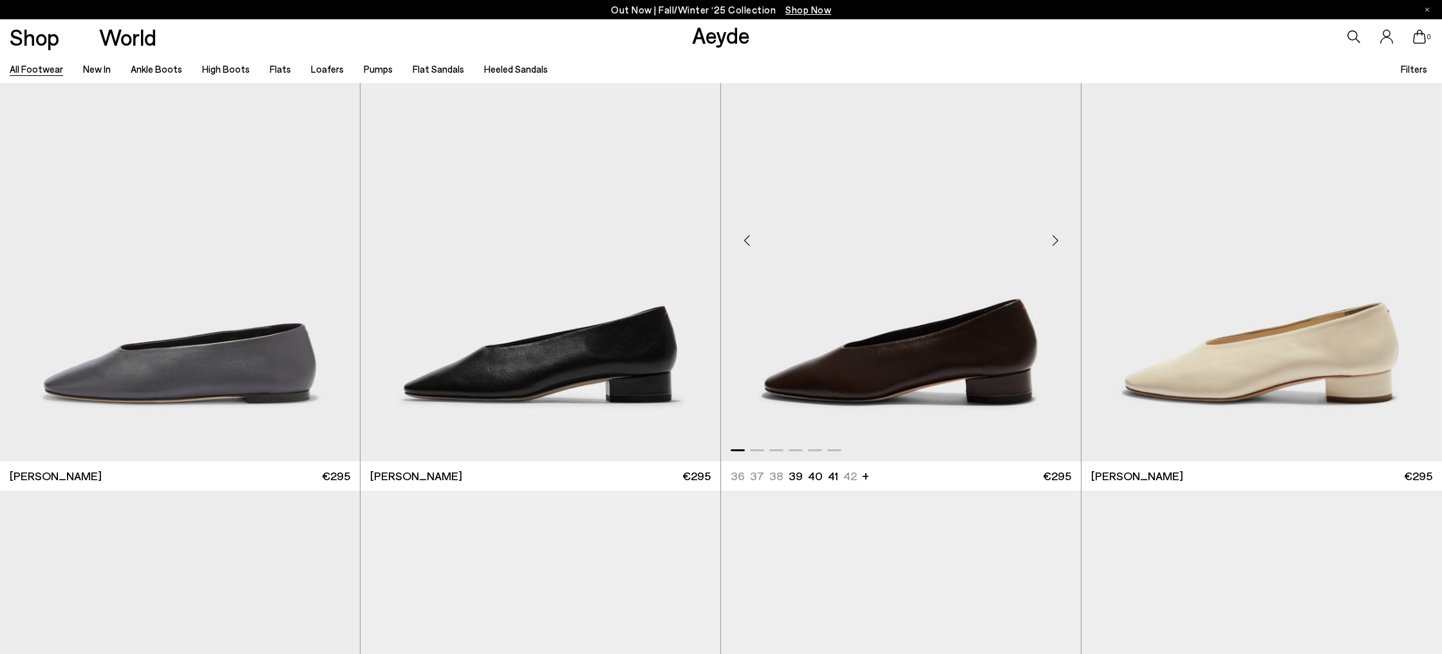
click at [1060, 238] on div "Next slide" at bounding box center [1055, 240] width 39 height 39
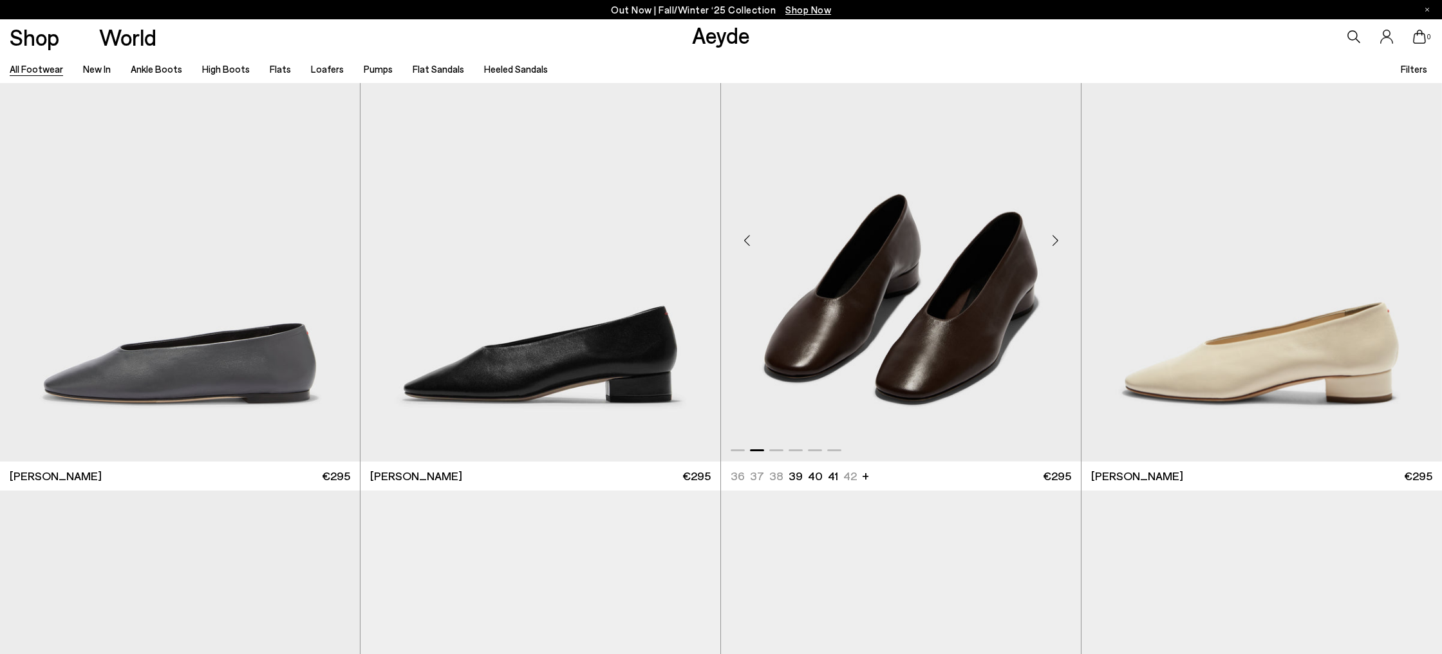
click at [1060, 238] on div "Next slide" at bounding box center [1055, 240] width 39 height 39
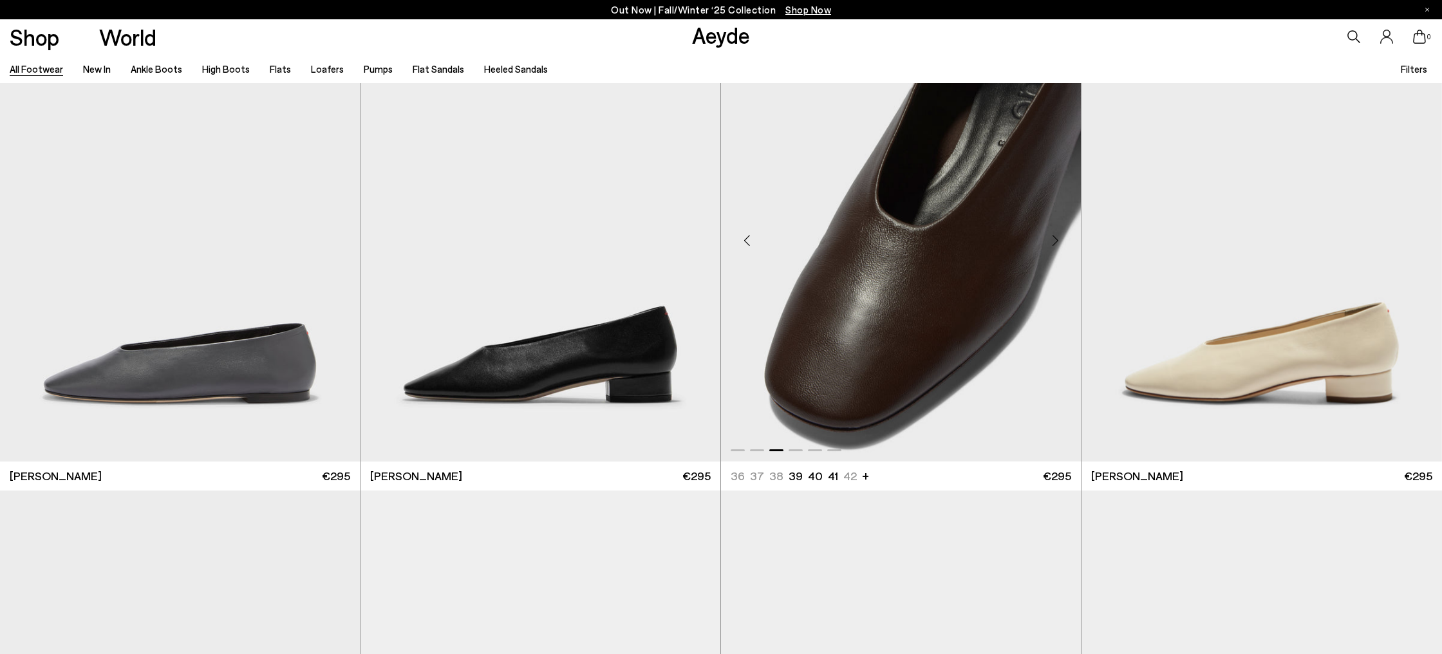
click at [1060, 238] on div "Next slide" at bounding box center [1055, 240] width 39 height 39
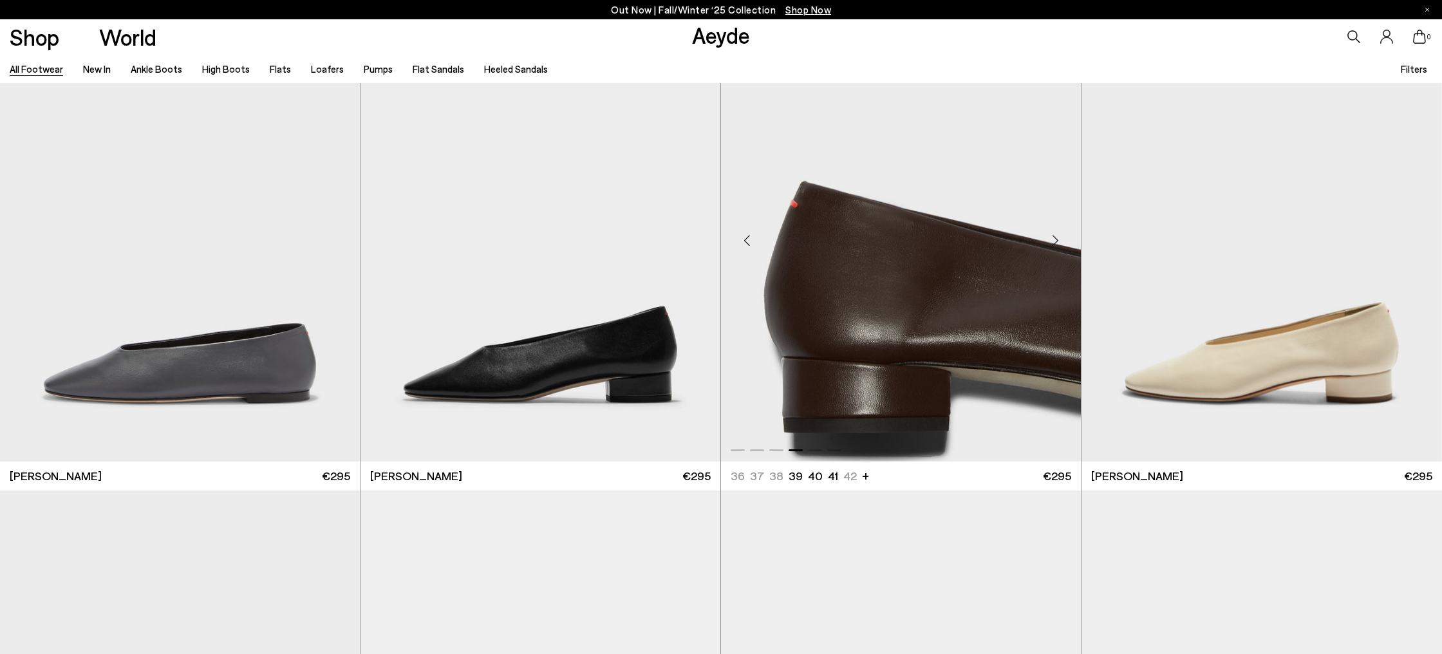
click at [1060, 238] on div "Next slide" at bounding box center [1055, 240] width 39 height 39
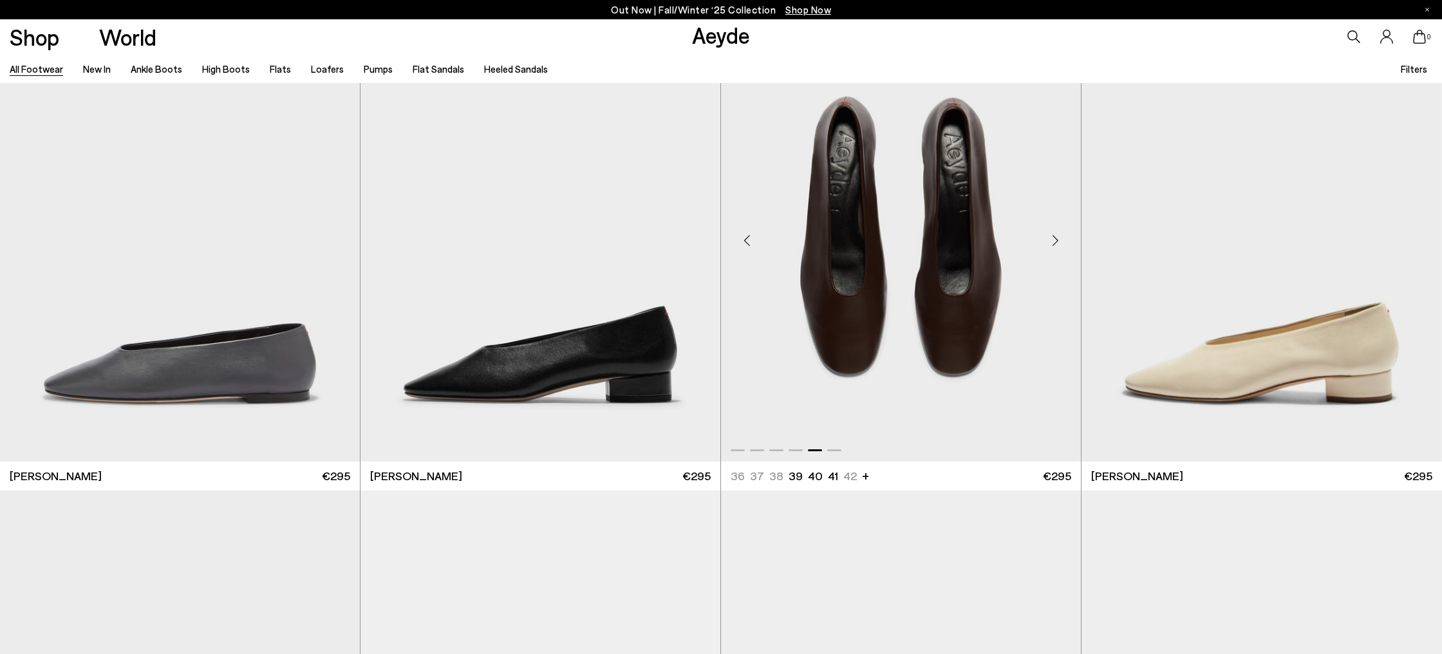
click at [1060, 238] on div "Next slide" at bounding box center [1055, 240] width 39 height 39
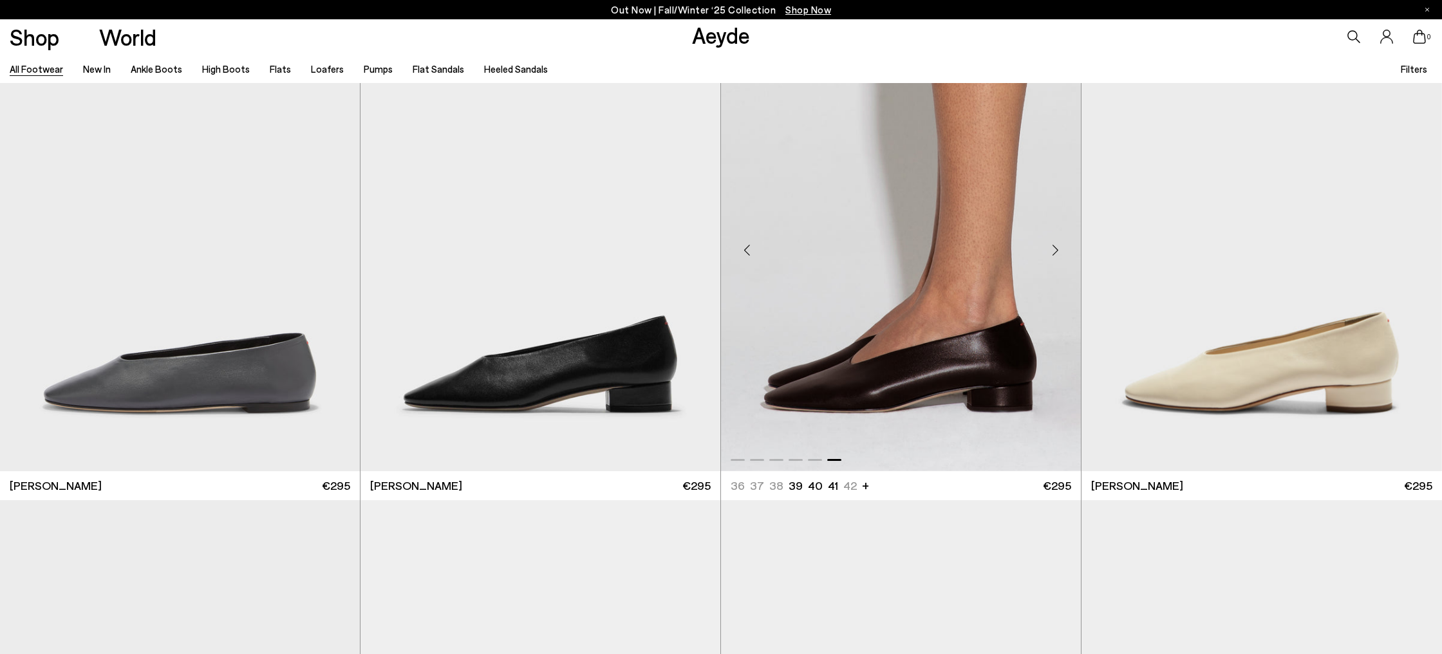
scroll to position [26536, 0]
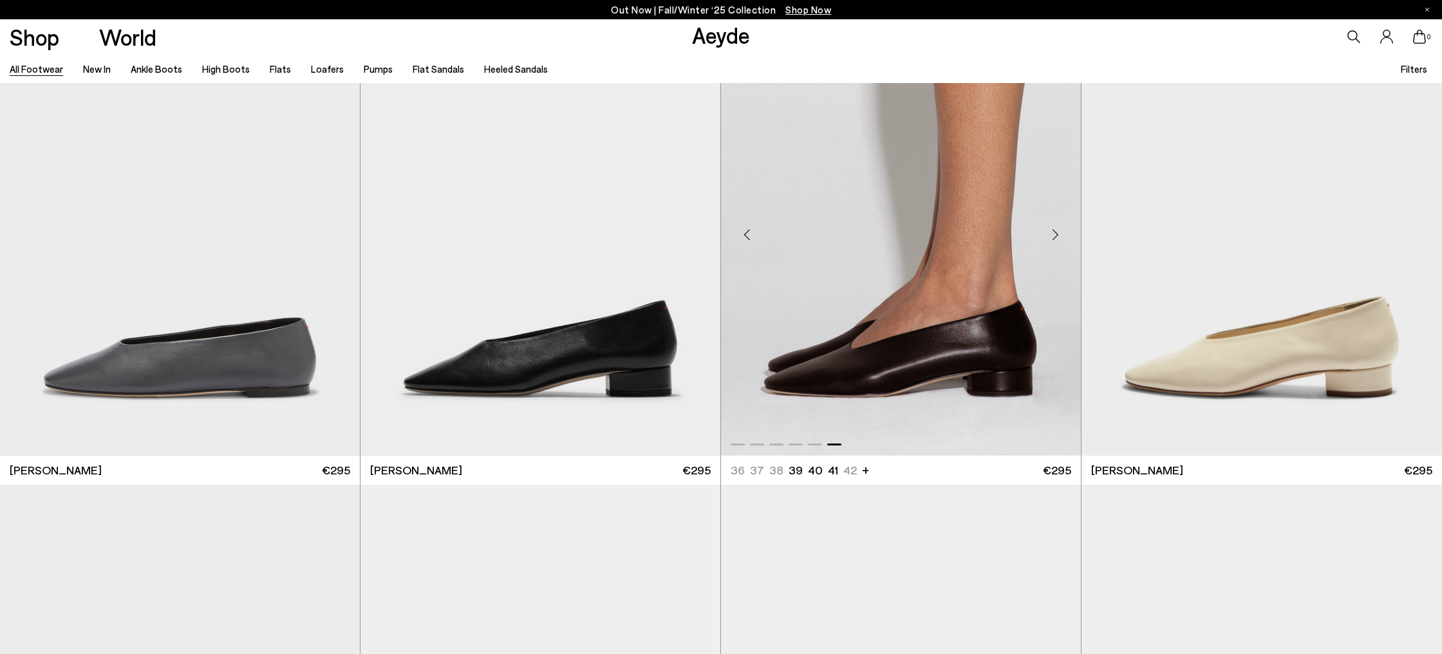
click at [1055, 241] on div "Next slide" at bounding box center [1055, 235] width 39 height 39
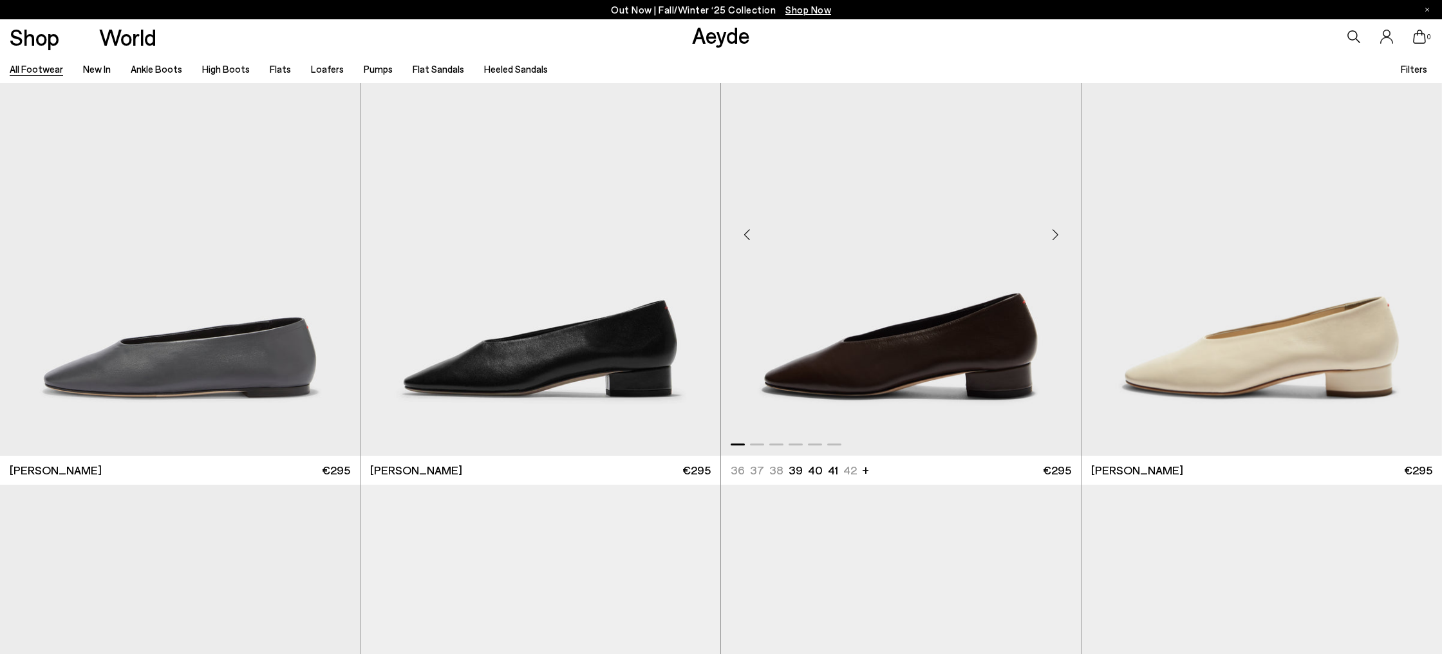
click at [1055, 241] on div "Next slide" at bounding box center [1055, 235] width 39 height 39
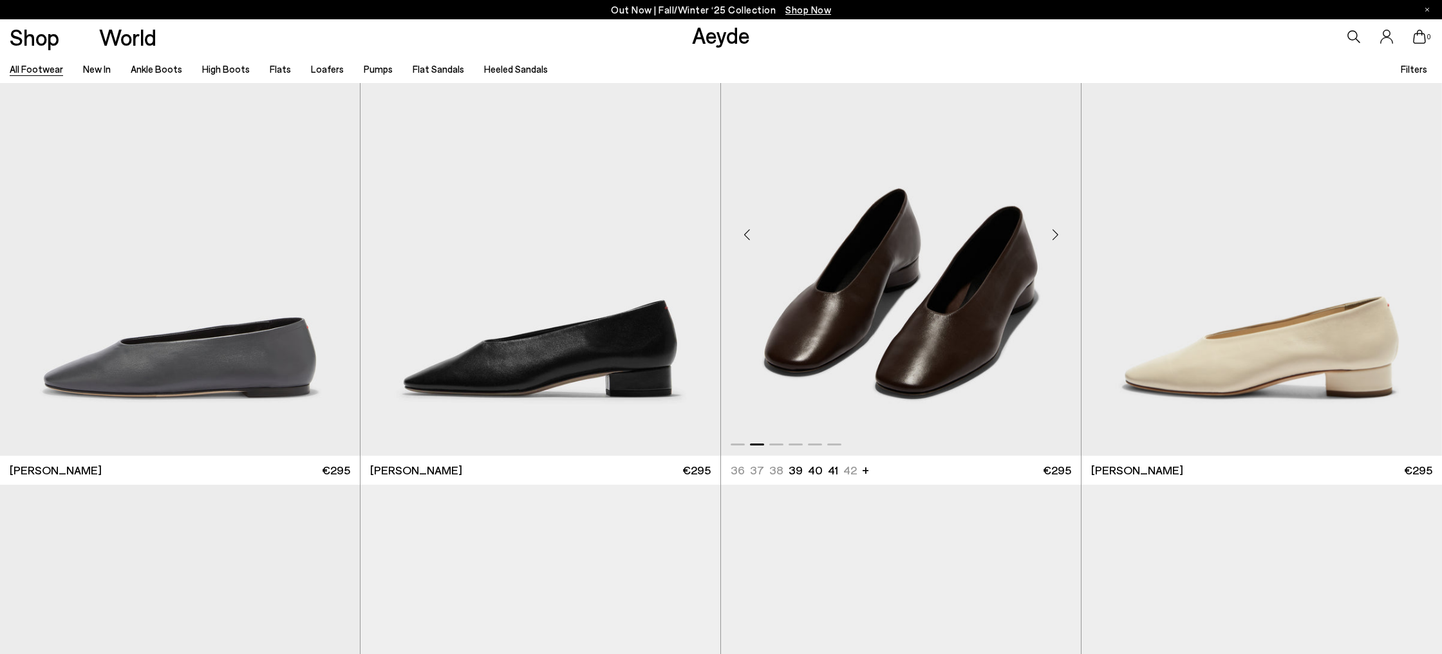
scroll to position [26531, 0]
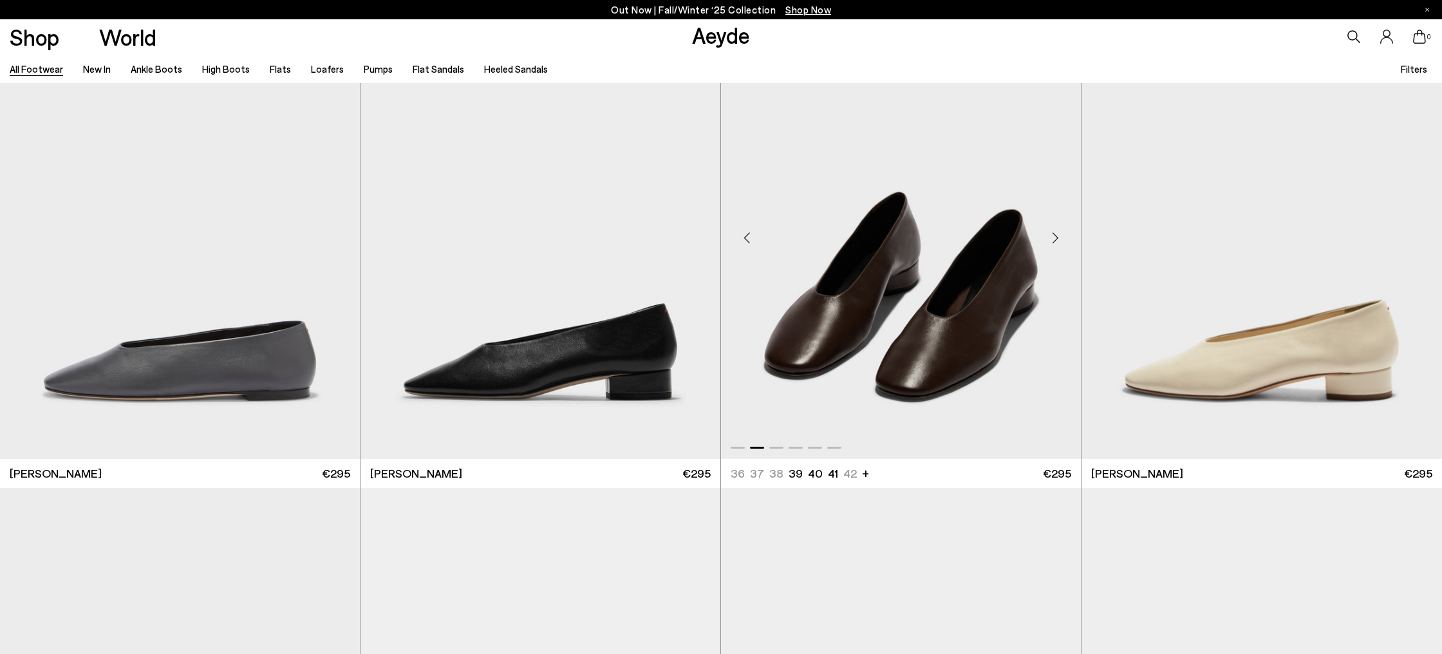
click at [1055, 241] on div "Next slide" at bounding box center [1055, 238] width 39 height 39
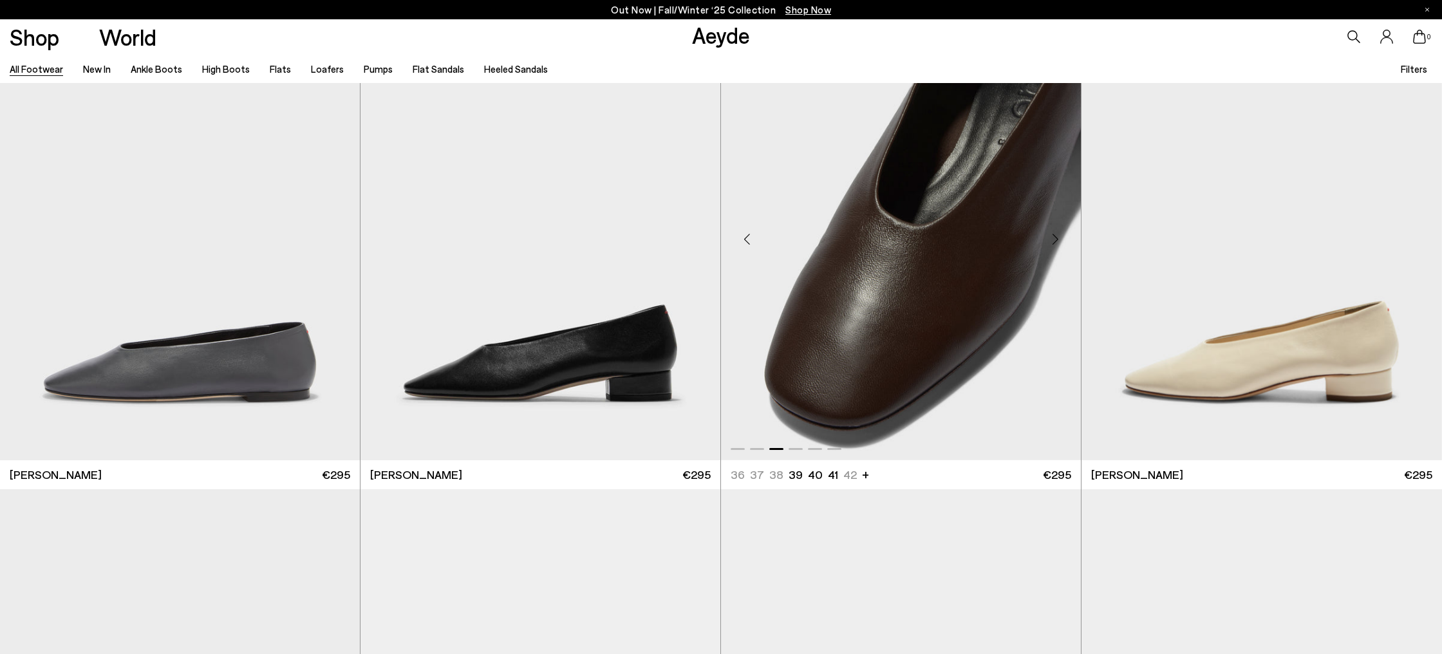
click at [1055, 241] on div "Next slide" at bounding box center [1055, 239] width 39 height 39
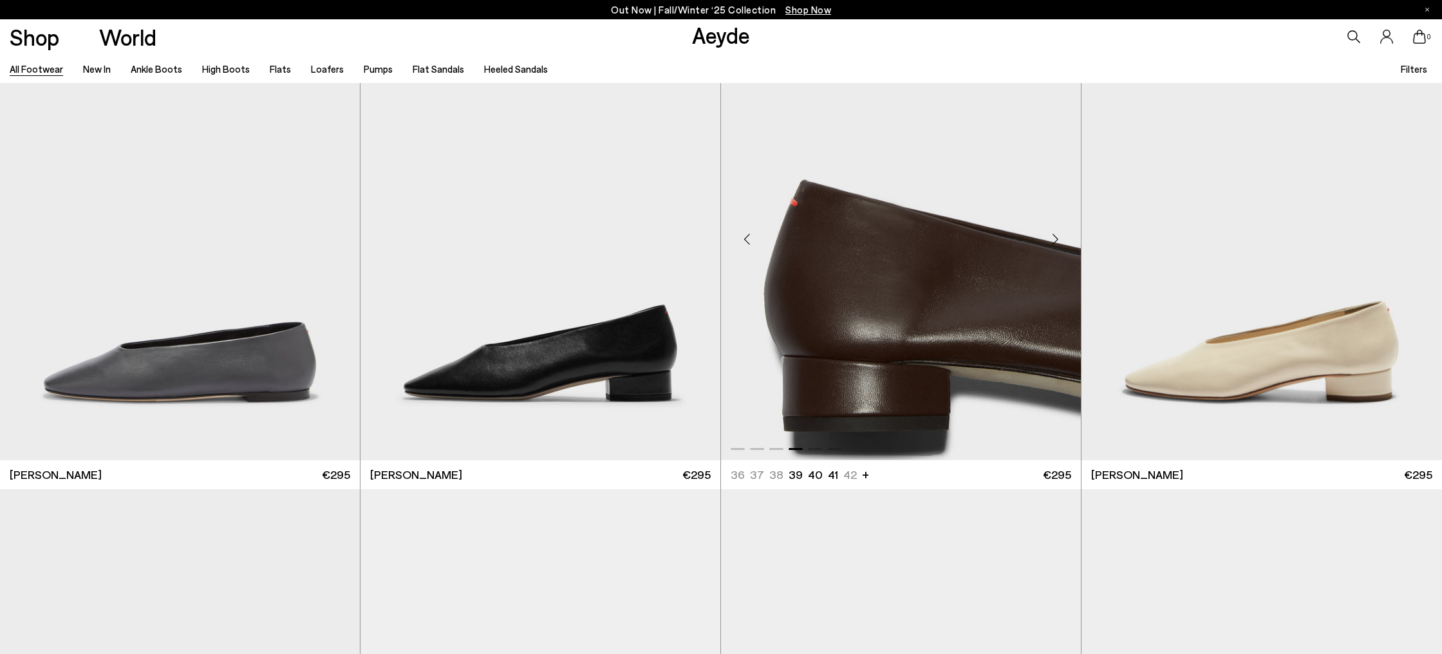
click at [1055, 241] on div "Next slide" at bounding box center [1055, 239] width 39 height 39
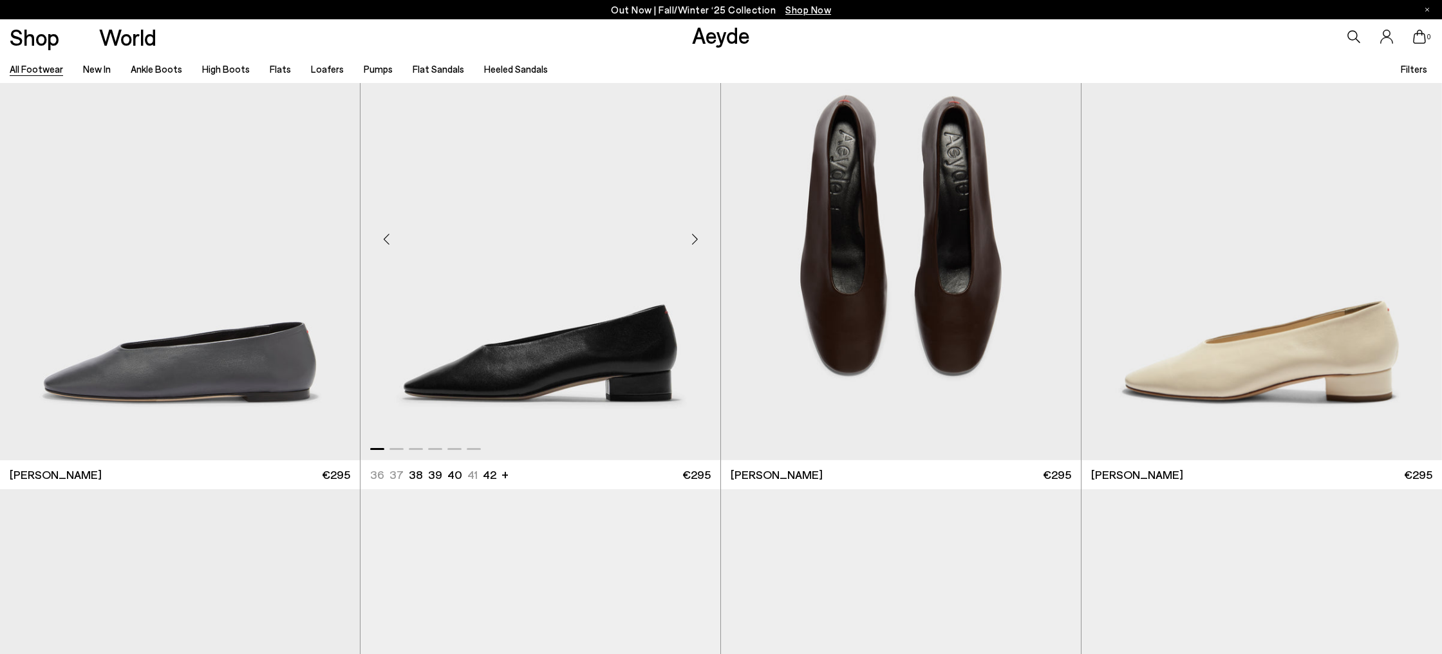
click at [695, 242] on div "Next slide" at bounding box center [694, 239] width 39 height 39
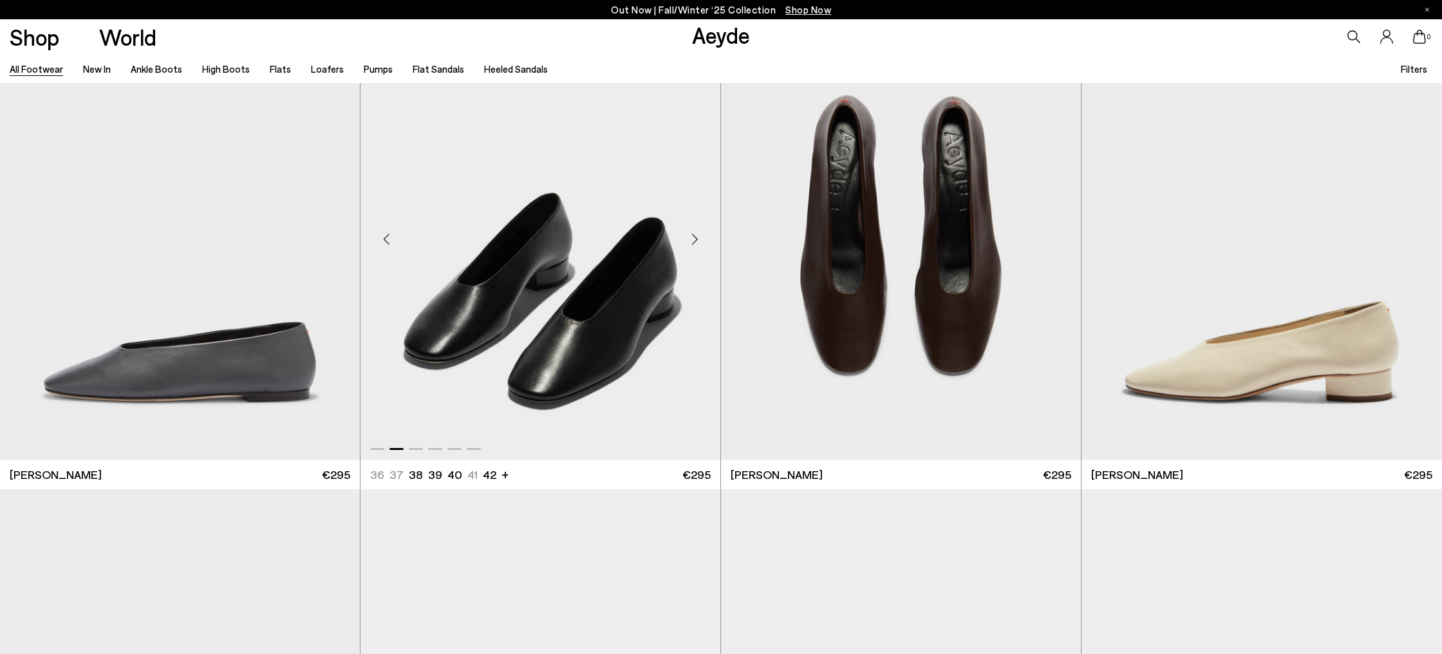
click at [695, 242] on div "Next slide" at bounding box center [694, 239] width 39 height 39
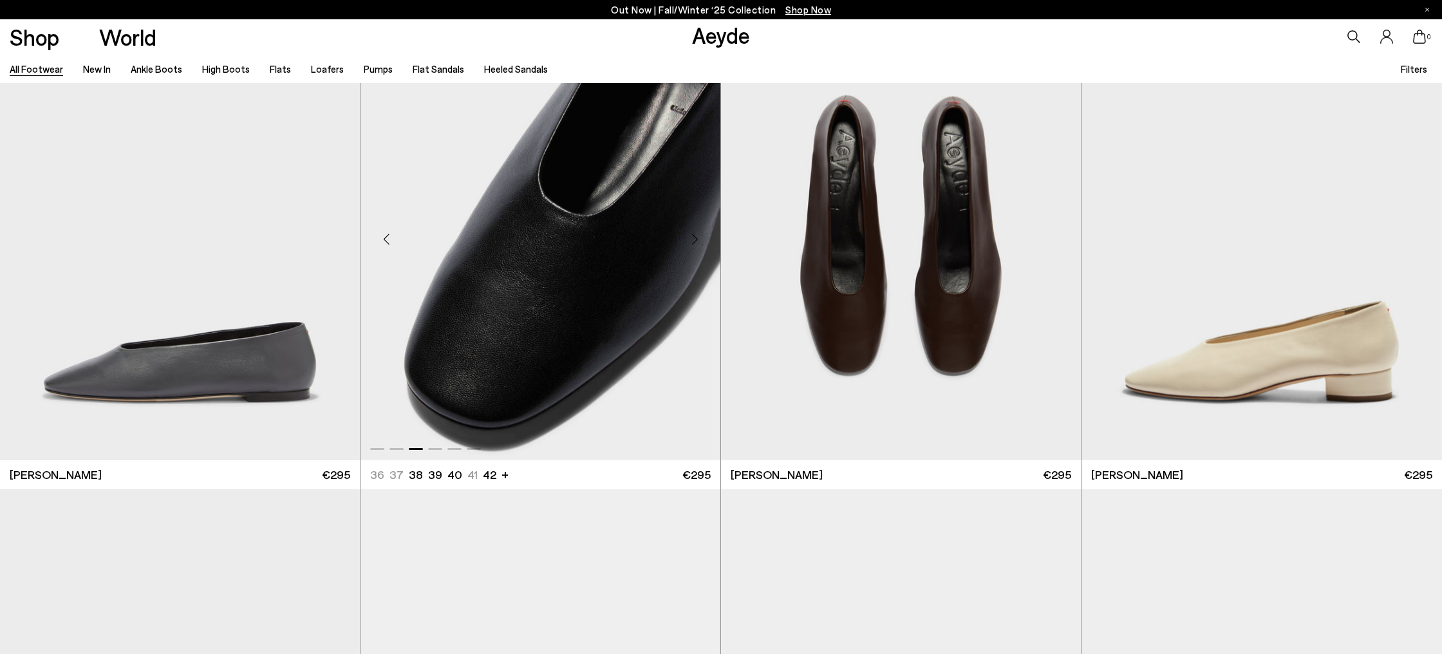
click at [695, 242] on div "Next slide" at bounding box center [694, 239] width 39 height 39
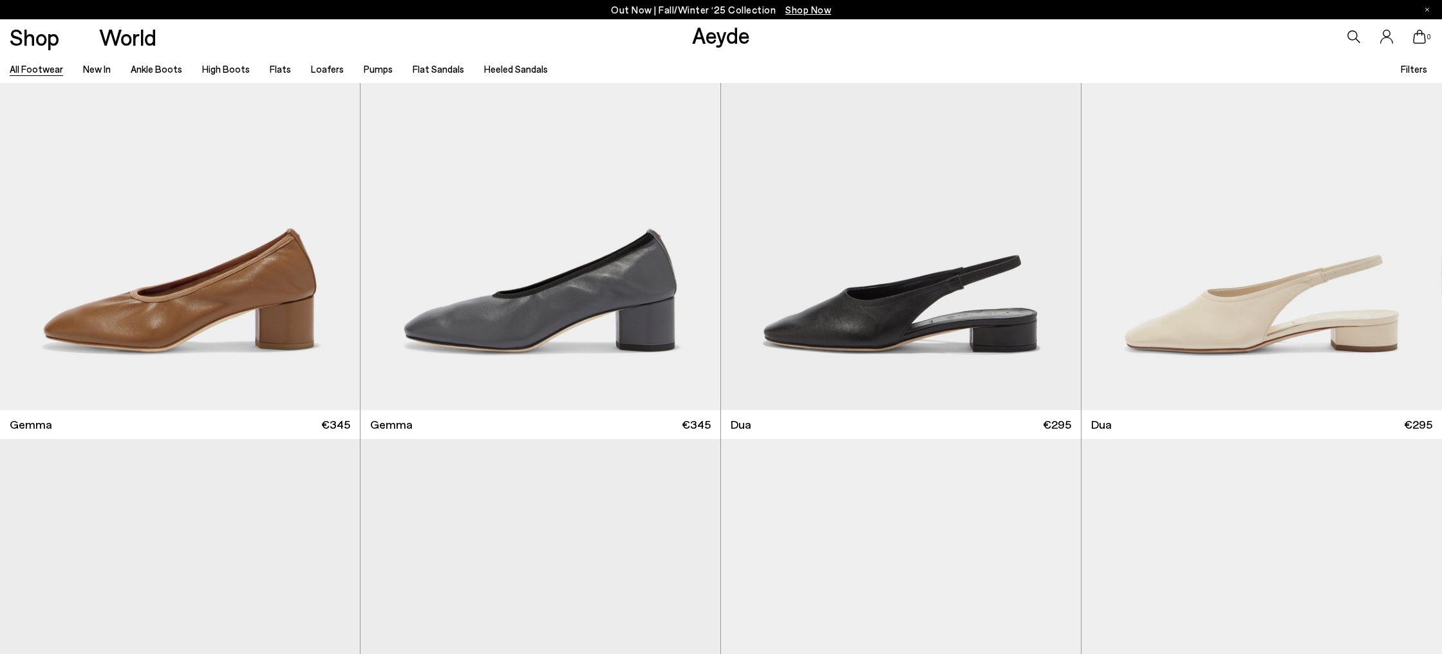
scroll to position [27545, 0]
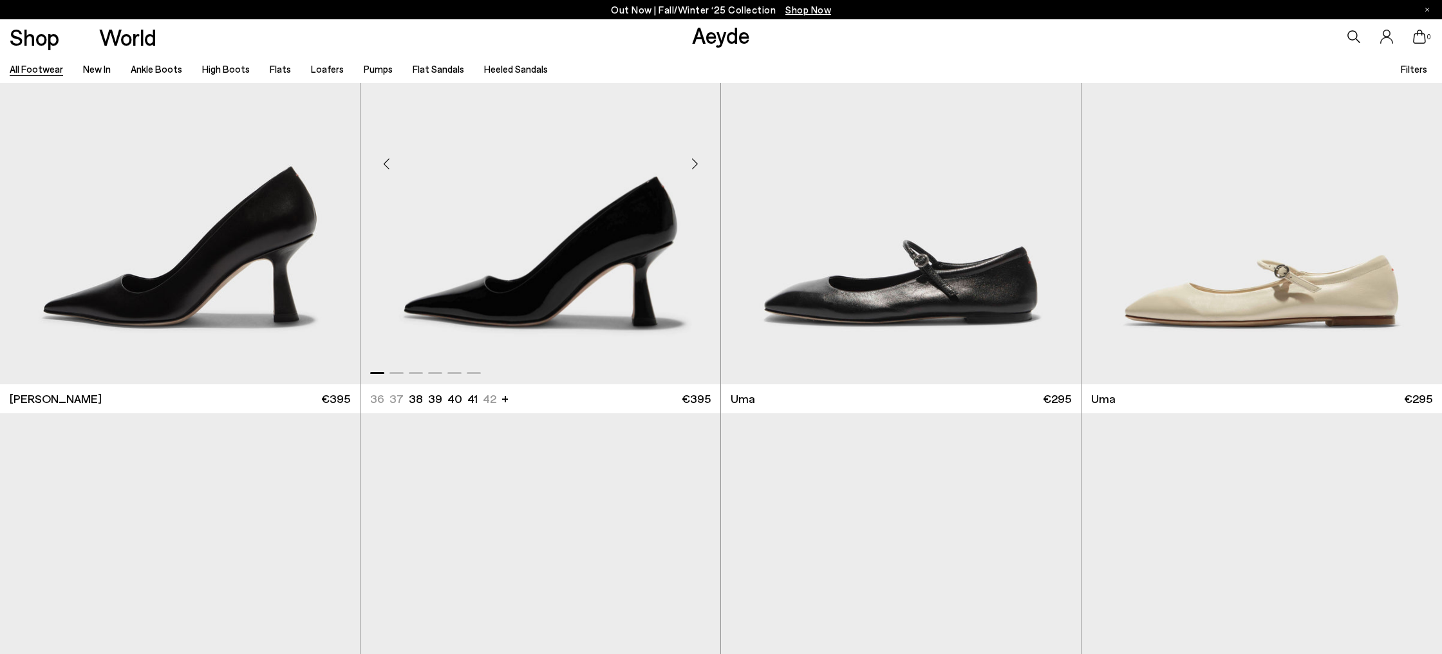
scroll to position [30459, 0]
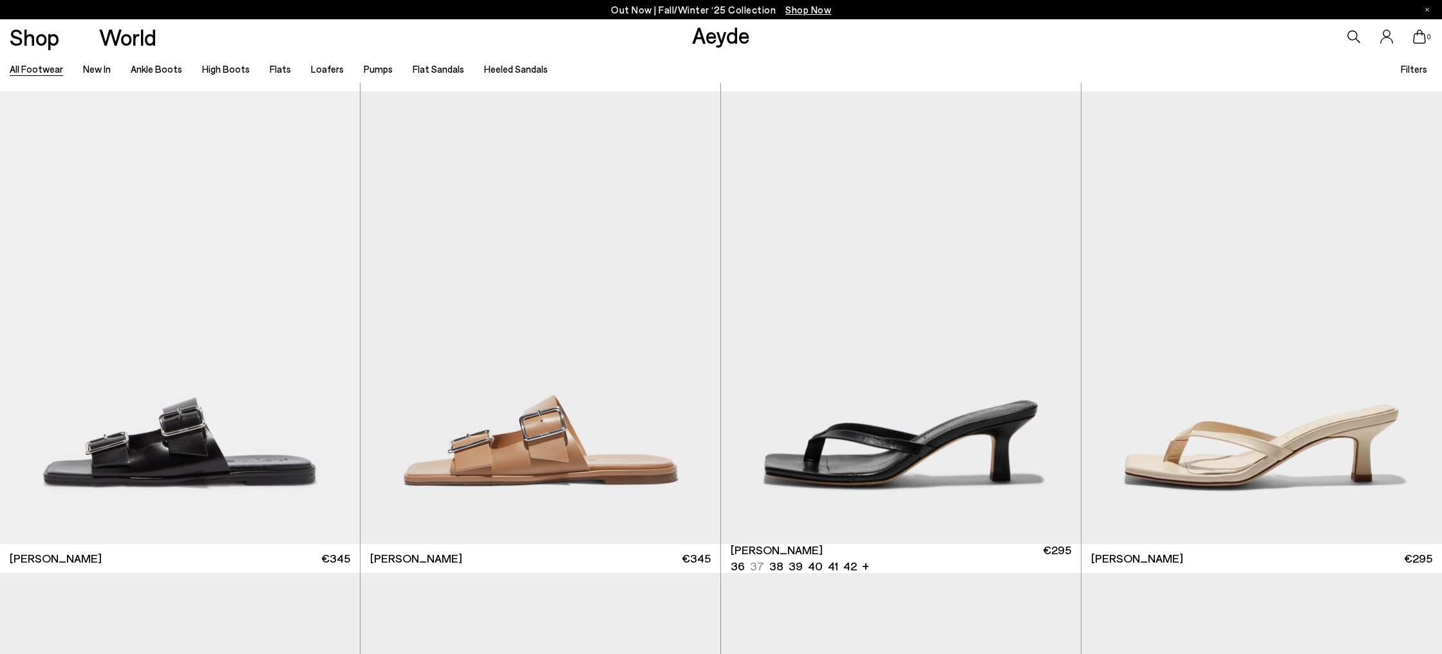
scroll to position [33729, 0]
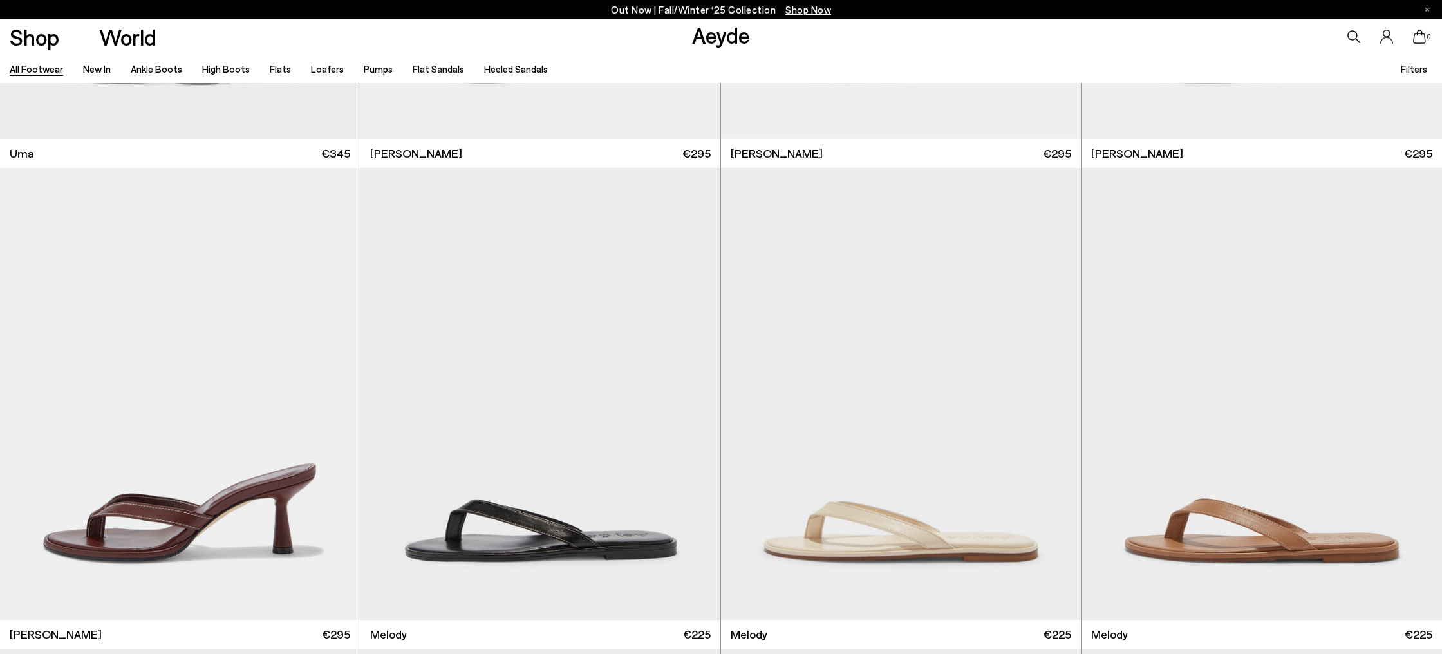
scroll to position [36095, 0]
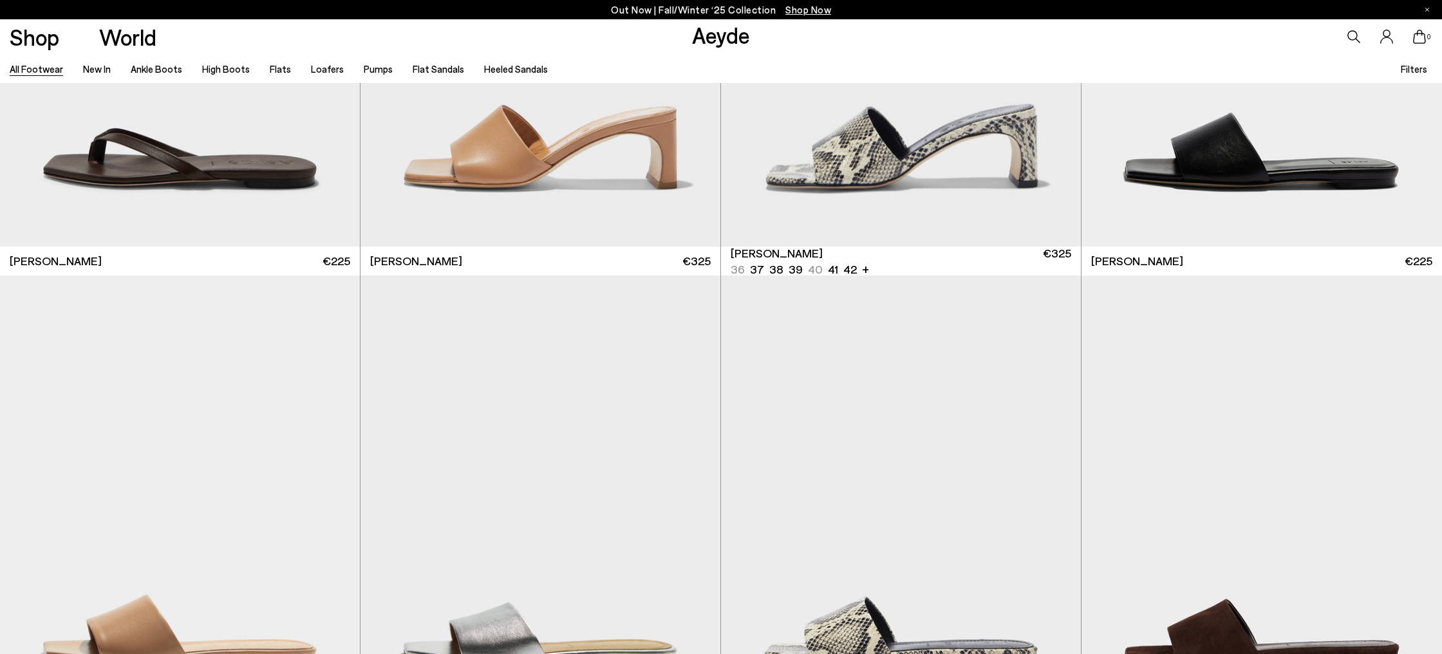
scroll to position [39312, 0]
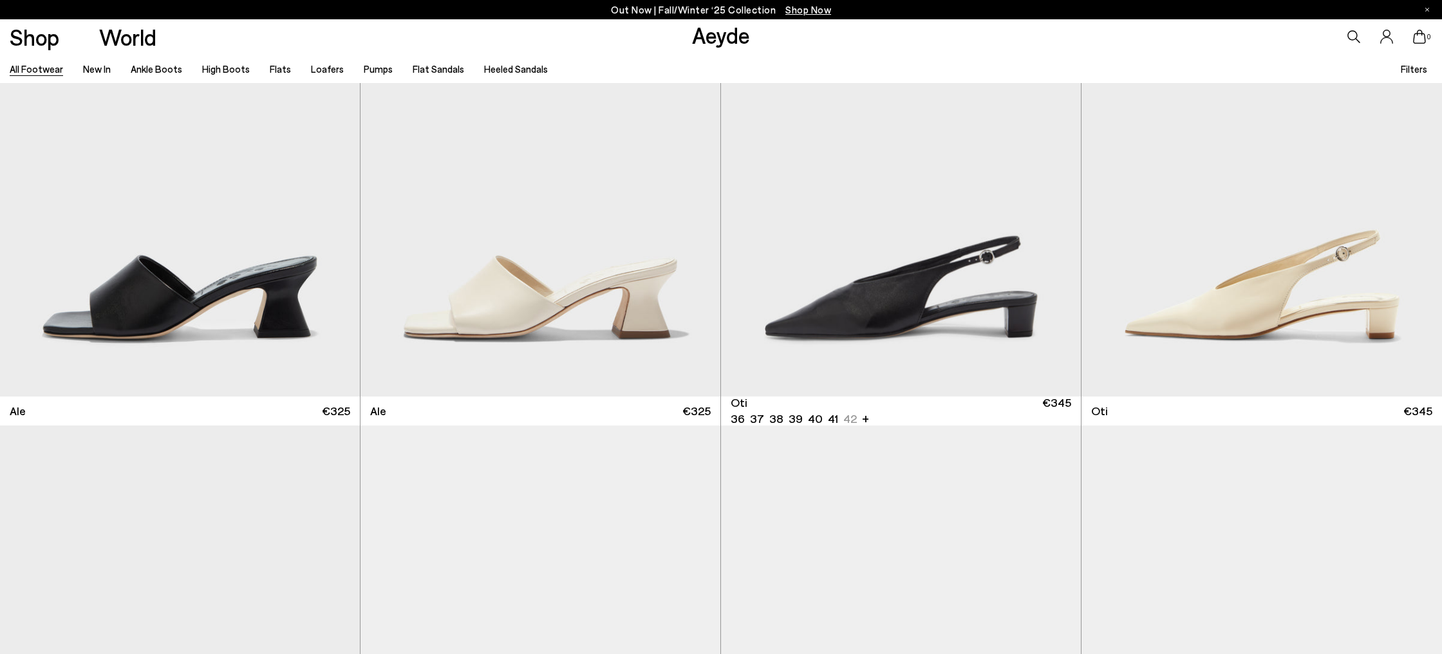
scroll to position [42471, 0]
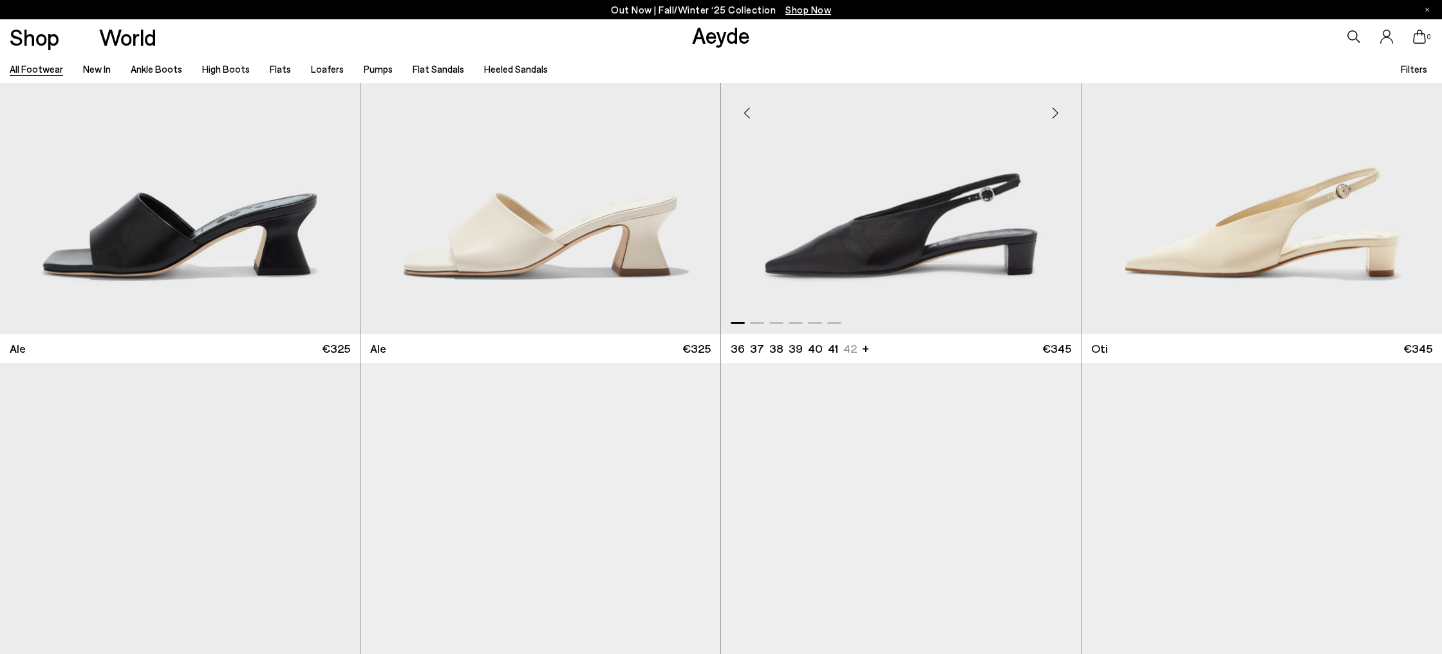
click at [1053, 111] on div "Next slide" at bounding box center [1055, 113] width 39 height 39
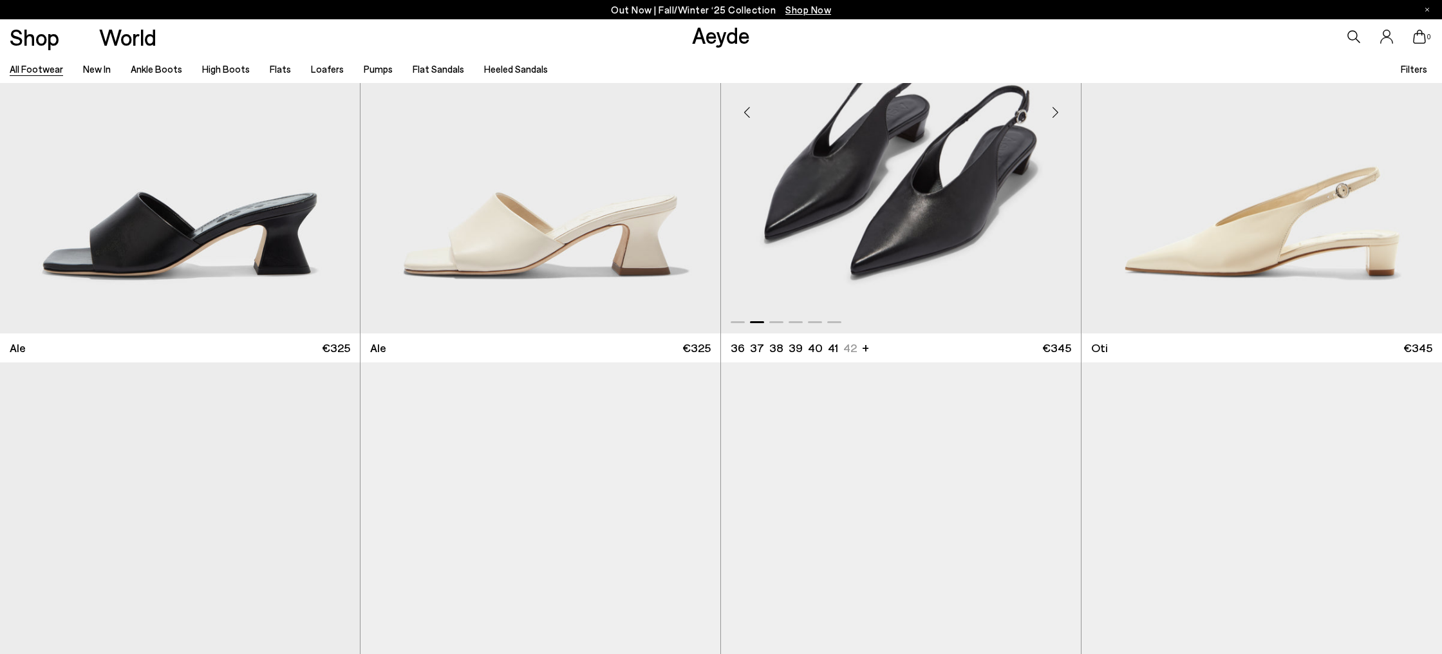
click at [1053, 111] on div "Next slide" at bounding box center [1055, 112] width 39 height 39
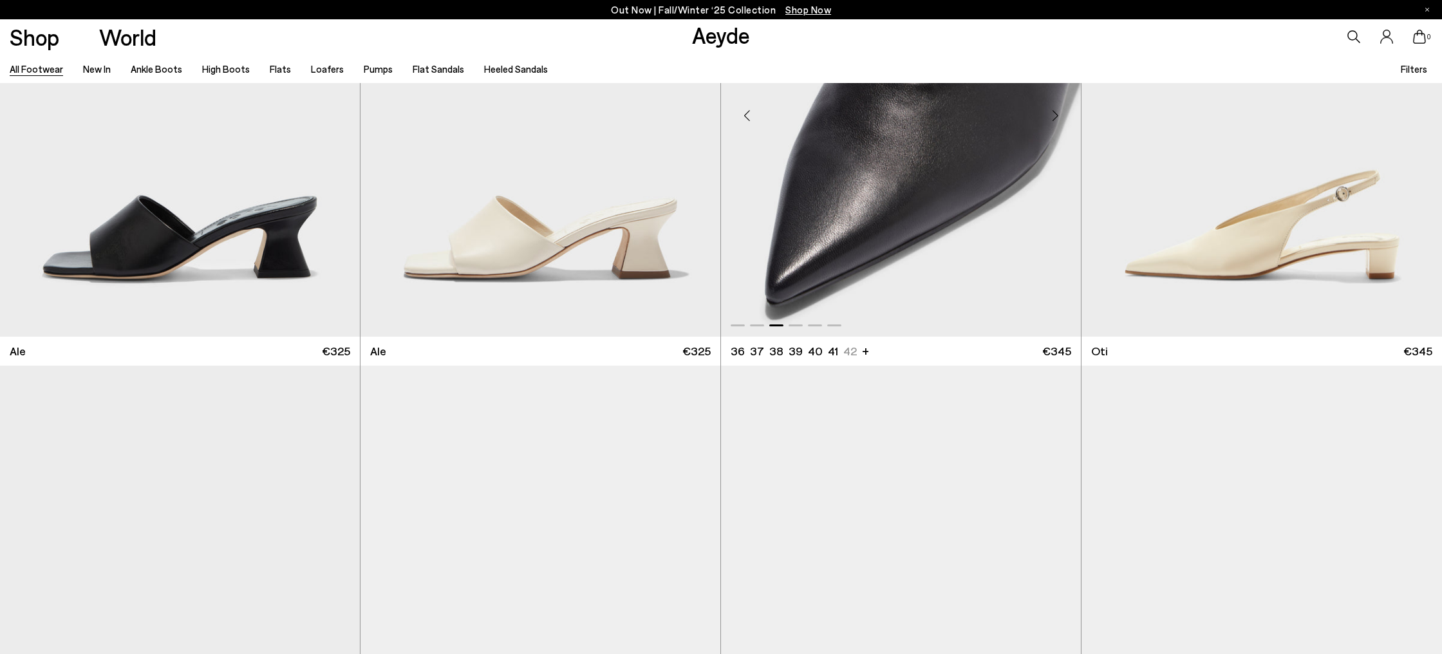
click at [1053, 111] on div "Next slide" at bounding box center [1055, 116] width 39 height 39
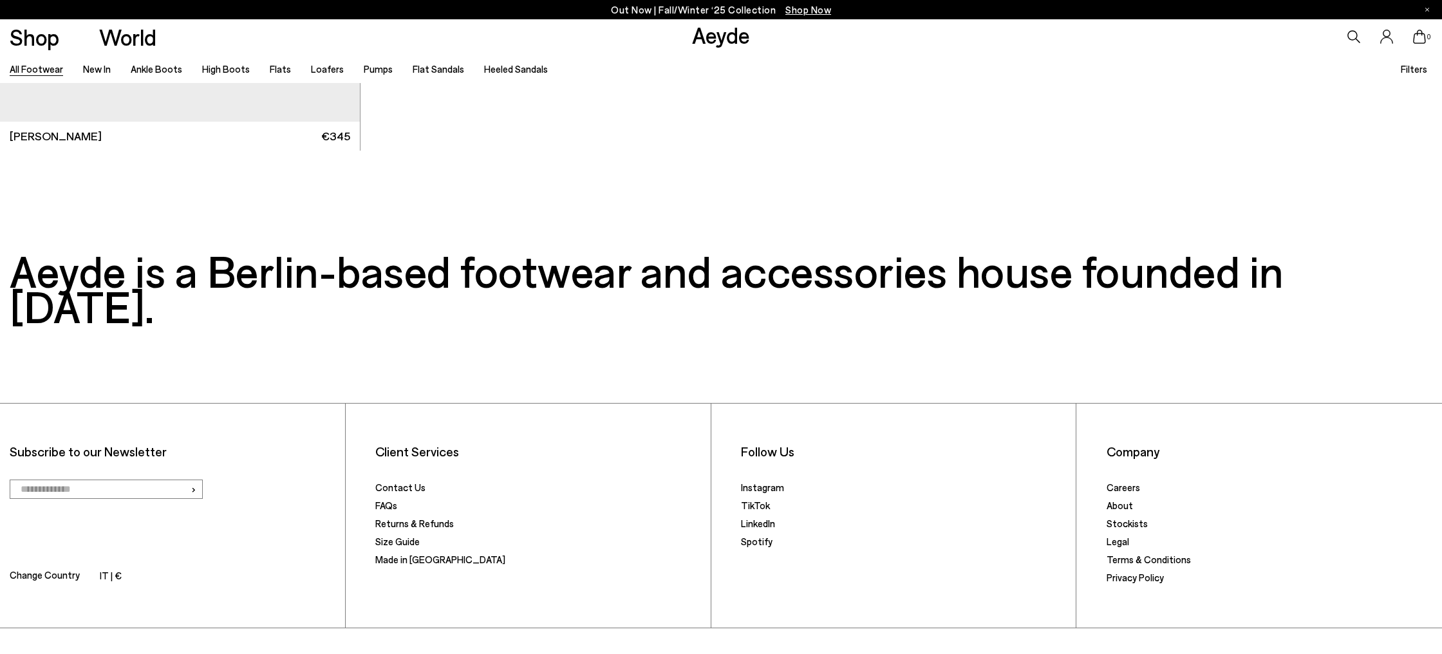
scroll to position [44220, 0]
